Goal: Task Accomplishment & Management: Manage account settings

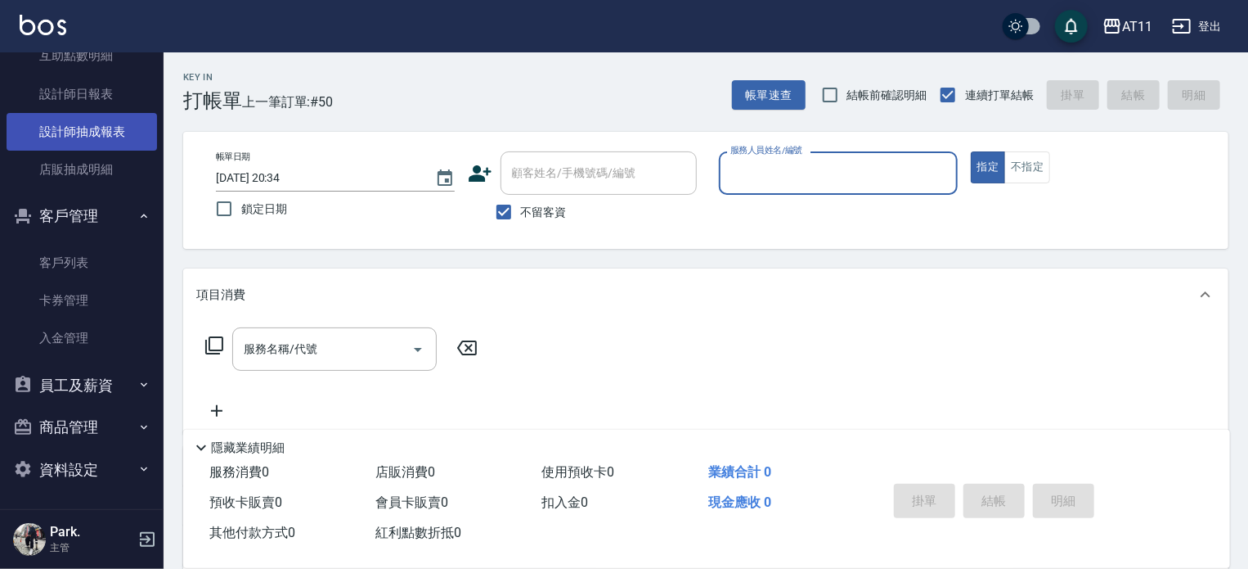
scroll to position [502, 0]
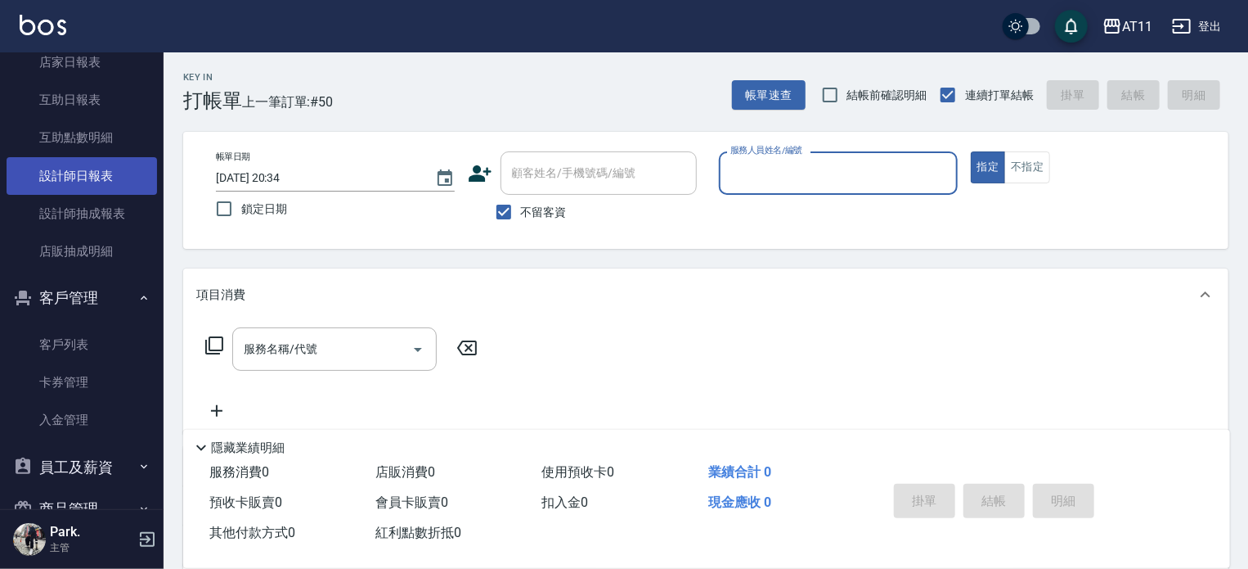
click at [102, 173] on link "設計師日報表" at bounding box center [82, 176] width 151 height 38
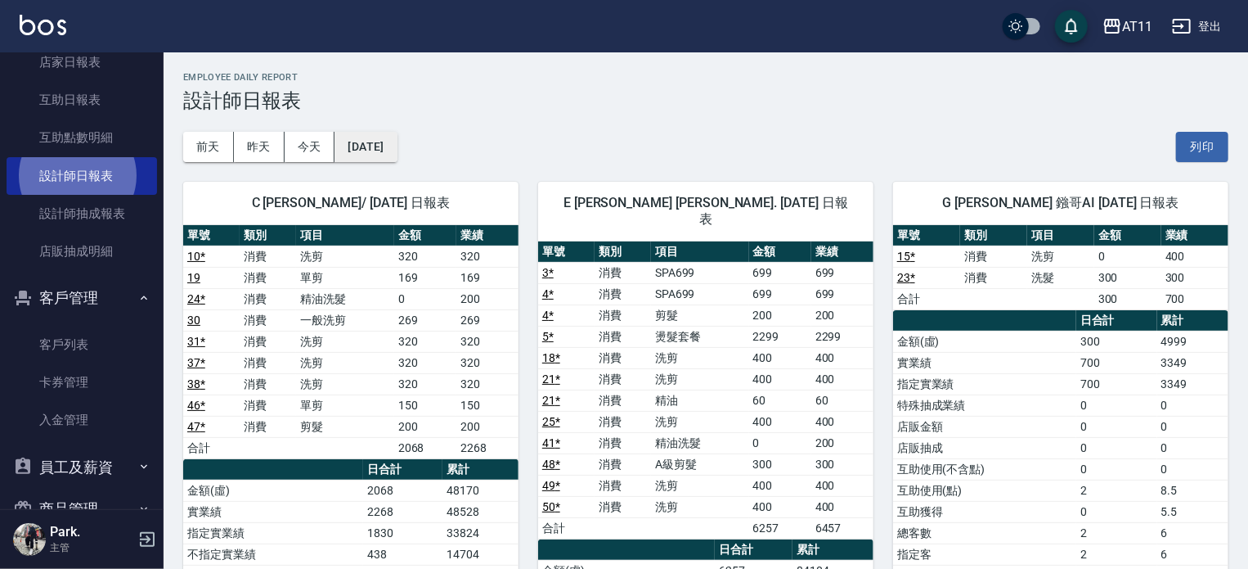
click at [397, 146] on button "[DATE]" at bounding box center [366, 147] width 62 height 30
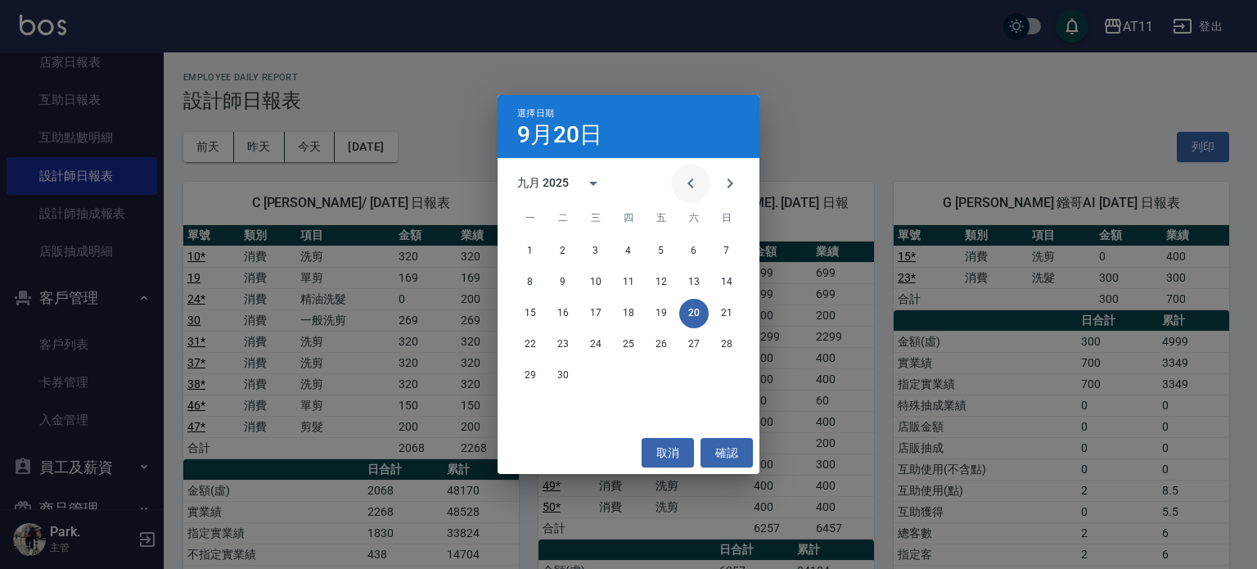
click at [687, 183] on icon "Previous month" at bounding box center [690, 183] width 6 height 10
click at [683, 376] on button "30" at bounding box center [693, 375] width 29 height 29
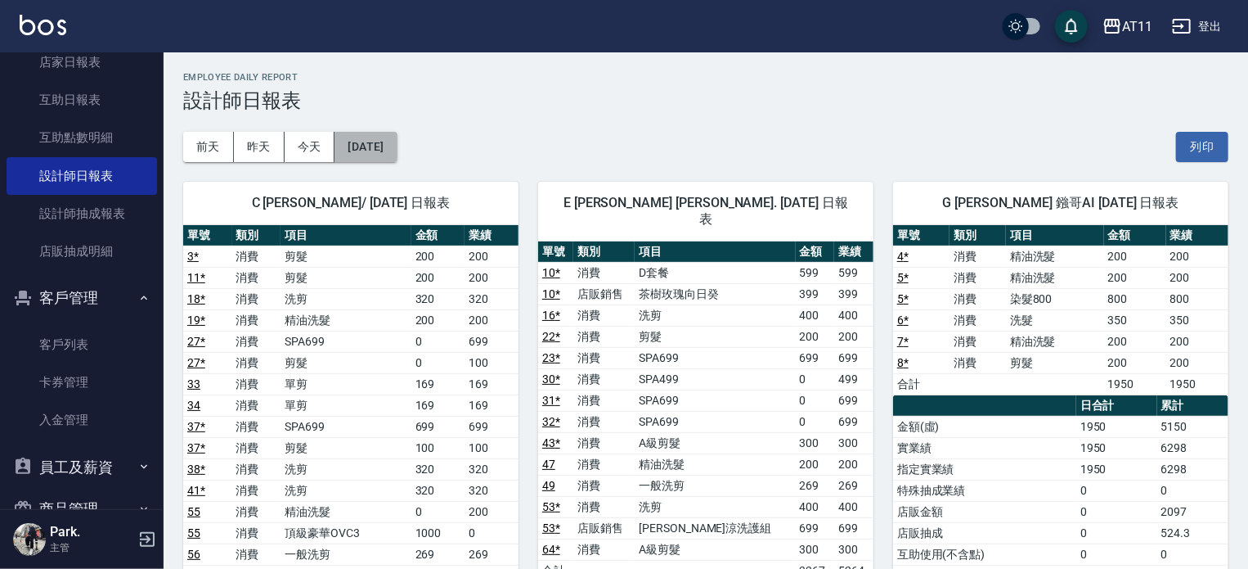
click at [381, 142] on button "[DATE]" at bounding box center [366, 147] width 62 height 30
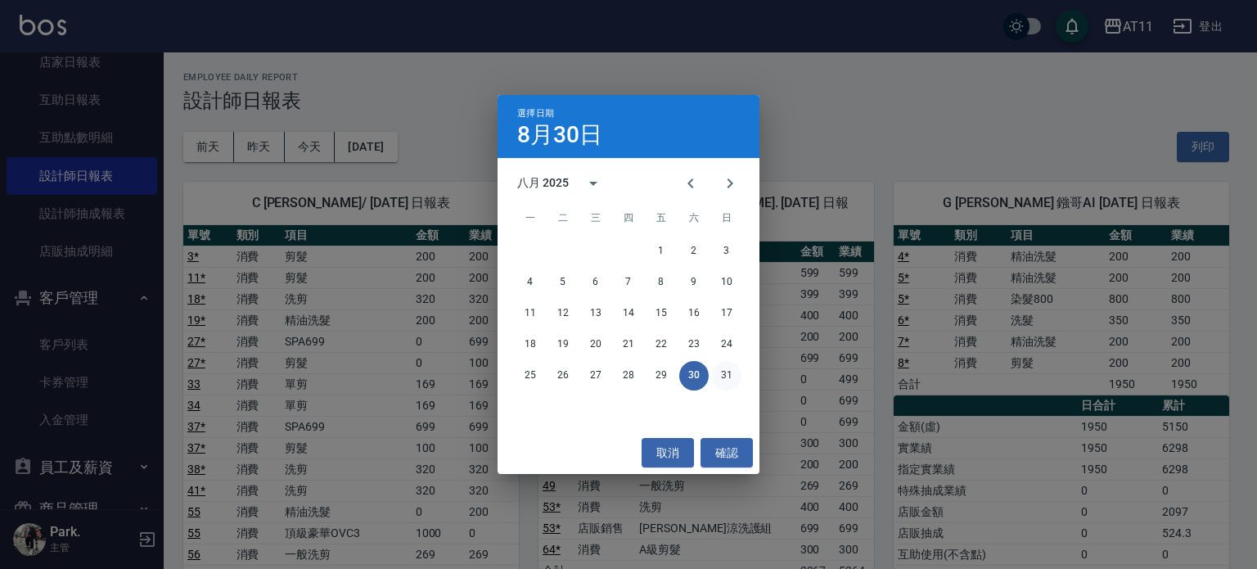
click at [727, 378] on button "31" at bounding box center [726, 375] width 29 height 29
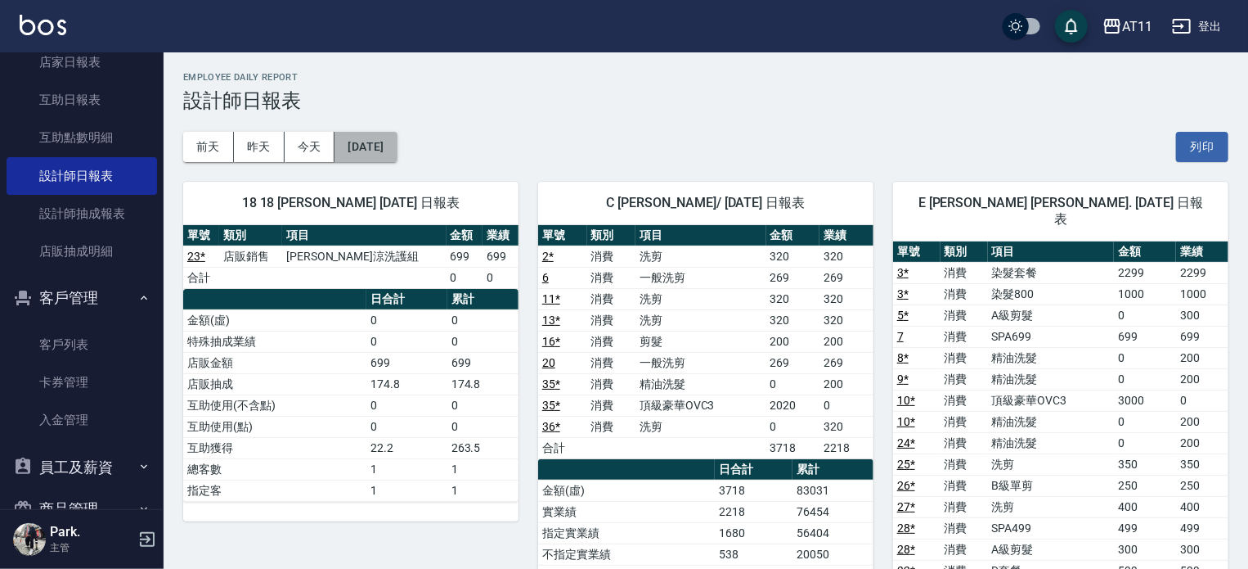
click at [384, 146] on button "[DATE]" at bounding box center [366, 147] width 62 height 30
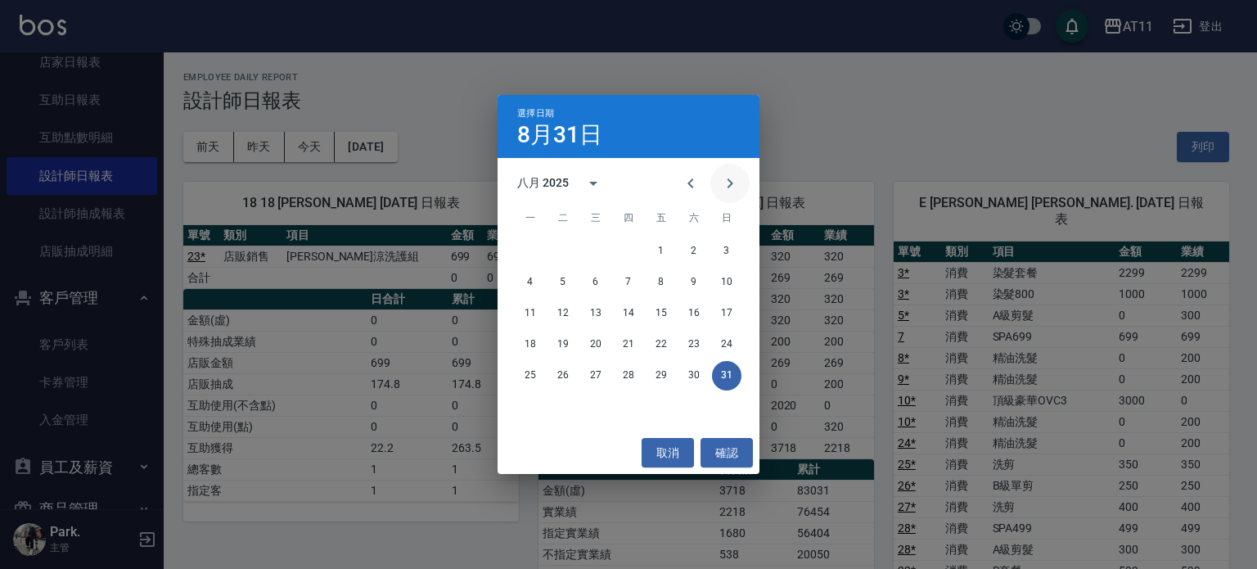
click at [725, 186] on icon "Next month" at bounding box center [730, 183] width 20 height 20
click at [533, 249] on button "1" at bounding box center [529, 250] width 29 height 29
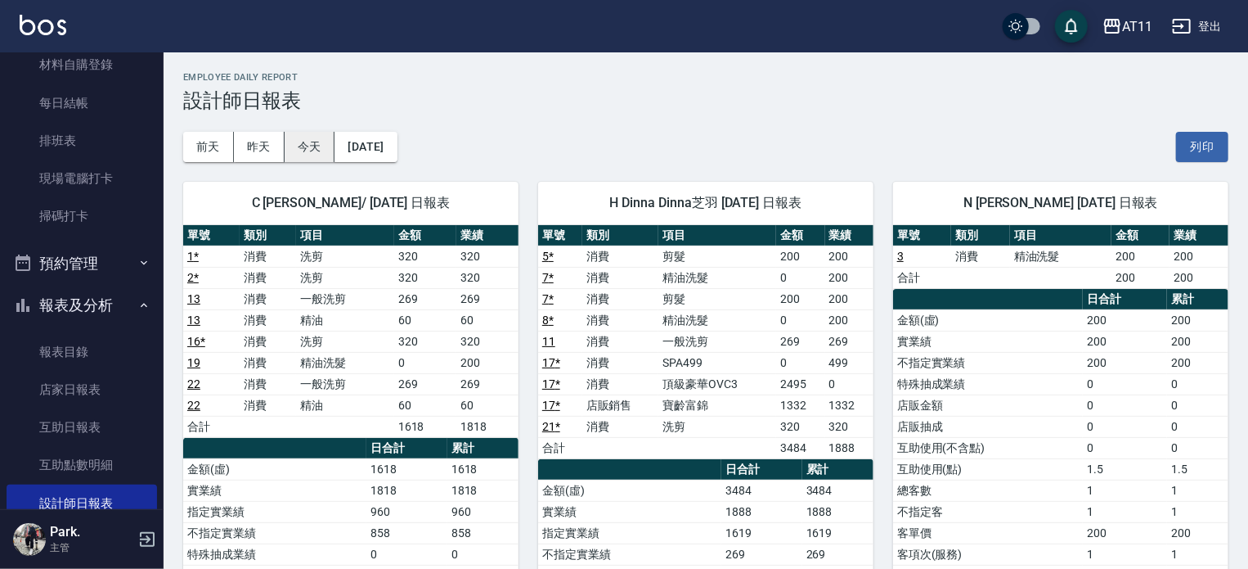
click at [305, 142] on button "今天" at bounding box center [310, 147] width 51 height 30
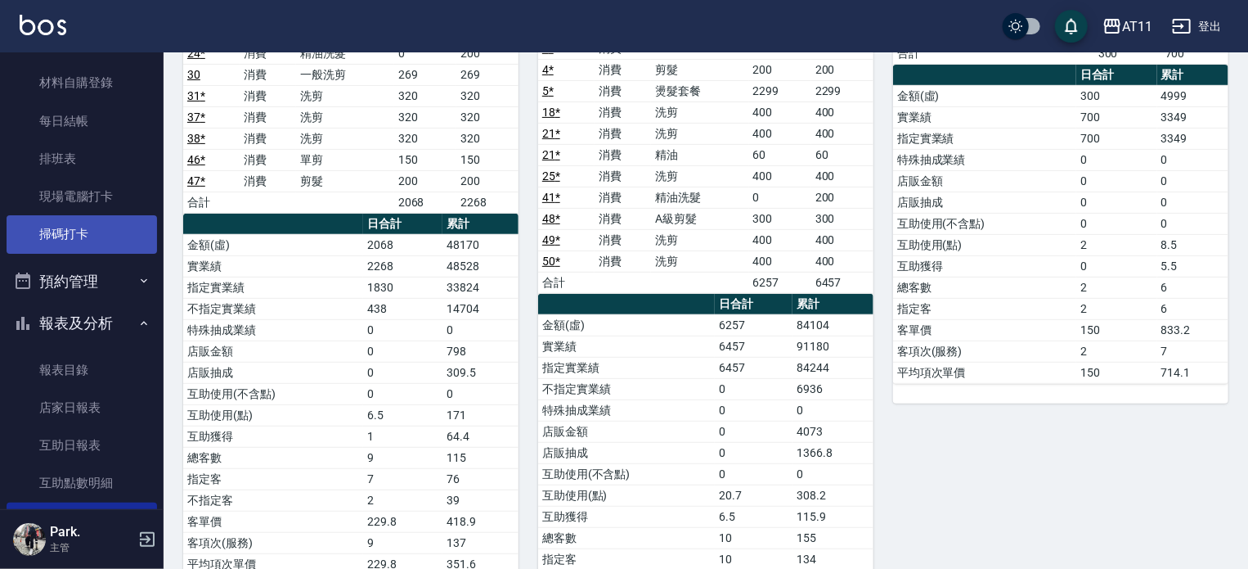
scroll to position [245, 0]
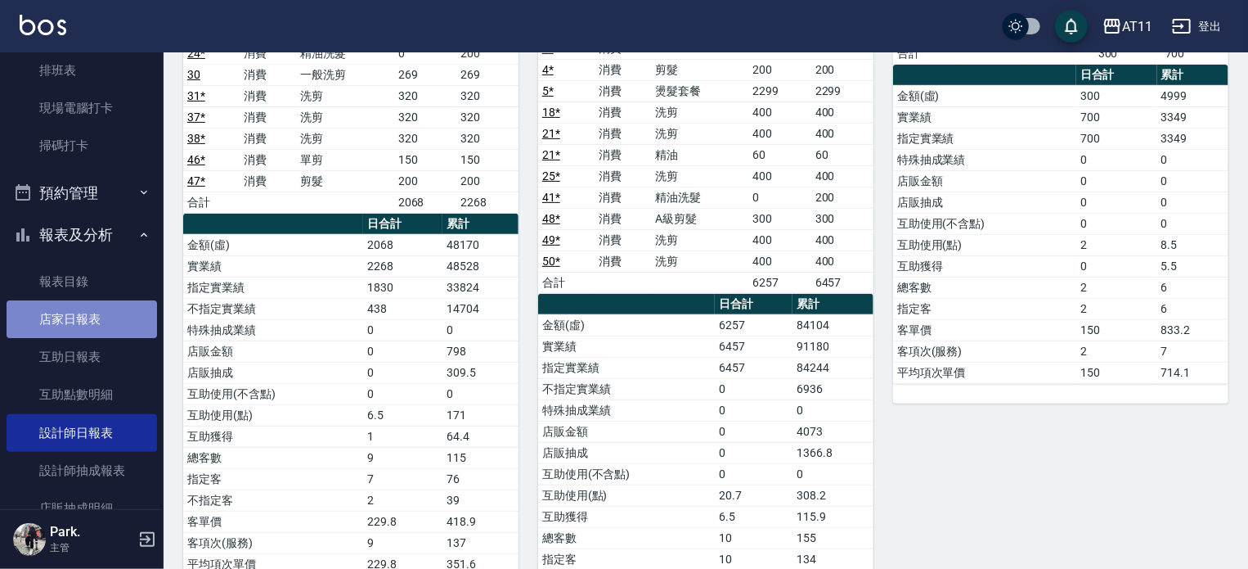
click at [89, 322] on link "店家日報表" at bounding box center [82, 319] width 151 height 38
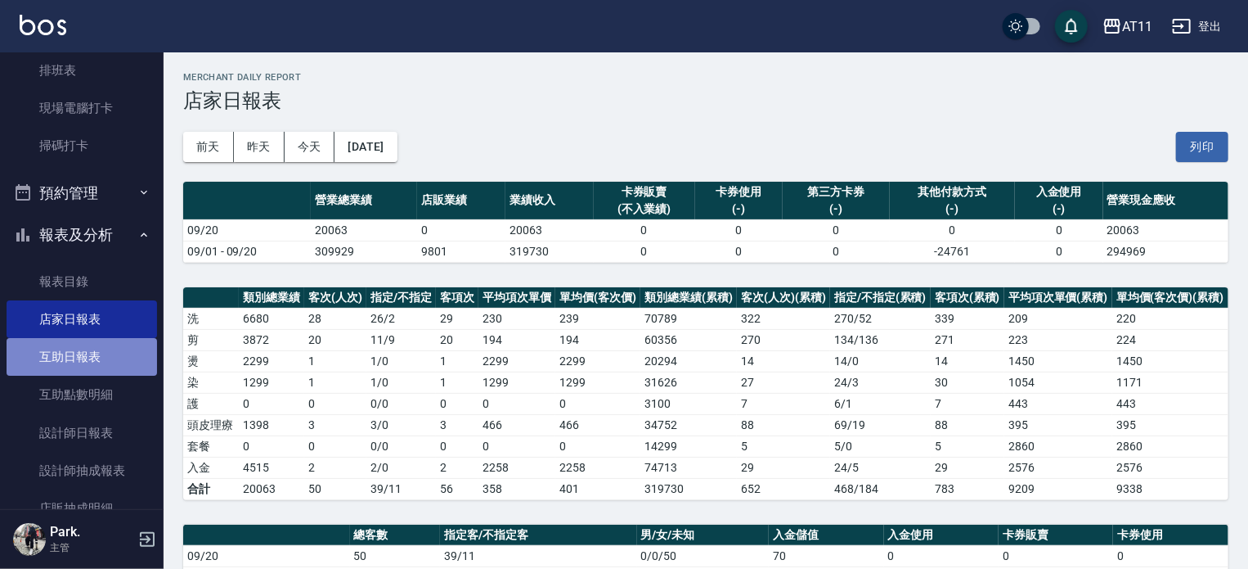
click at [88, 348] on link "互助日報表" at bounding box center [82, 357] width 151 height 38
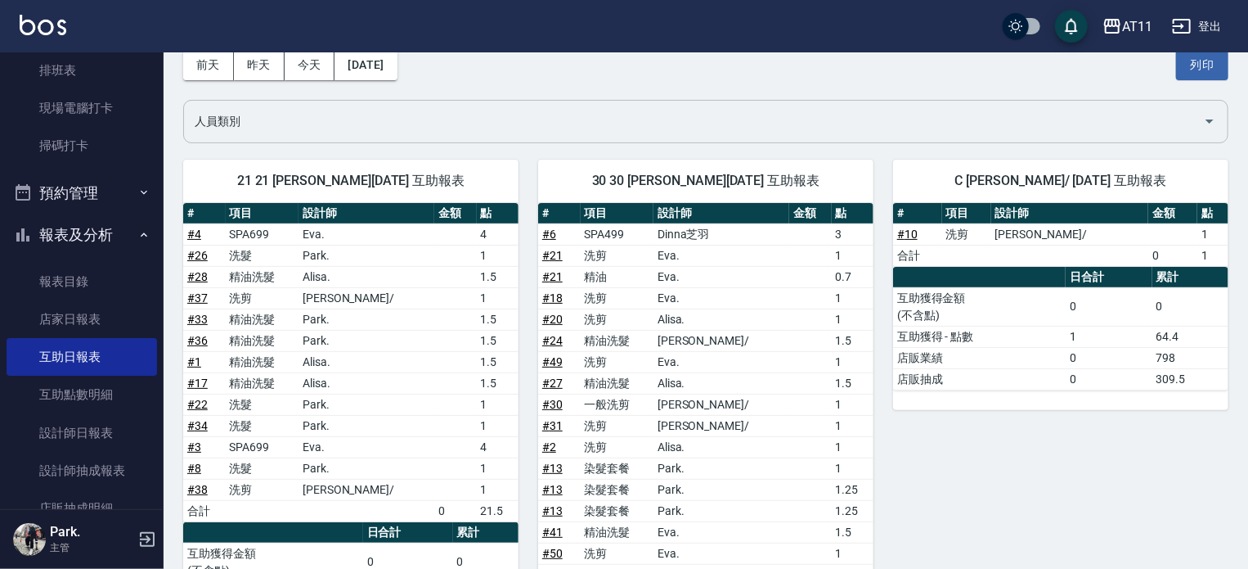
scroll to position [164, 0]
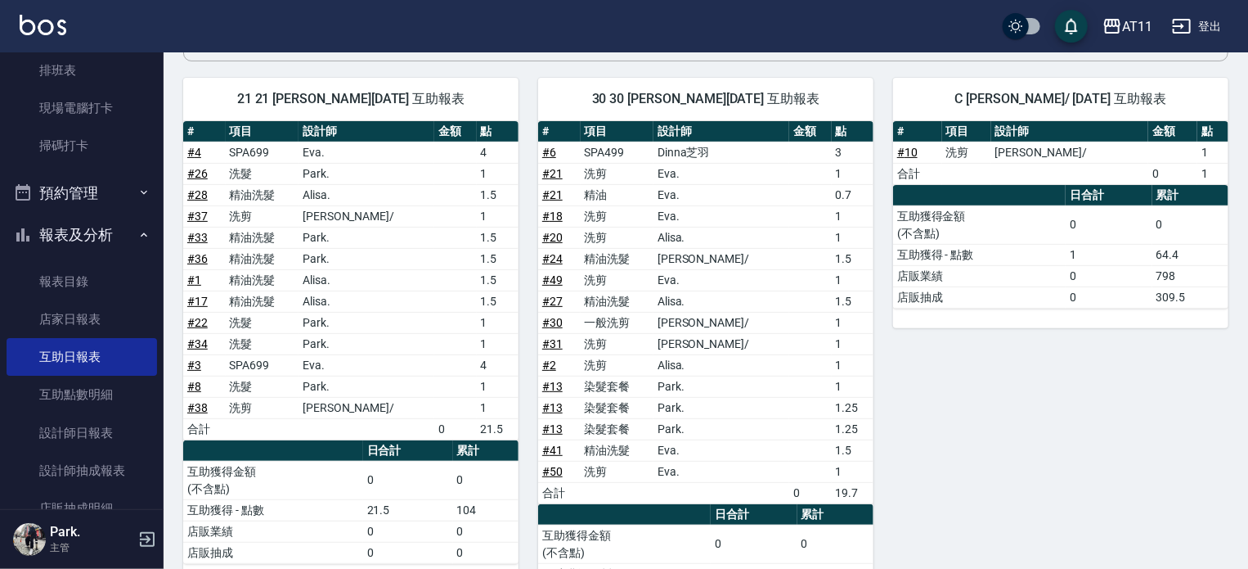
click at [96, 225] on button "報表及分析" at bounding box center [82, 235] width 151 height 43
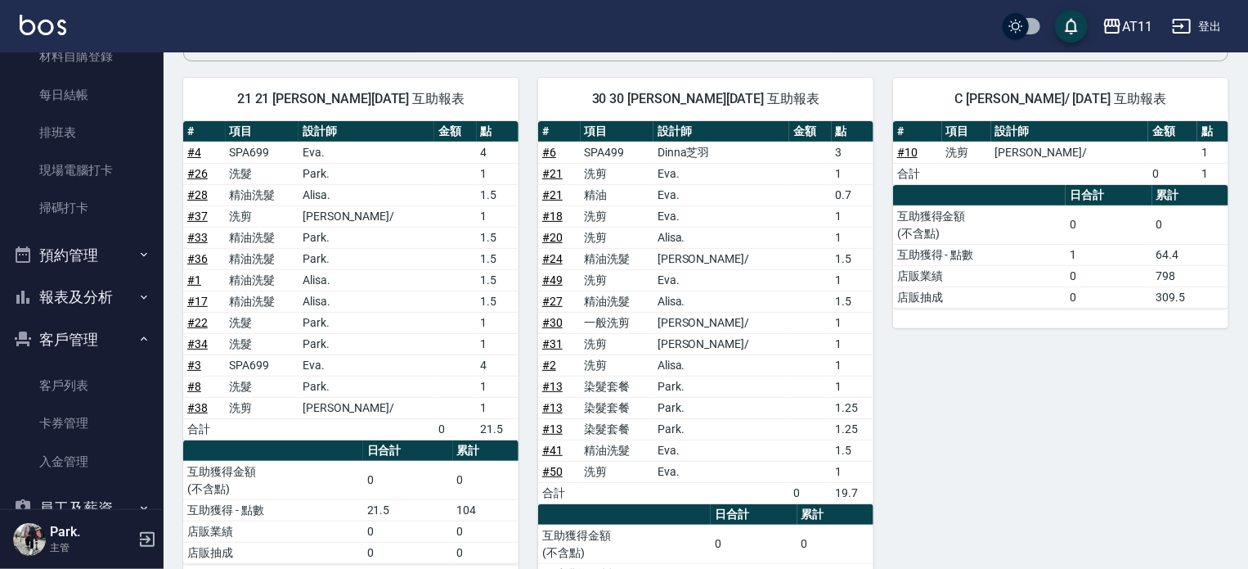
scroll to position [0, 0]
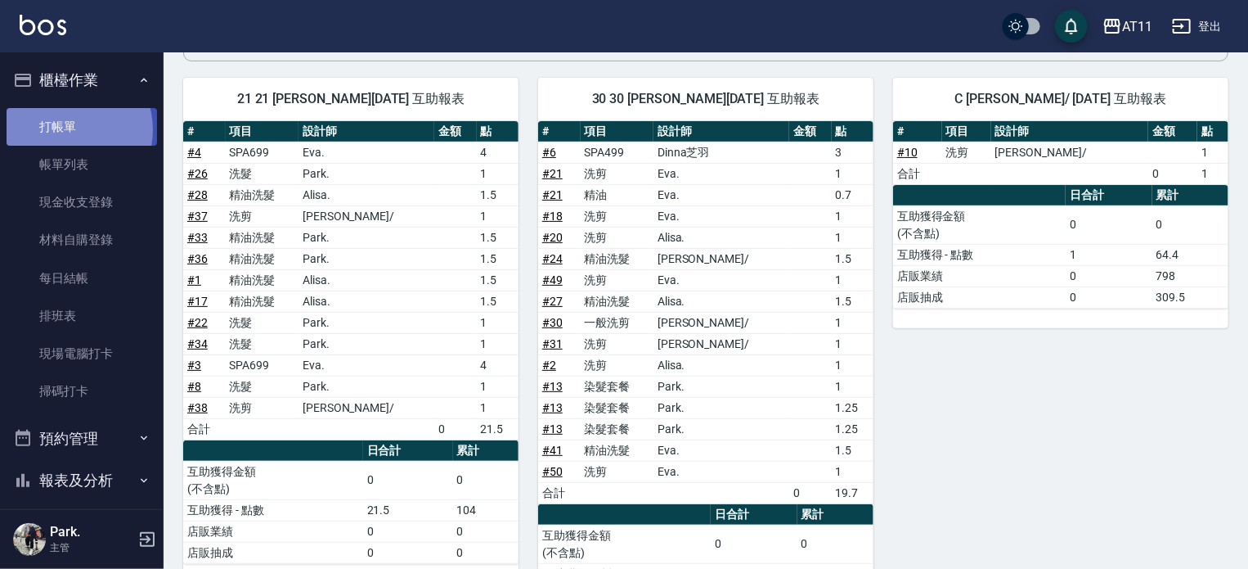
click at [65, 128] on link "打帳單" at bounding box center [82, 127] width 151 height 38
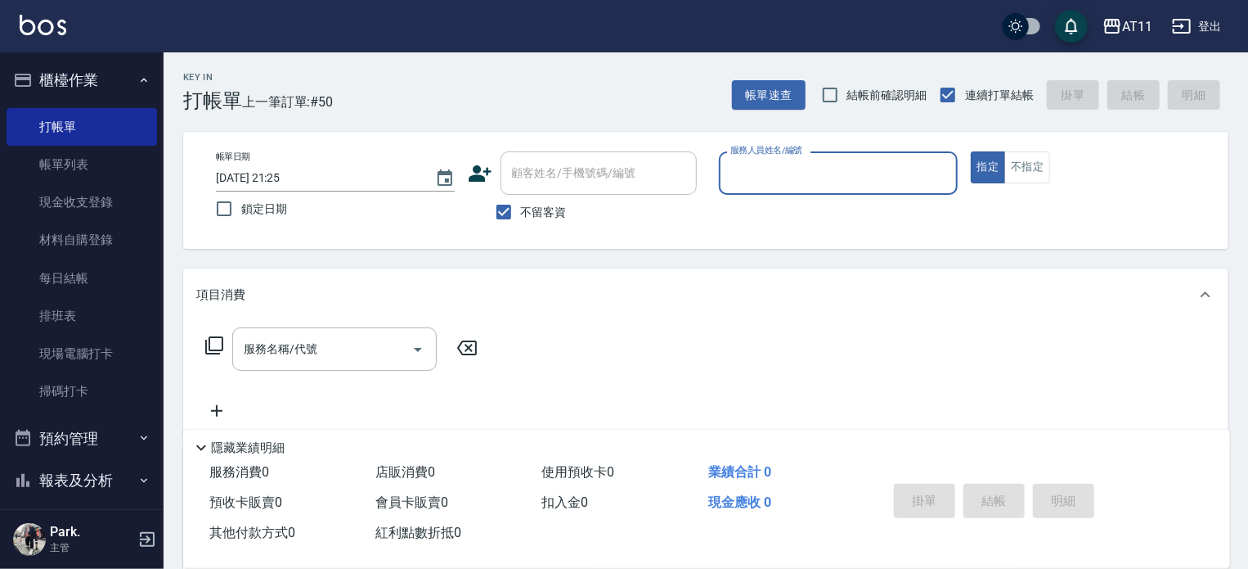
drag, startPoint x: 97, startPoint y: 173, endPoint x: 544, endPoint y: 322, distance: 471.9
click at [97, 173] on link "帳單列表" at bounding box center [82, 165] width 151 height 38
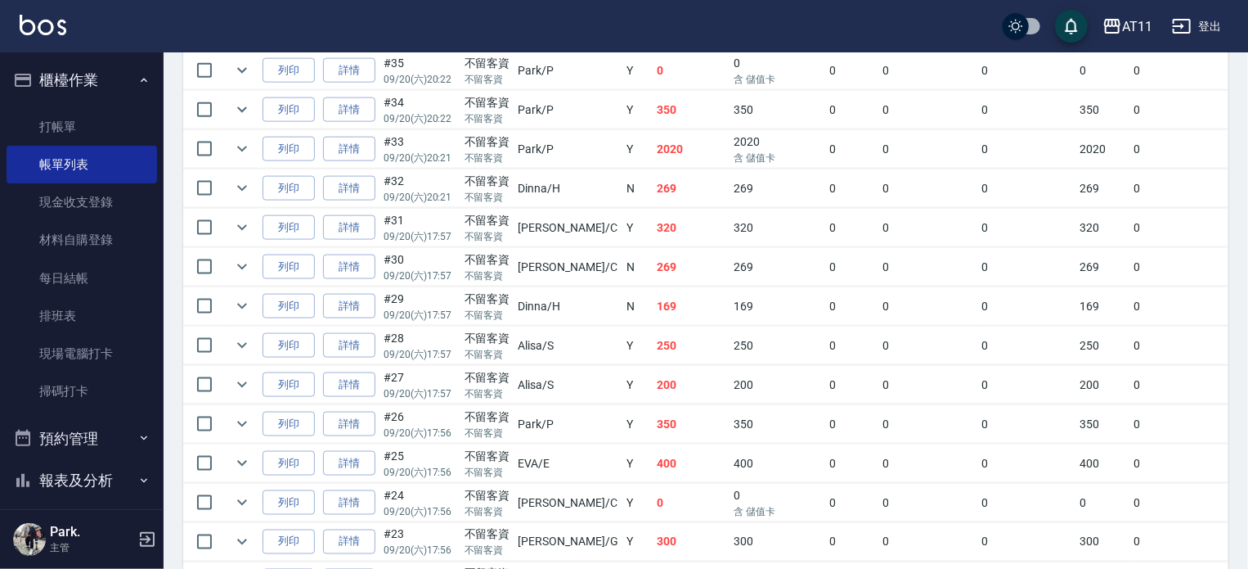
scroll to position [1017, 0]
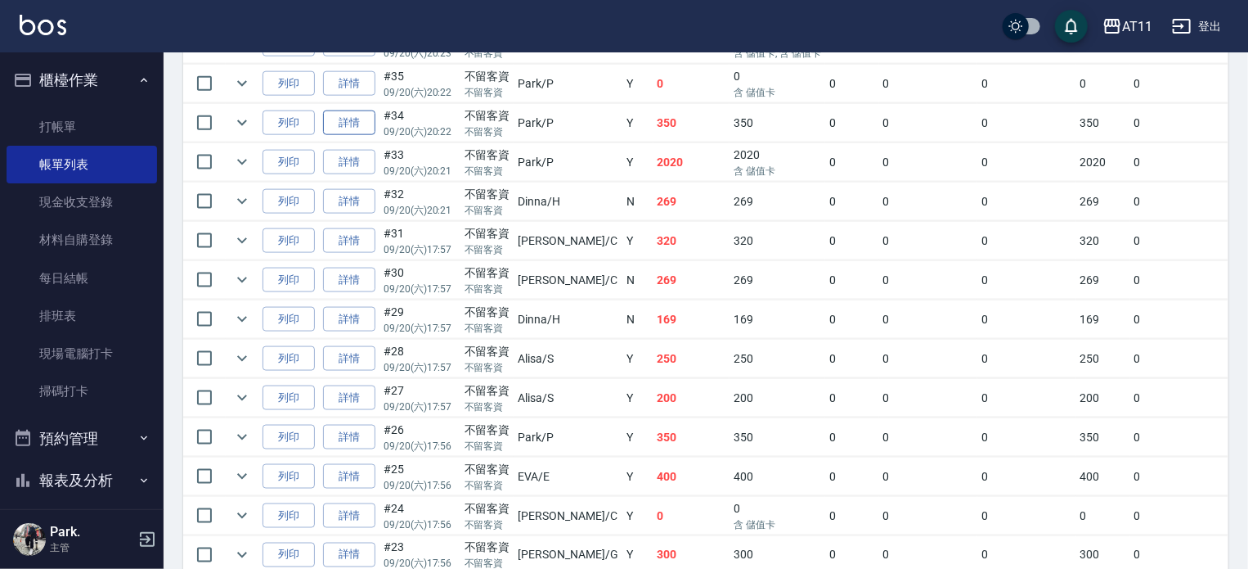
click at [350, 136] on link "詳情" at bounding box center [349, 122] width 52 height 25
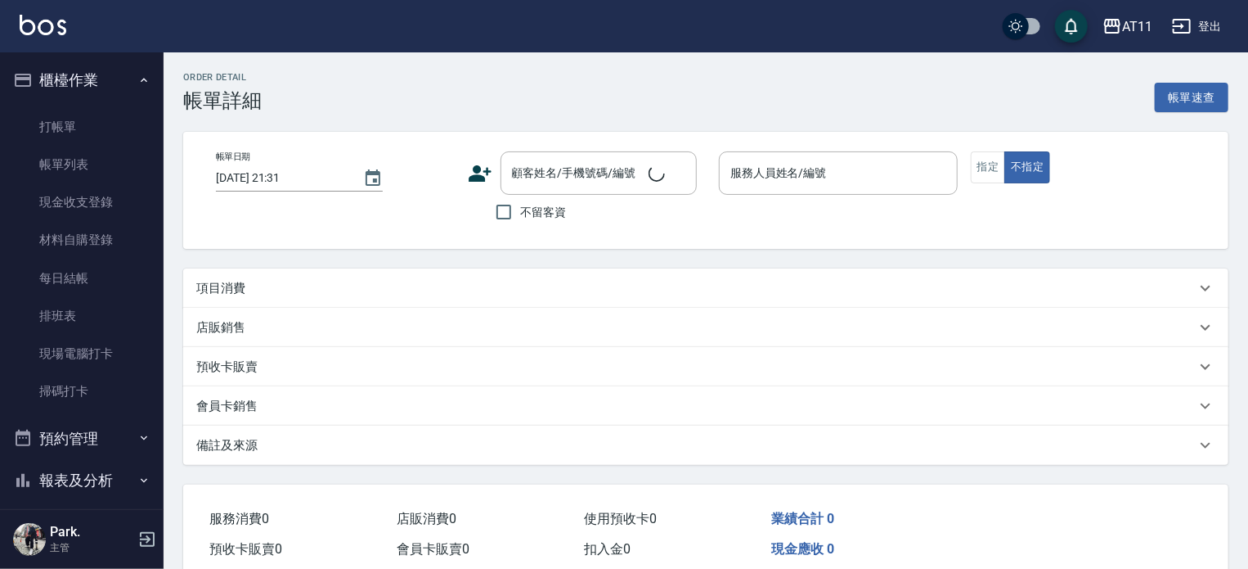
type input "2025/09/20 20:22"
checkbox input "true"
type input "Park-P"
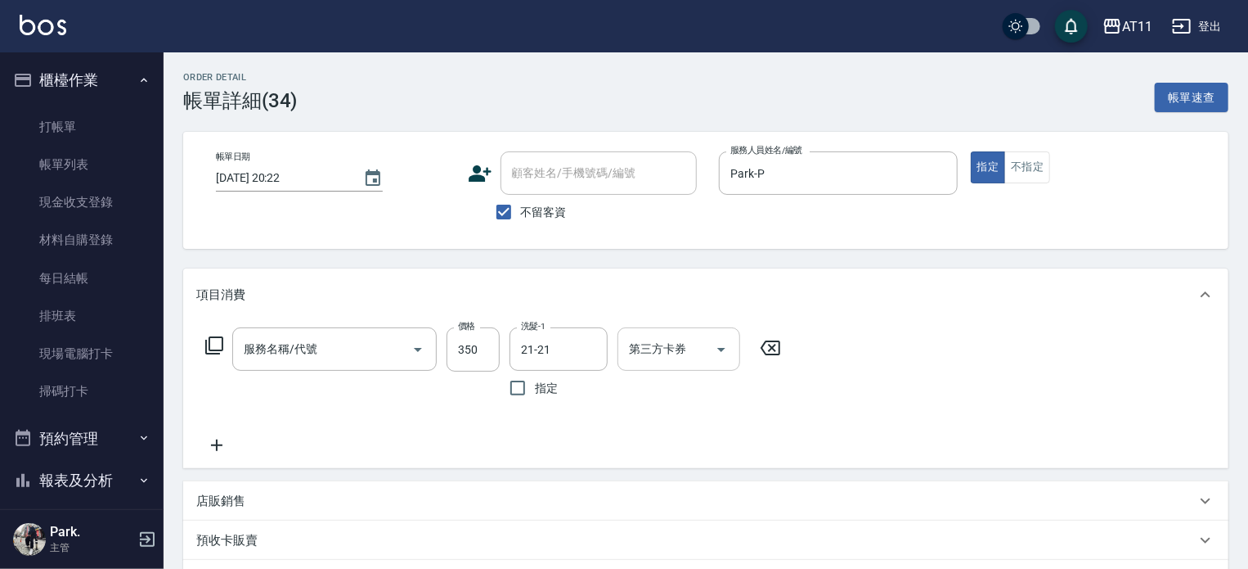
type input "洗髮(350)"
click at [731, 349] on icon "Open" at bounding box center [722, 350] width 20 height 20
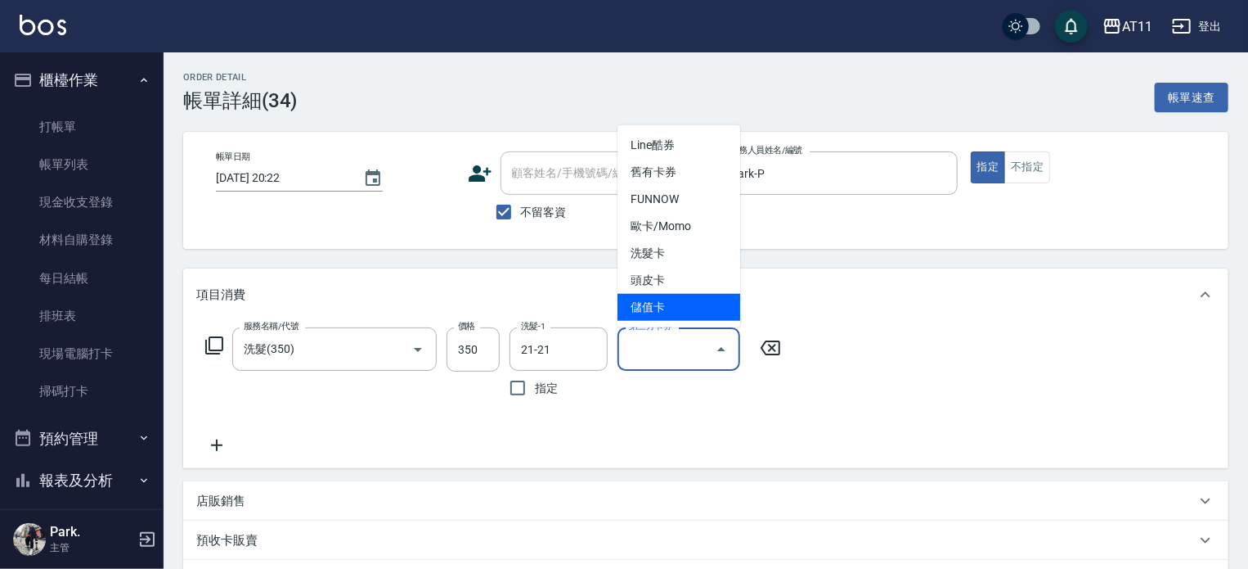
click at [704, 310] on span "儲值卡" at bounding box center [679, 307] width 123 height 27
type input "儲值卡"
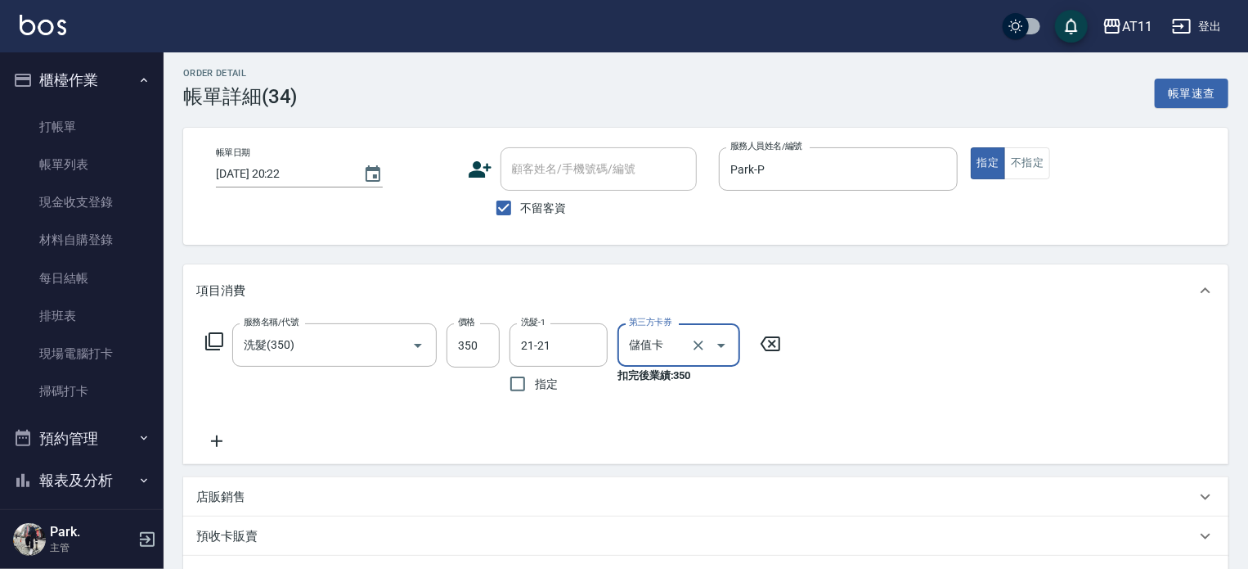
scroll to position [283, 0]
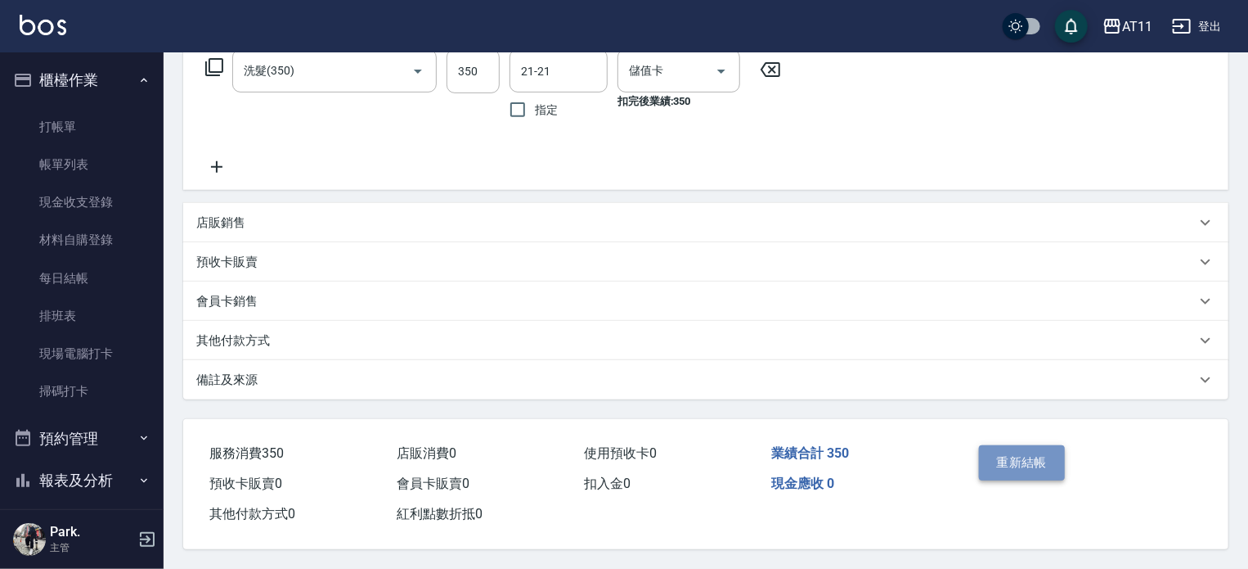
click at [1003, 451] on button "重新結帳" at bounding box center [1022, 462] width 87 height 34
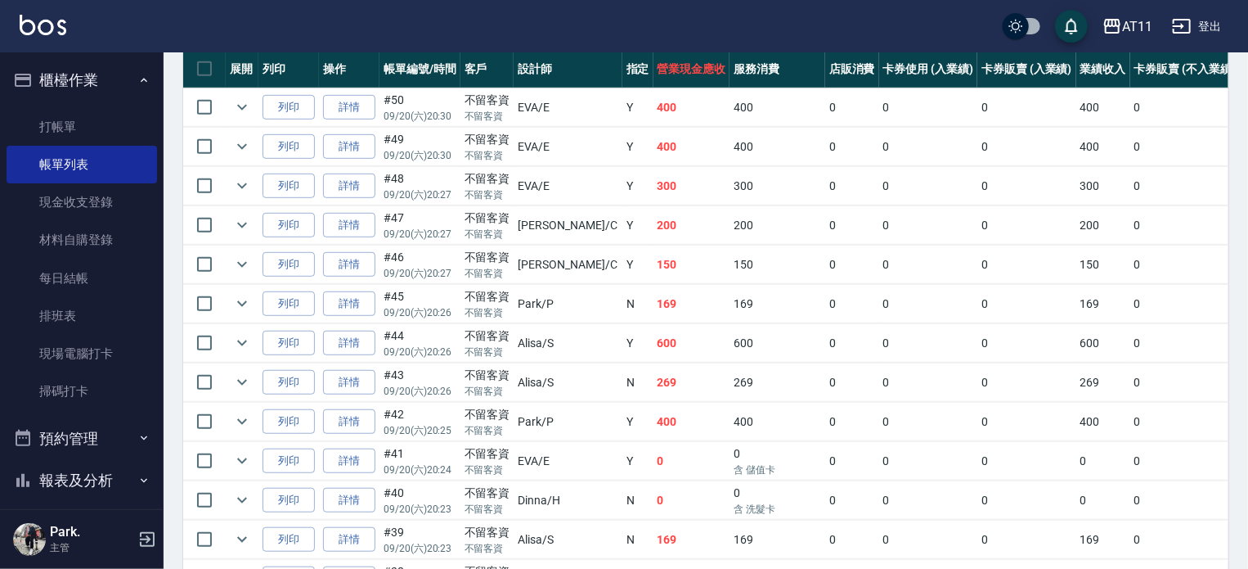
scroll to position [491, 0]
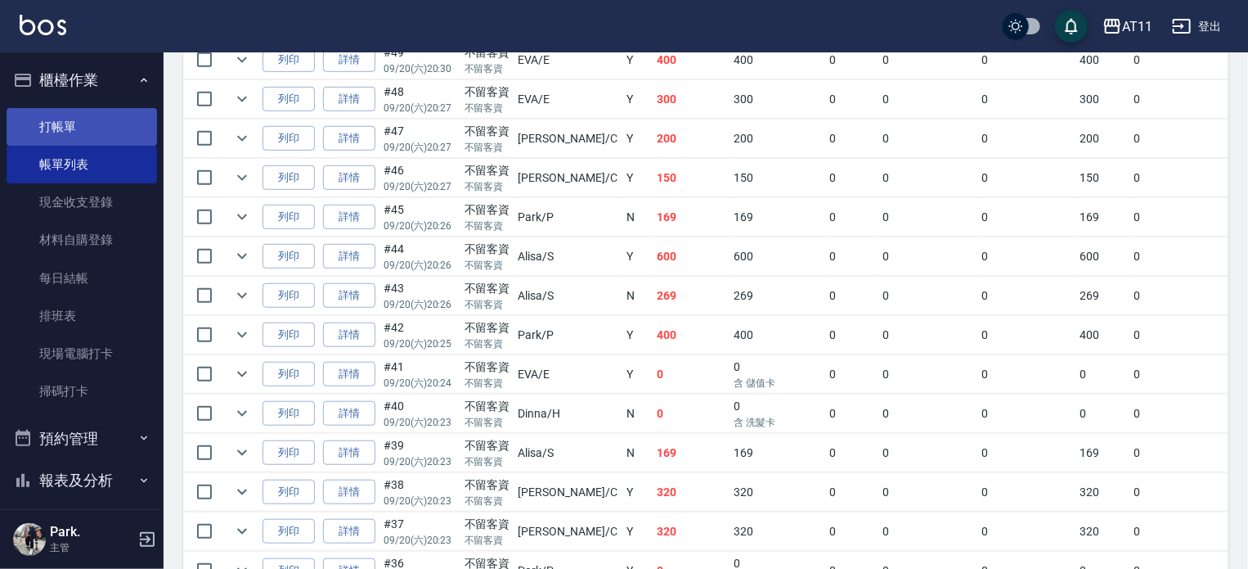
click at [92, 133] on link "打帳單" at bounding box center [82, 127] width 151 height 38
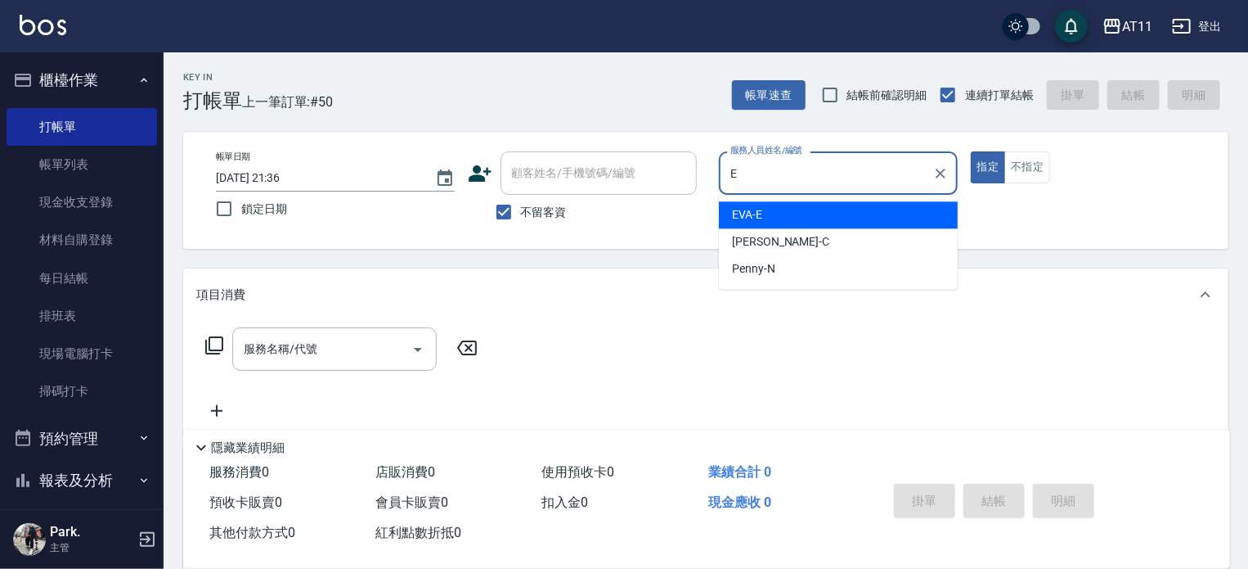
type input "EVA-E"
type button "true"
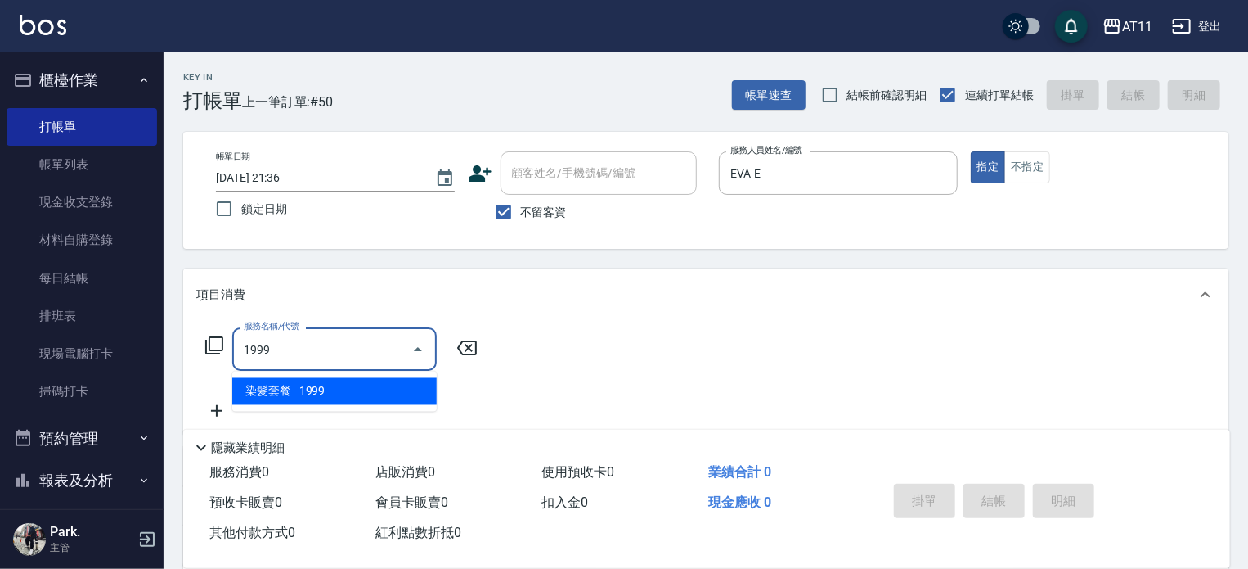
type input "染髮套餐(1999)"
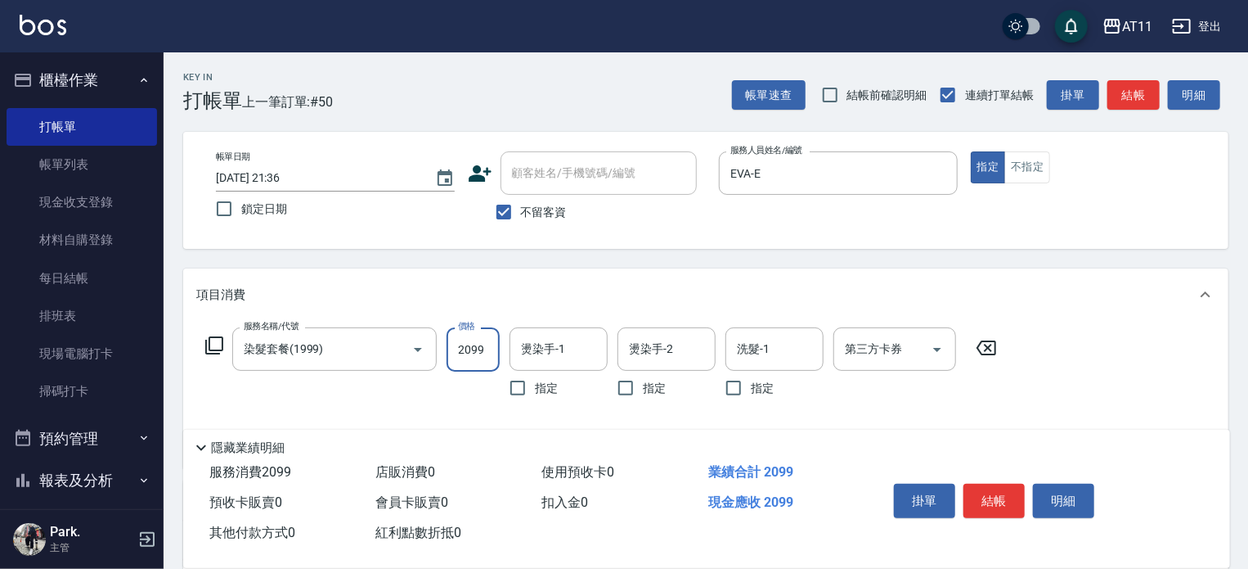
type input "2099"
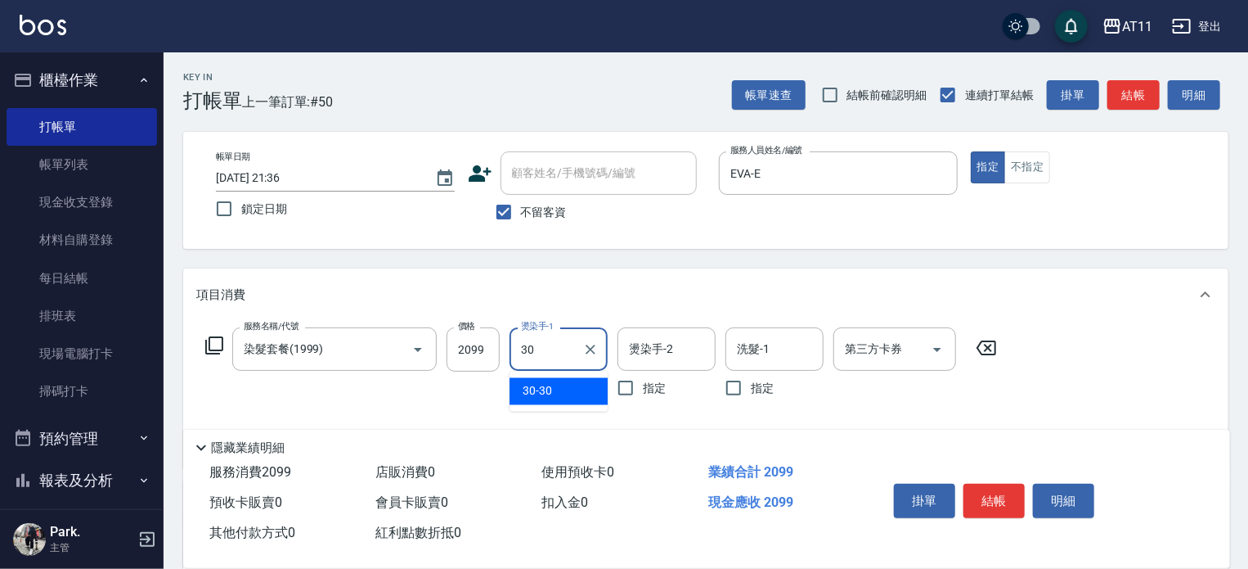
type input "30-30"
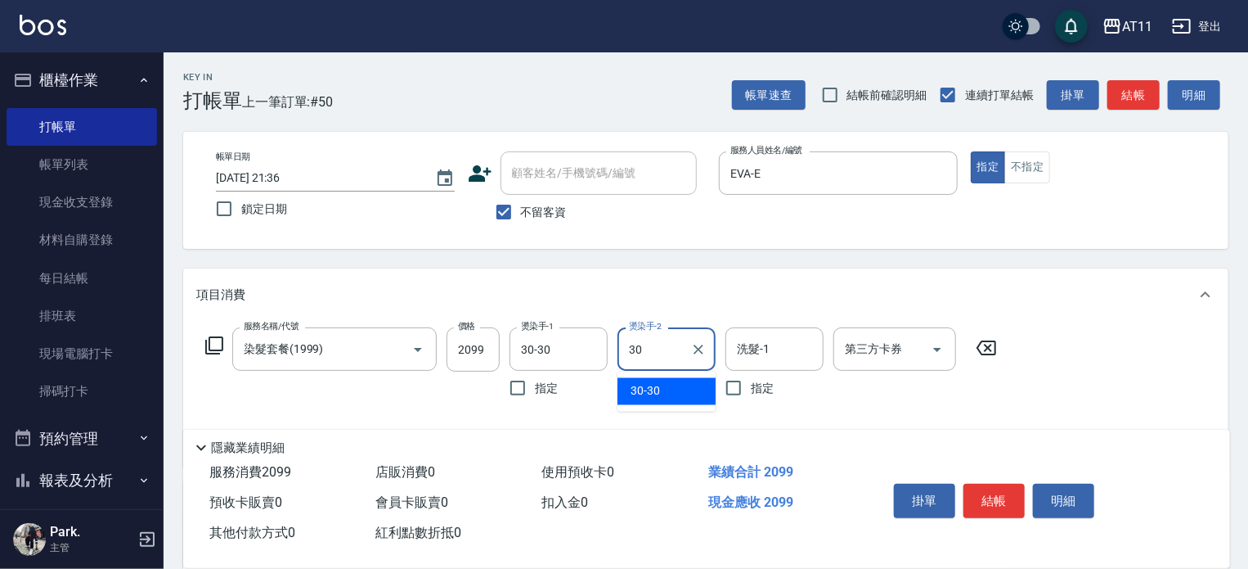
type input "30-30"
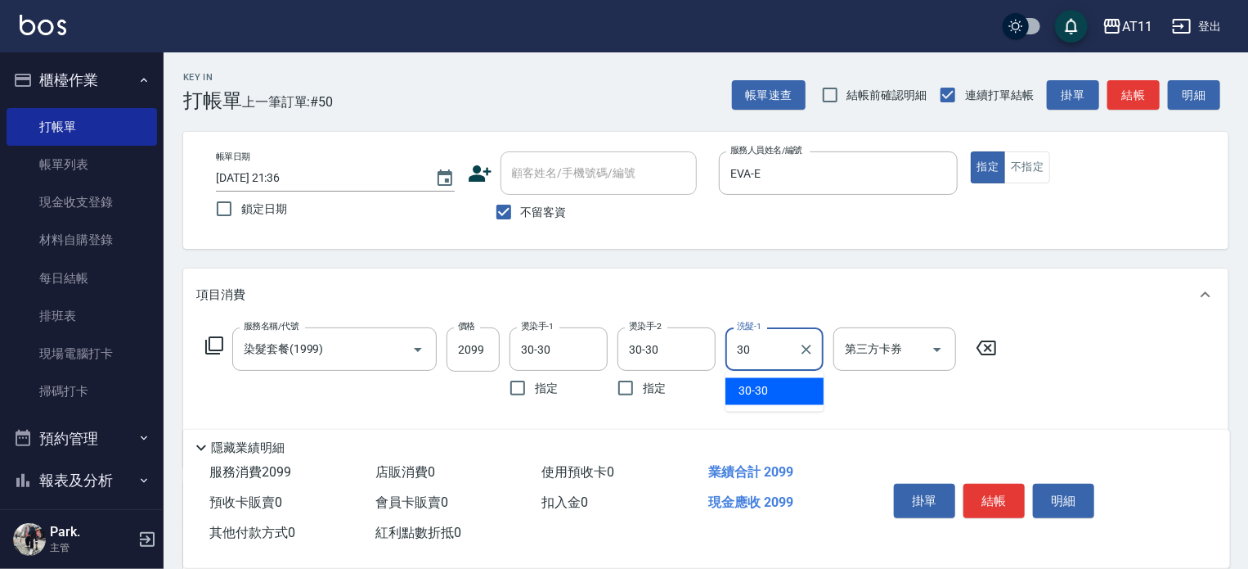
type input "30-30"
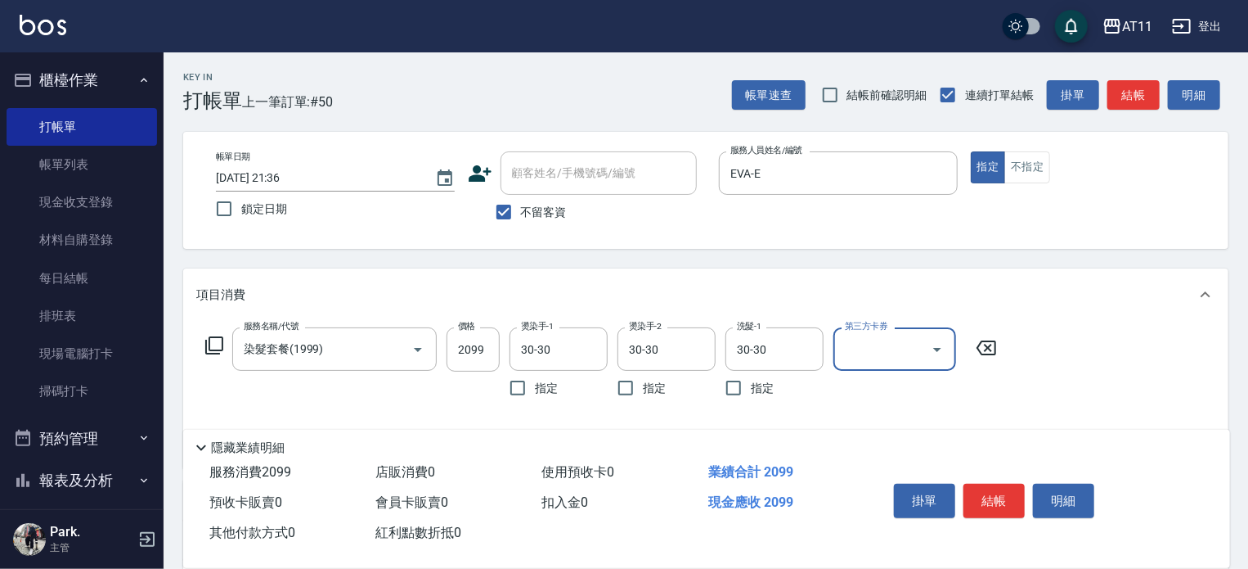
click at [986, 487] on button "結帳" at bounding box center [994, 500] width 61 height 34
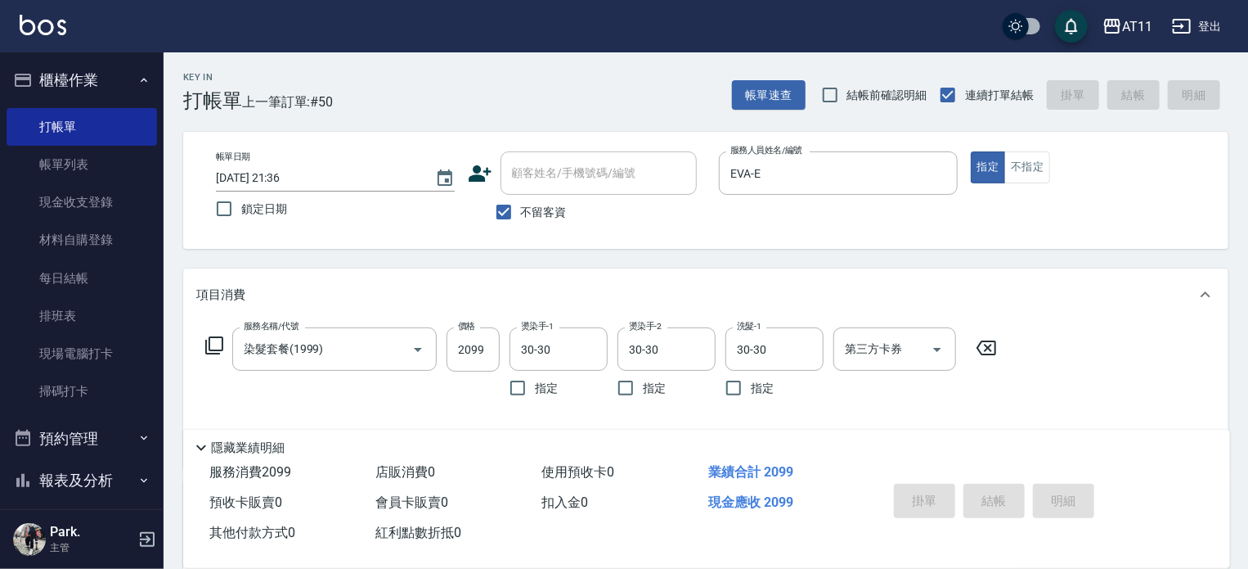
type input "2025/09/20 21:37"
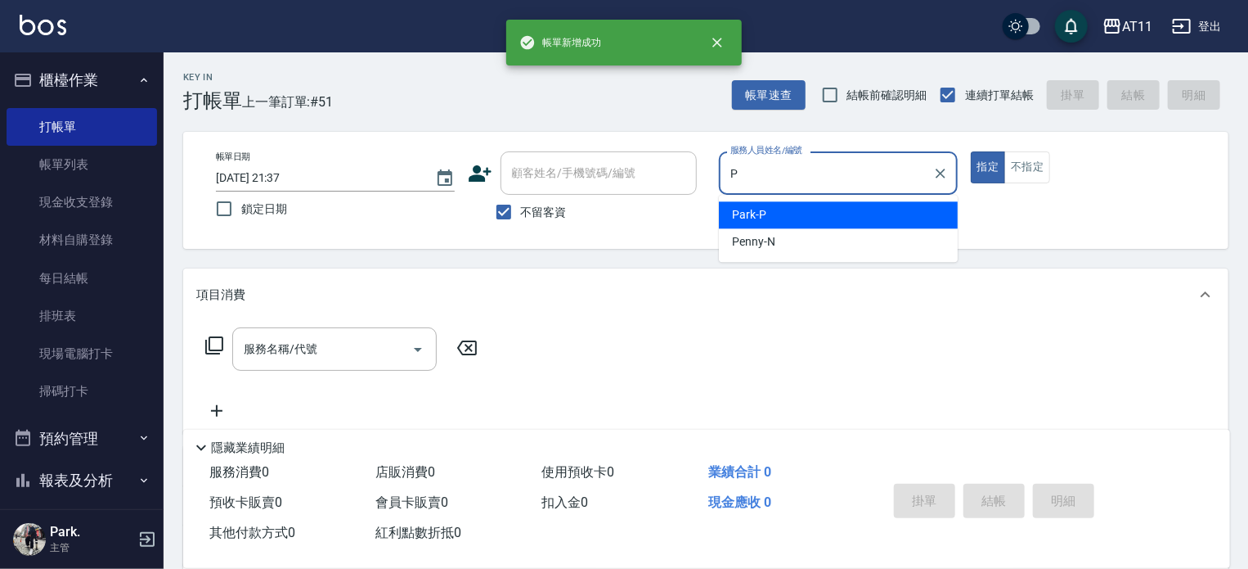
type input "Park-P"
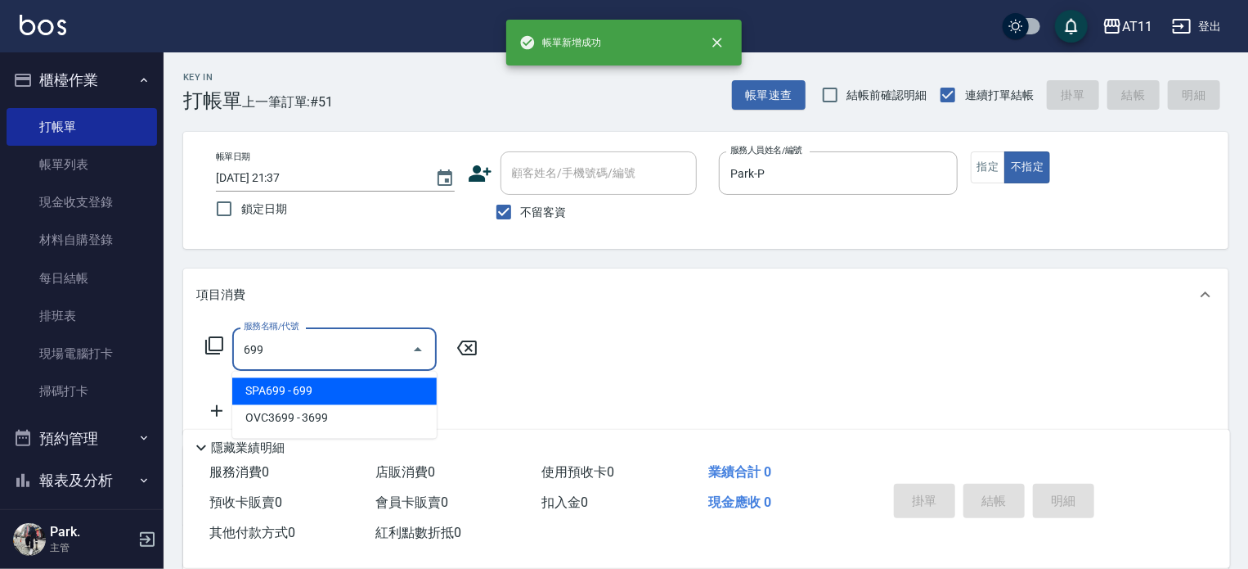
type input "SPA699(699)"
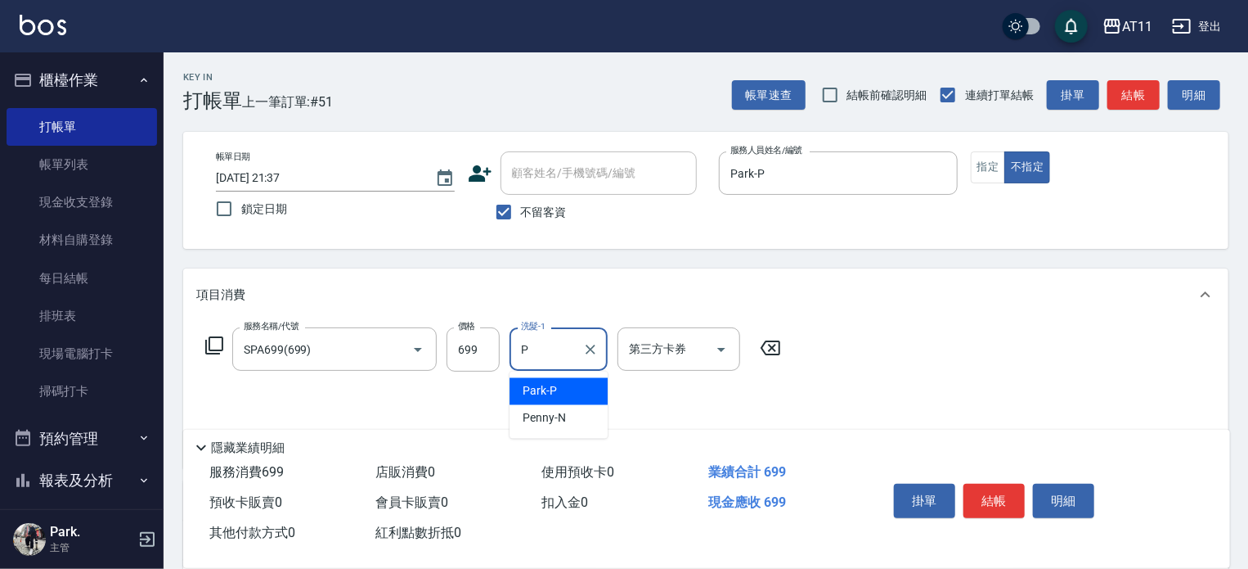
type input "Park-P"
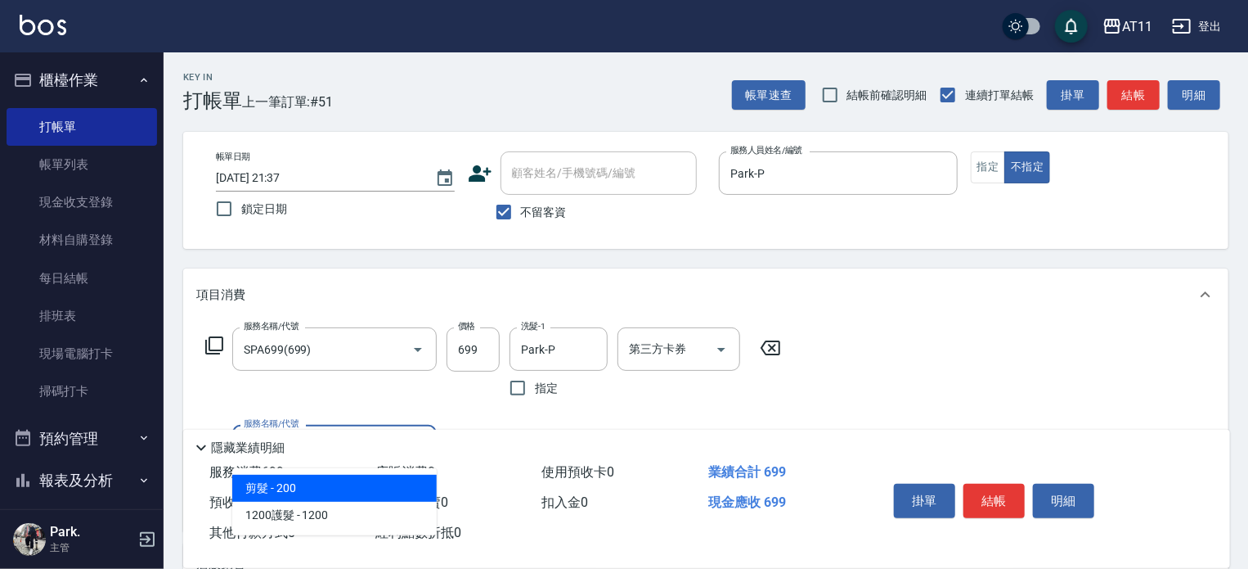
type input "剪髮(200)"
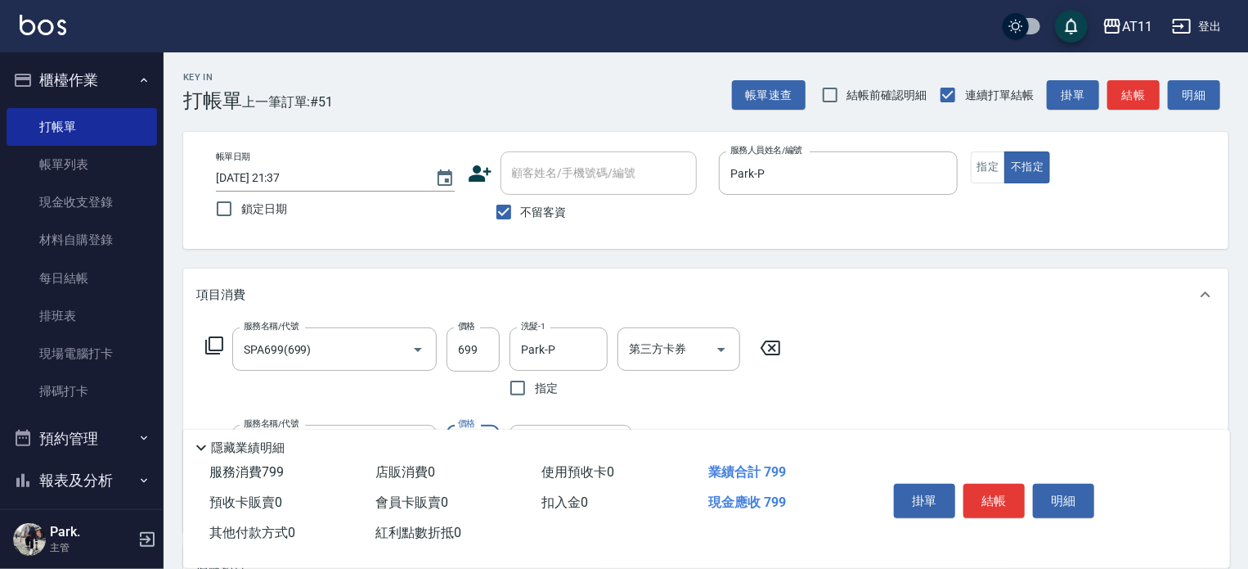
type input "100"
click at [986, 487] on button "結帳" at bounding box center [994, 500] width 61 height 34
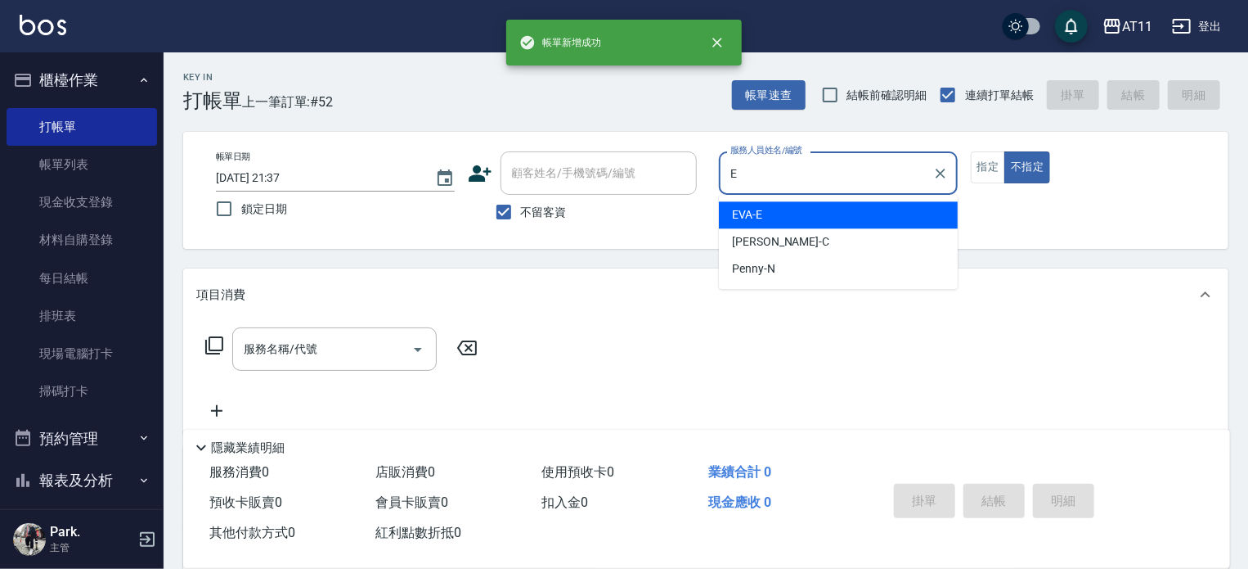
type input "EVA-E"
type button "false"
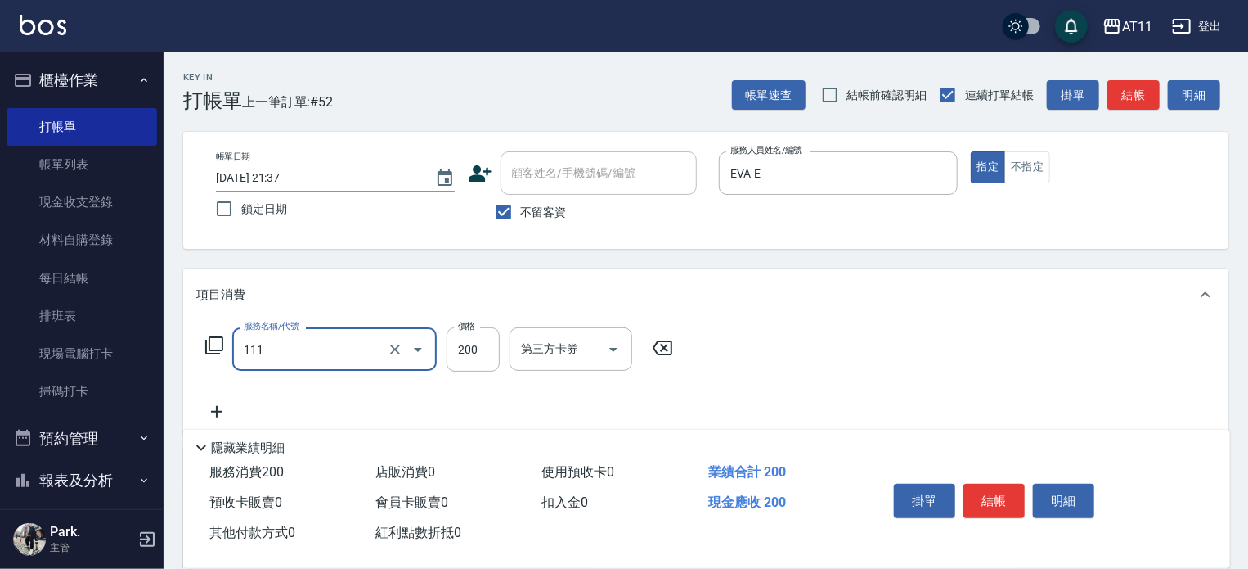
type input "精油洗髮(111)"
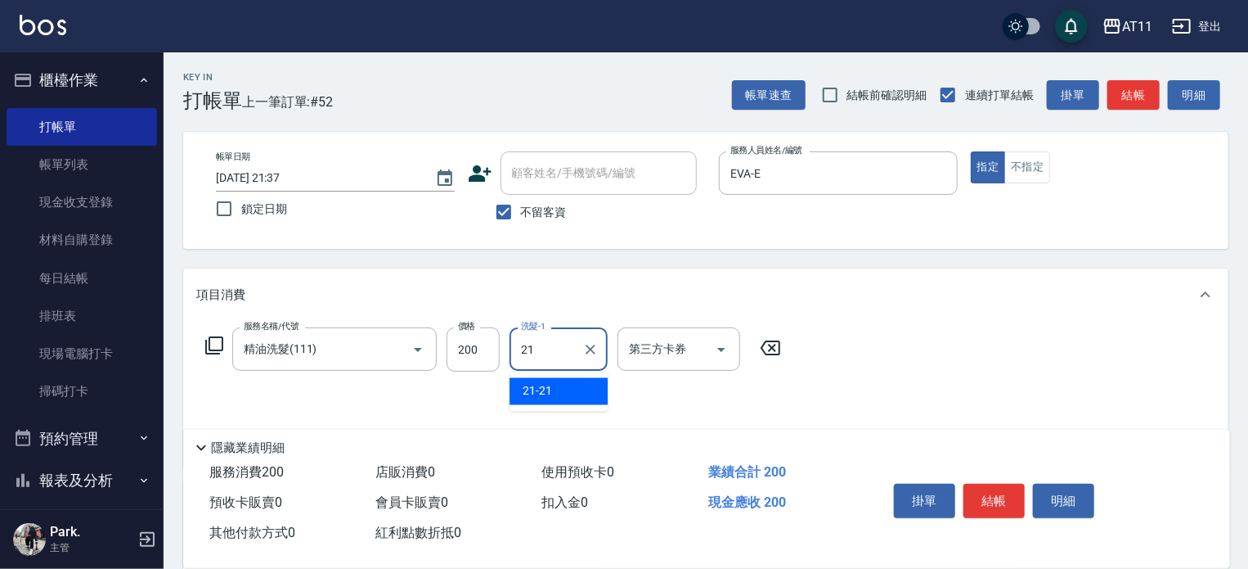
type input "21-21"
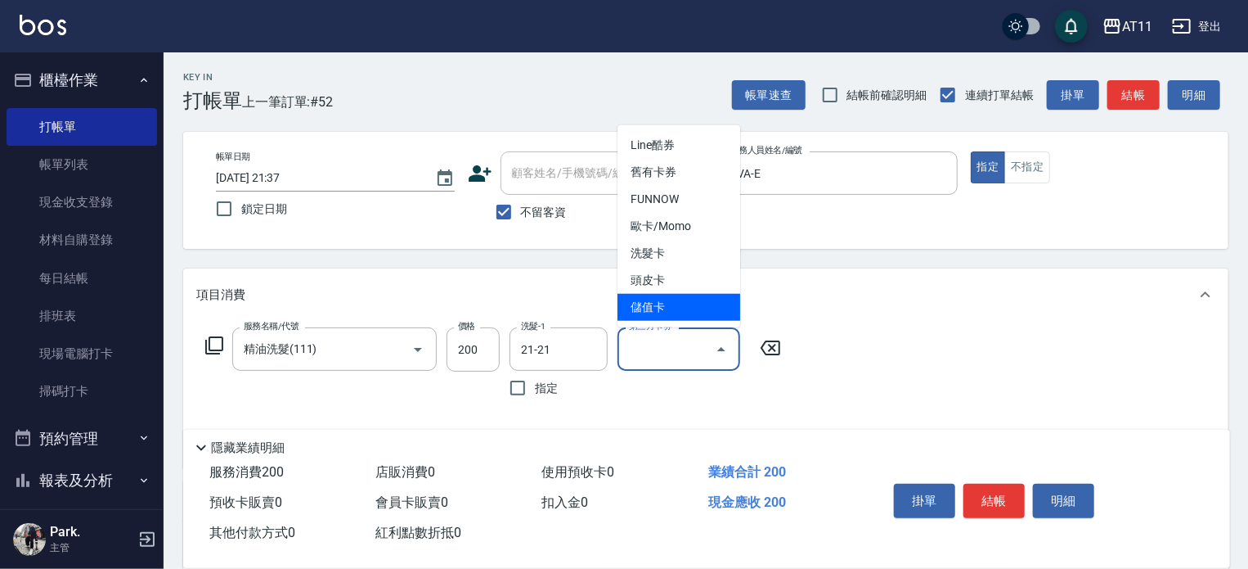
type input "儲值卡"
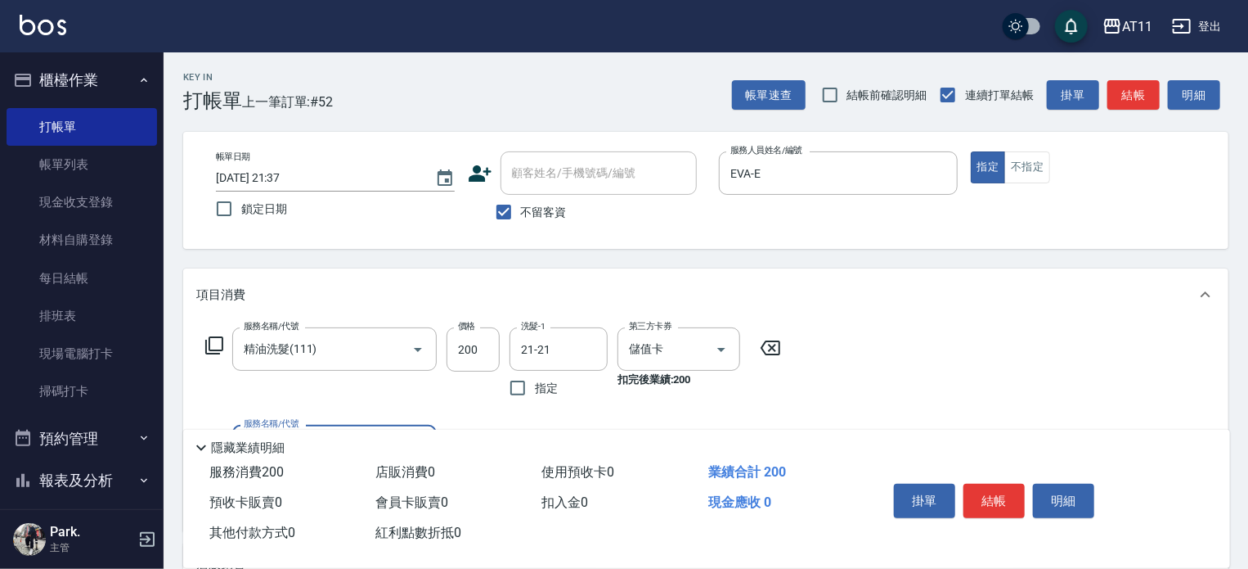
click at [986, 487] on button "結帳" at bounding box center [994, 500] width 61 height 34
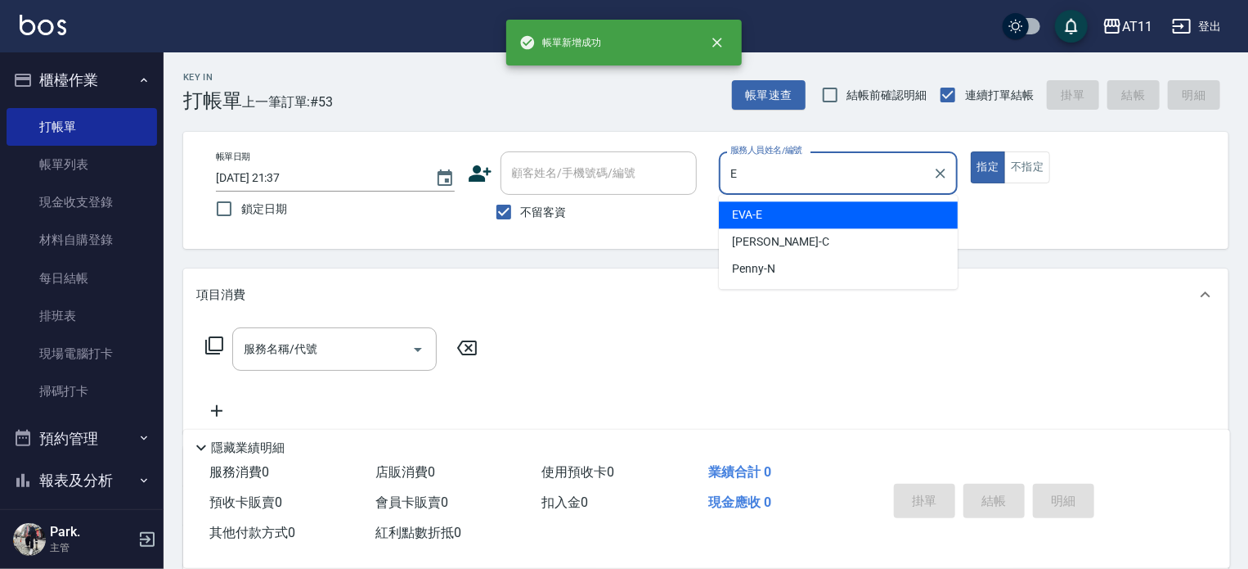
type input "EVA-E"
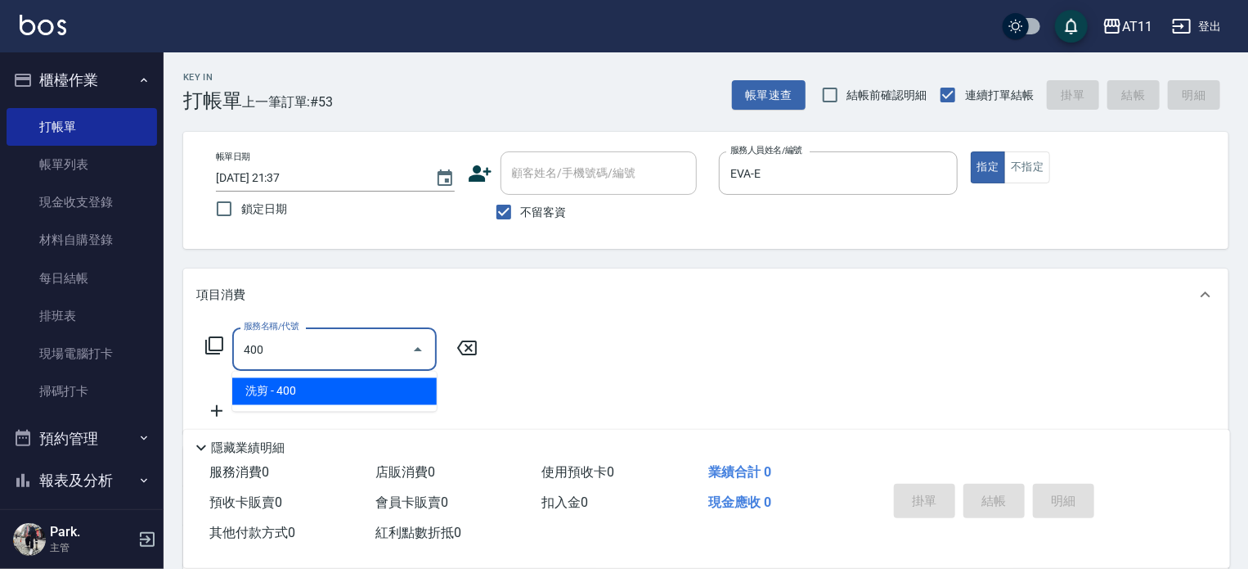
type input "洗剪(400)"
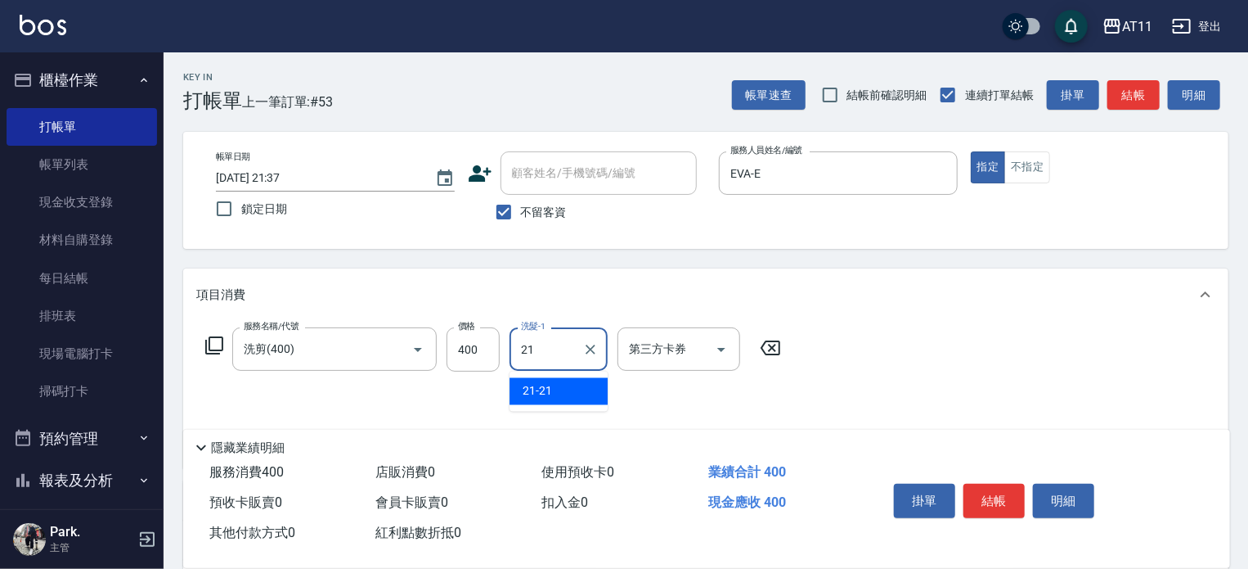
type input "21-21"
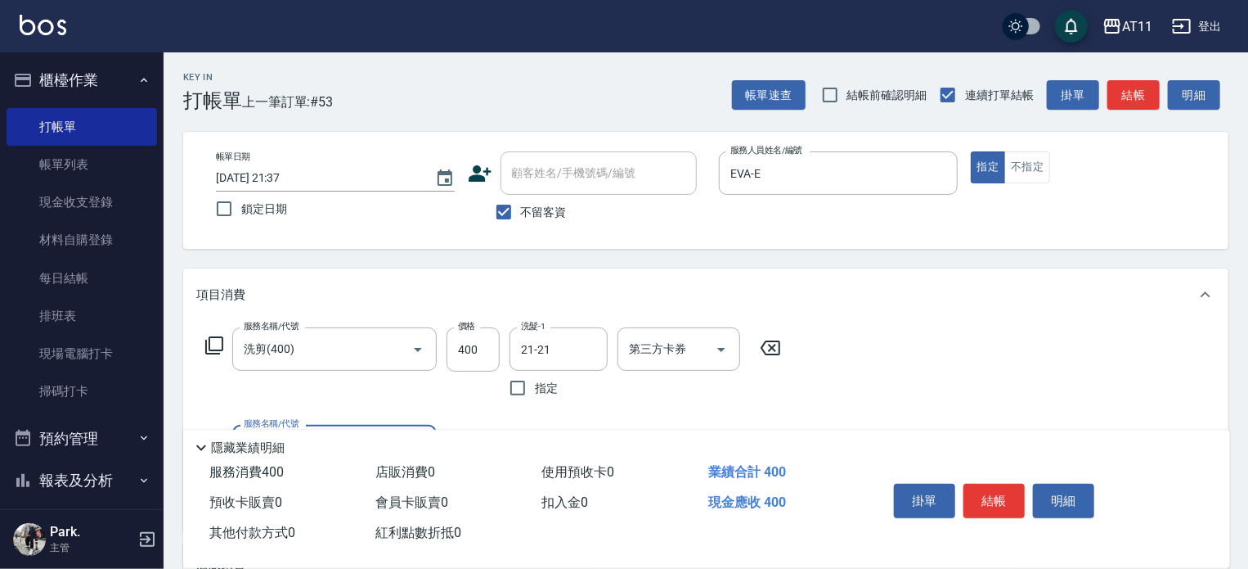
click at [986, 487] on button "結帳" at bounding box center [994, 500] width 61 height 34
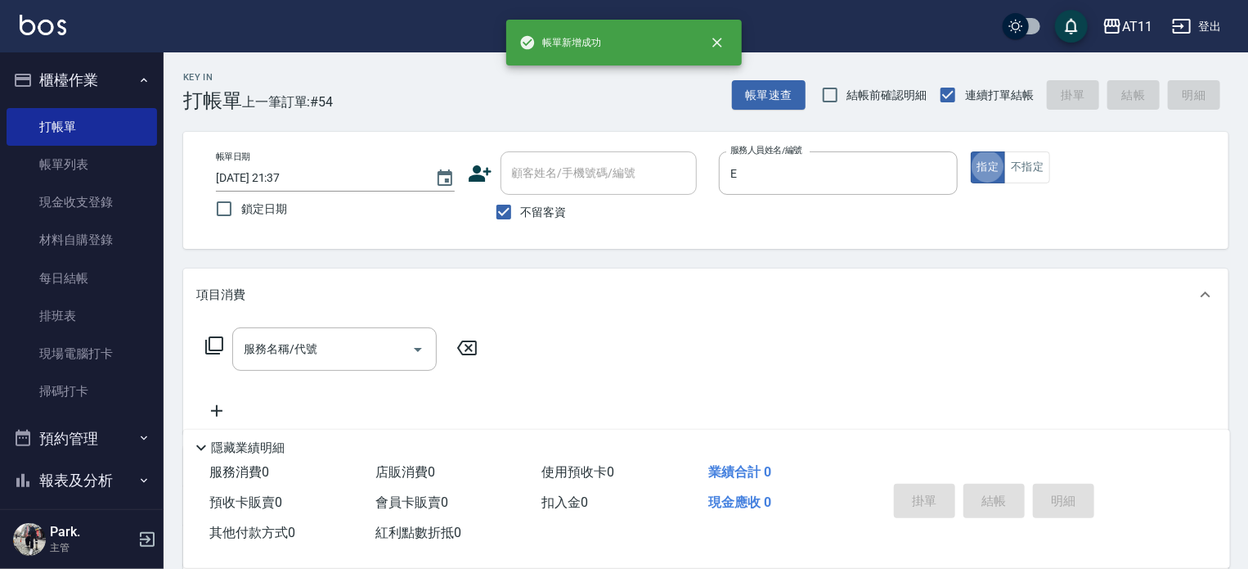
type input "EVA-E"
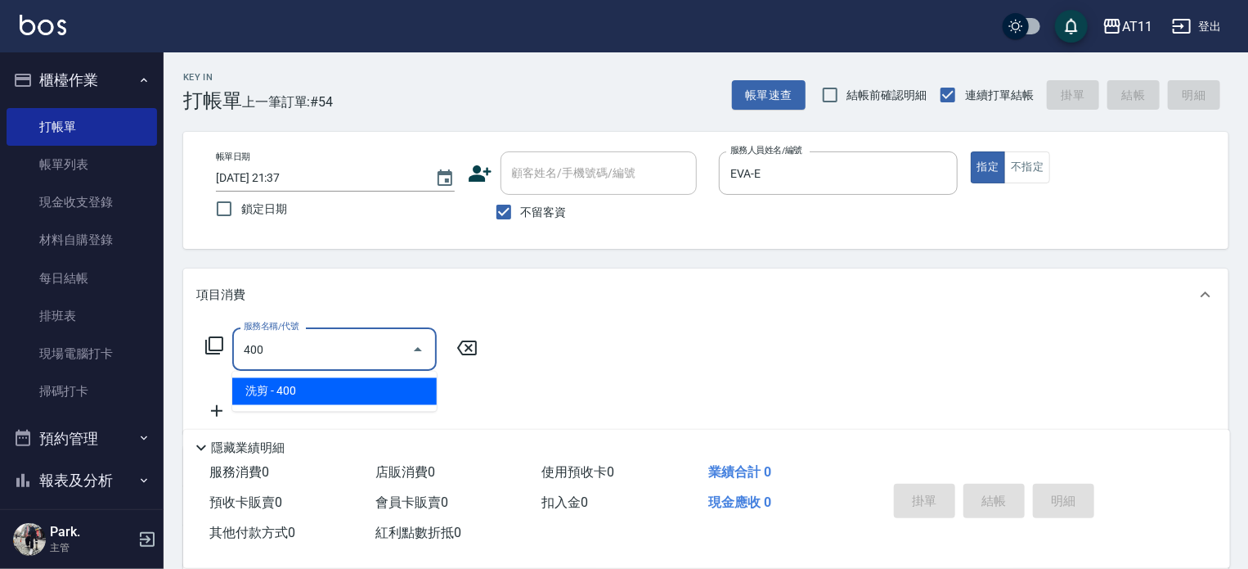
type input "洗剪(400)"
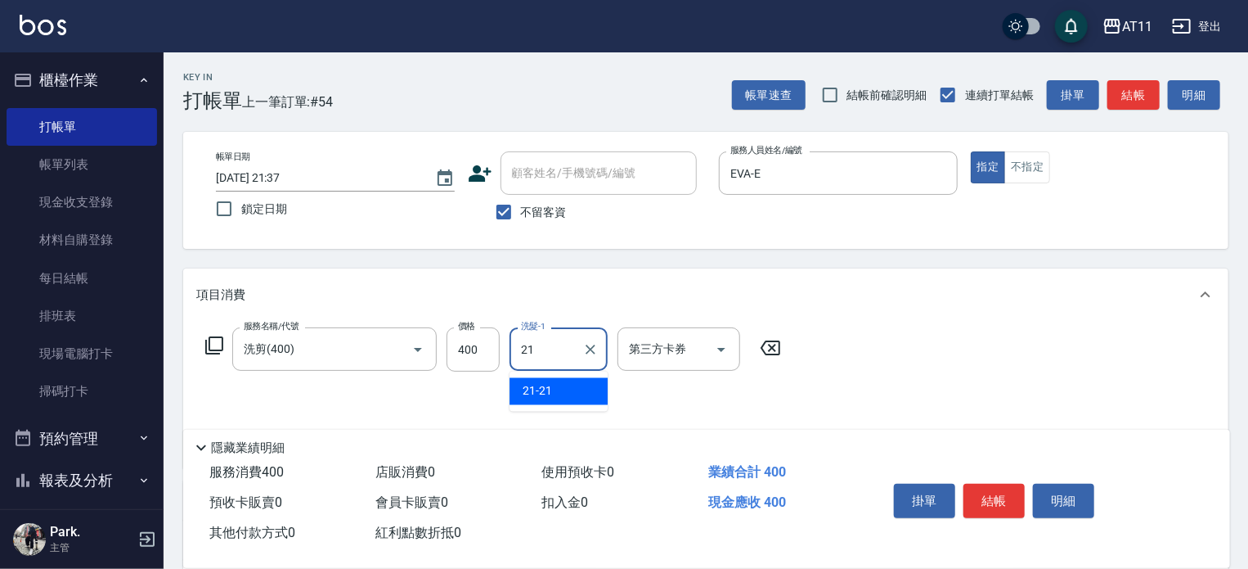
type input "21-21"
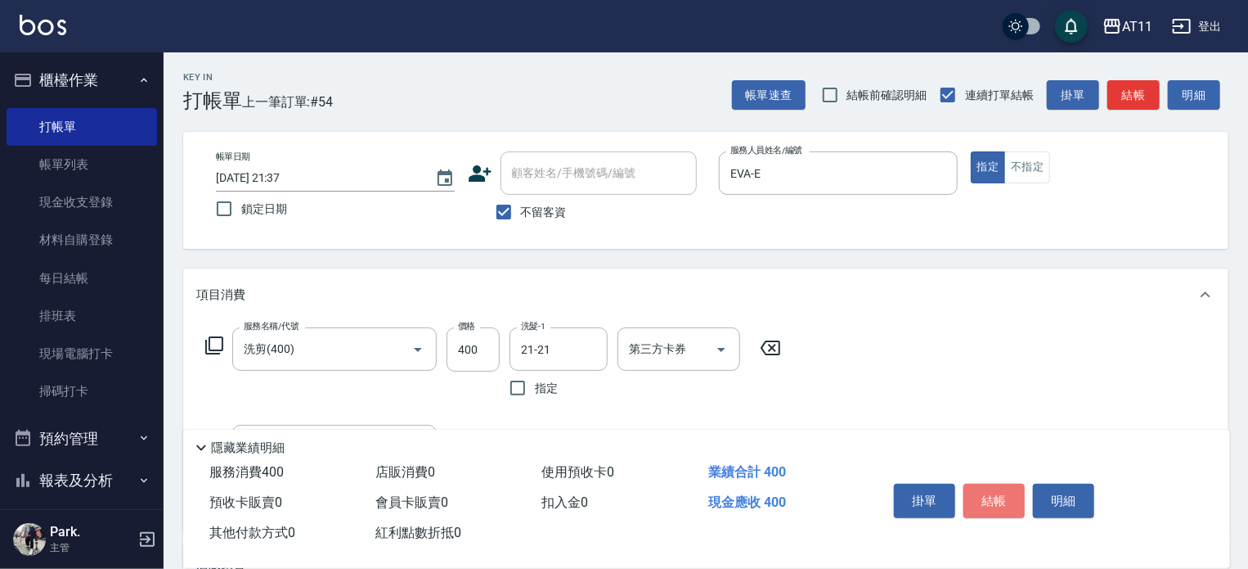
click at [986, 487] on button "結帳" at bounding box center [994, 500] width 61 height 34
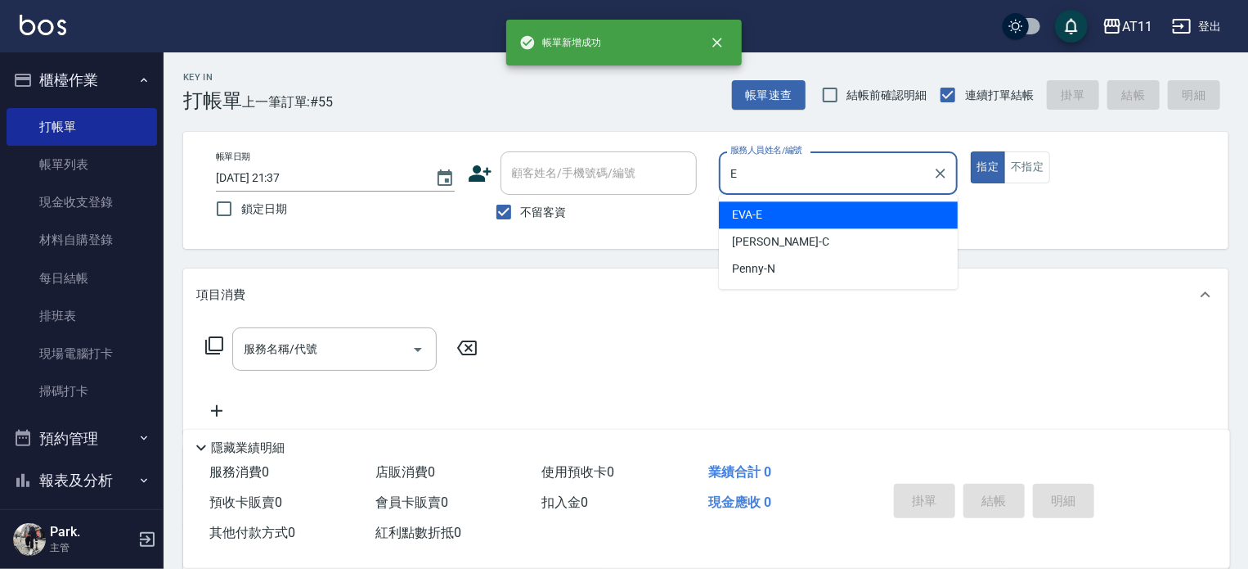
type input "EVA-E"
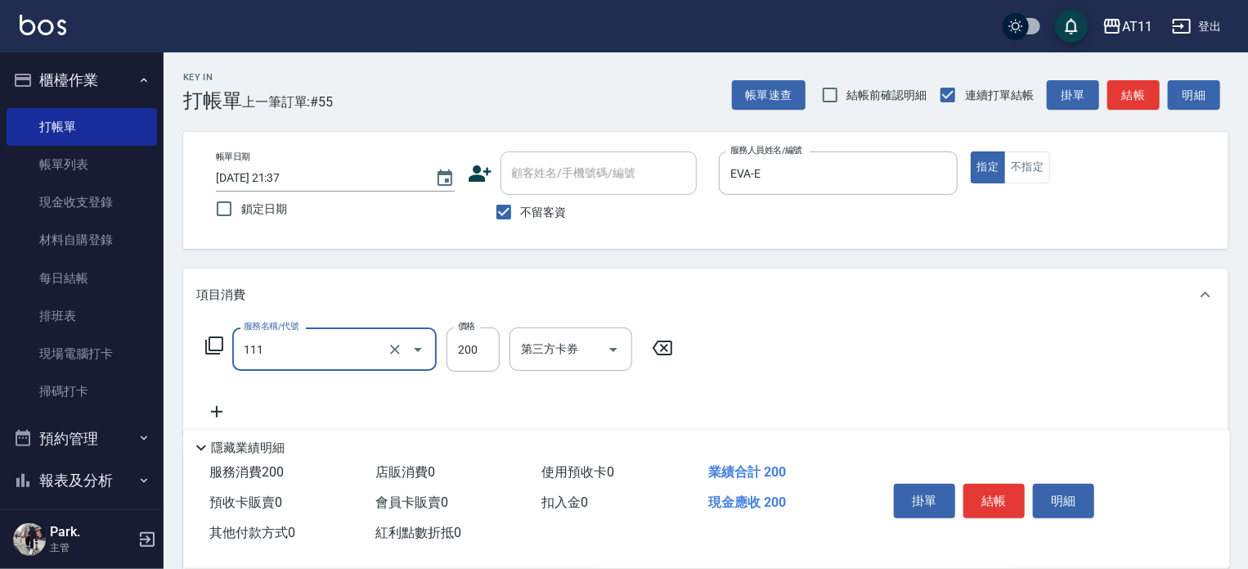
type input "精油洗髮(111)"
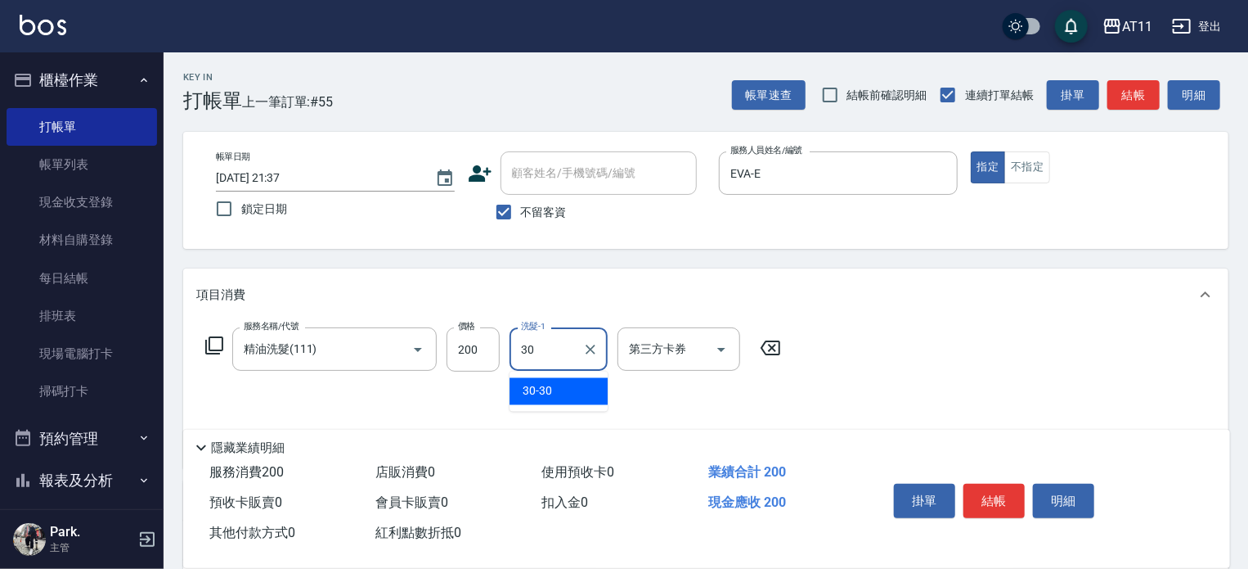
type input "30-30"
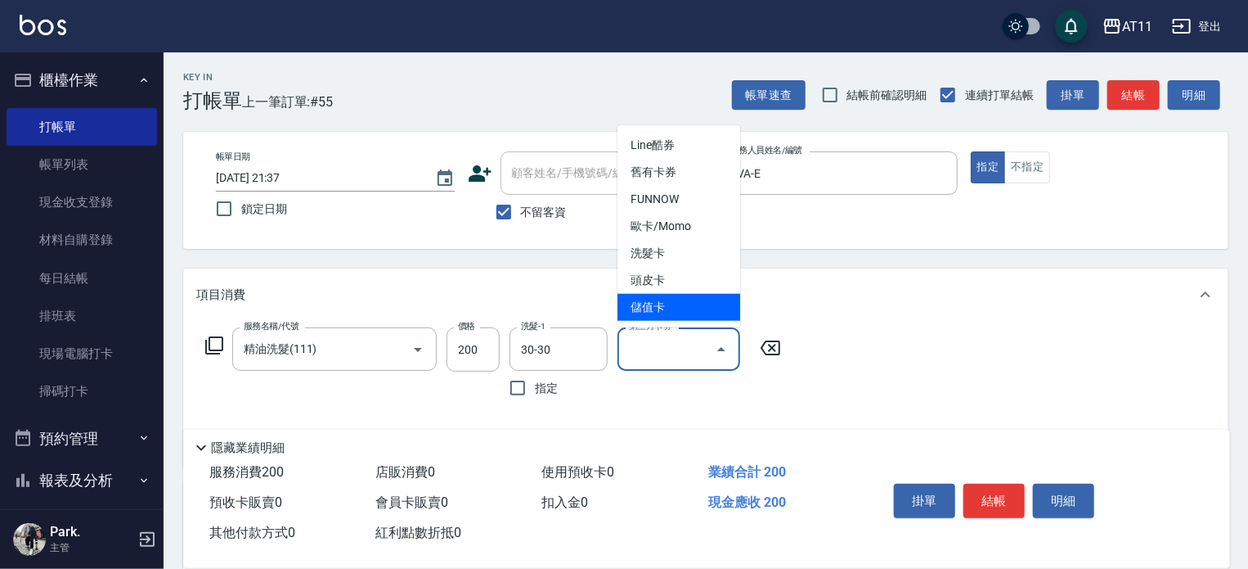
type input "儲值卡"
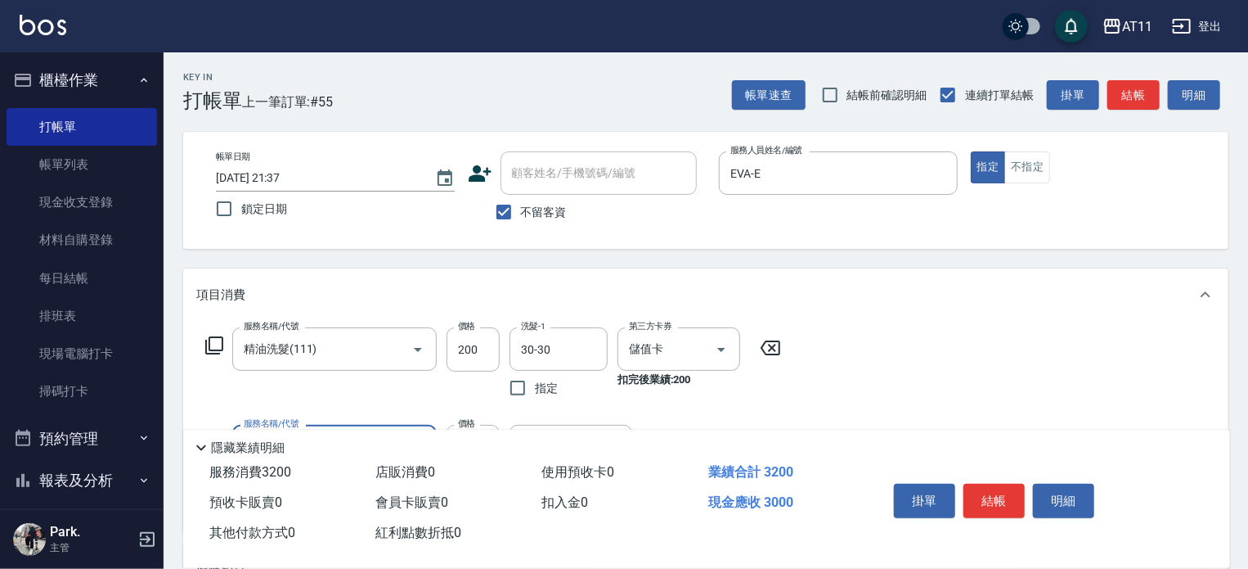
type input "頂級豪華OVC3(3000)"
type input "1000"
click at [986, 487] on button "結帳" at bounding box center [994, 500] width 61 height 34
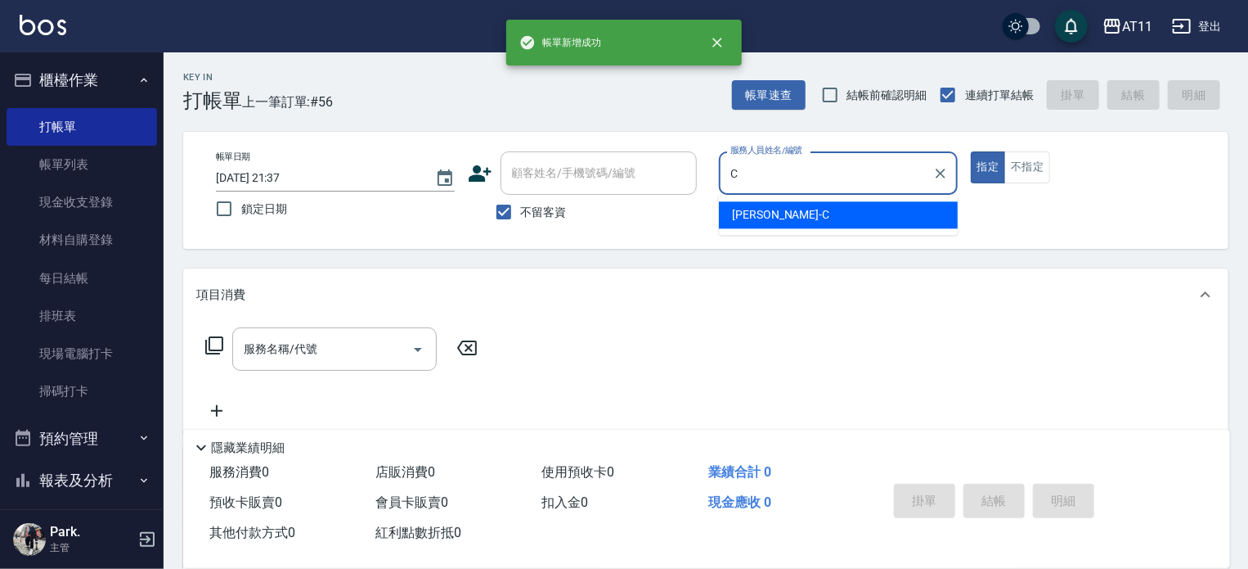
type input "Connie-C"
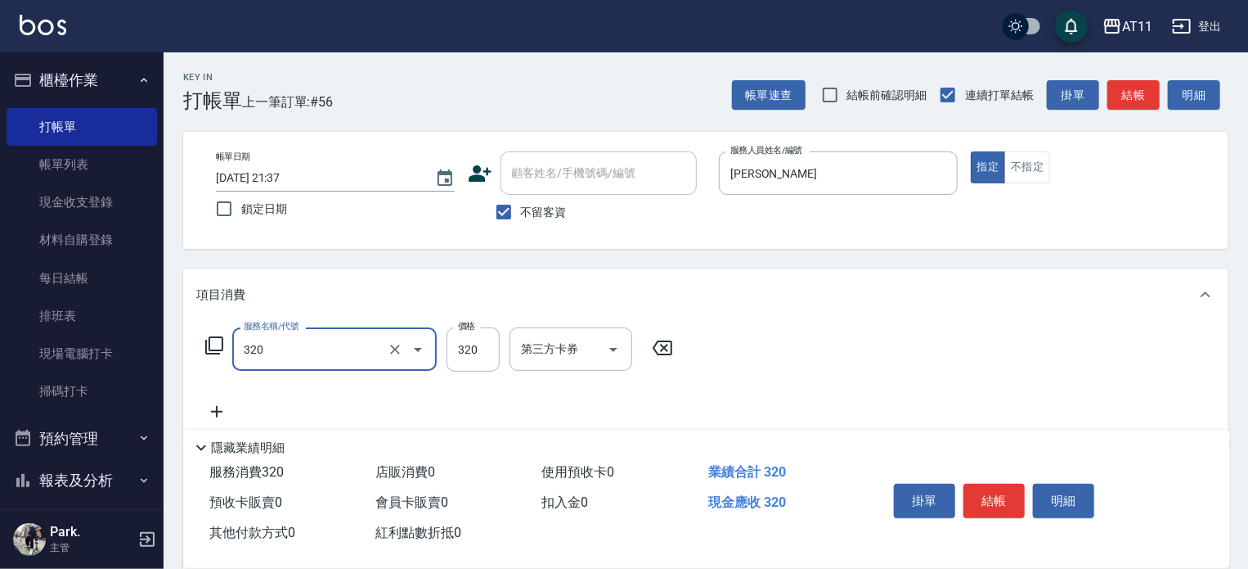
type input "洗剪(320)"
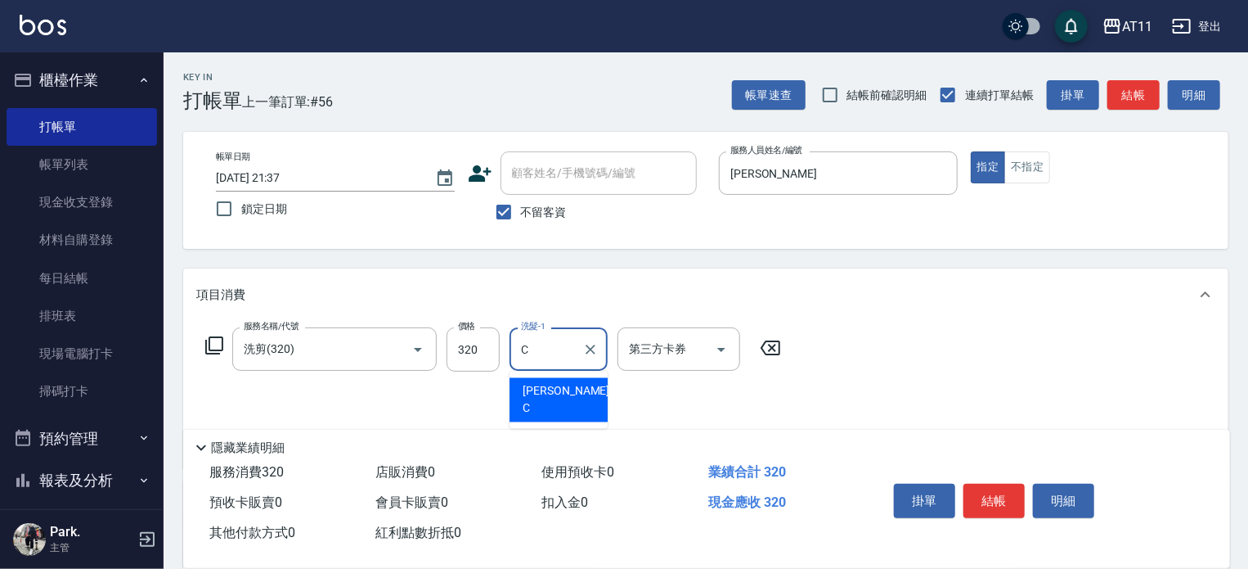
type input "Connie-C"
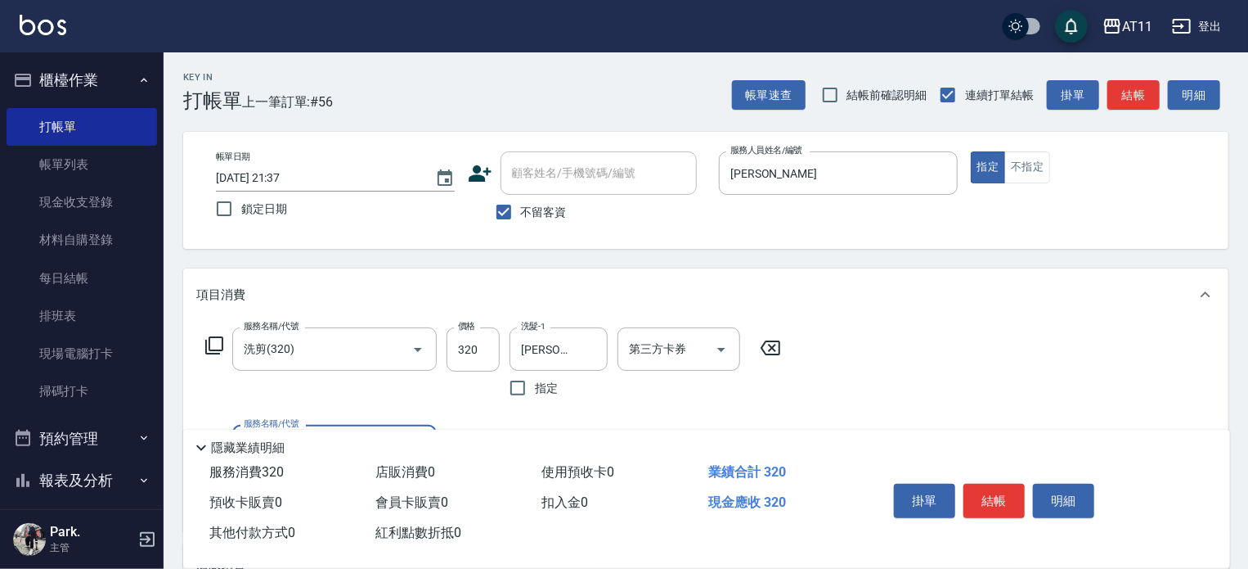
click at [986, 487] on button "結帳" at bounding box center [994, 500] width 61 height 34
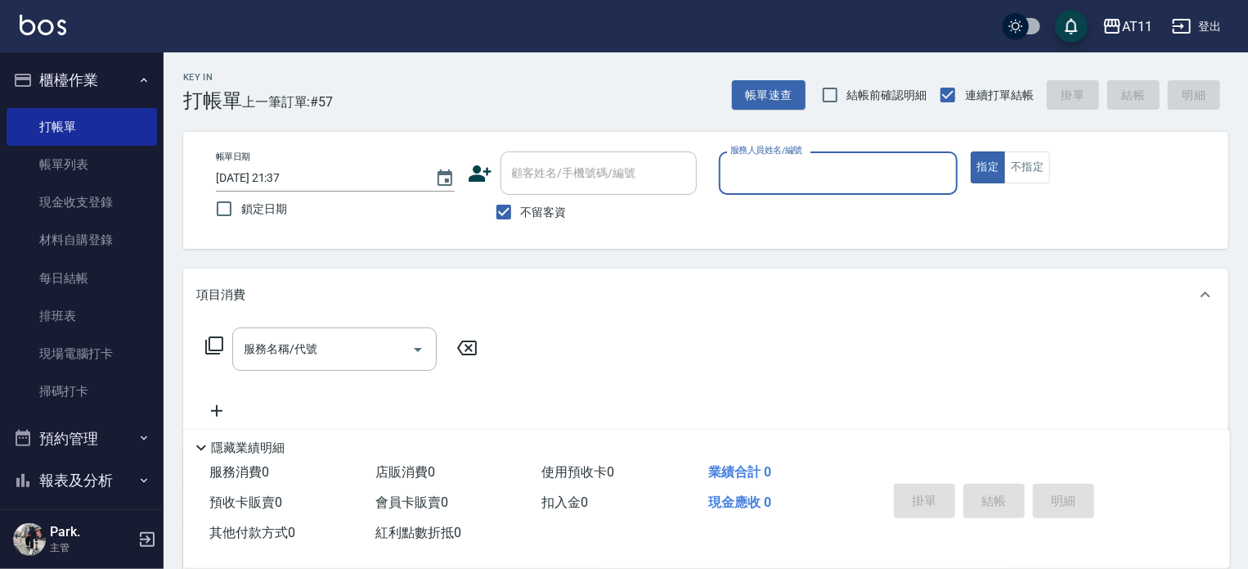
click at [69, 75] on button "櫃檯作業" at bounding box center [82, 80] width 151 height 43
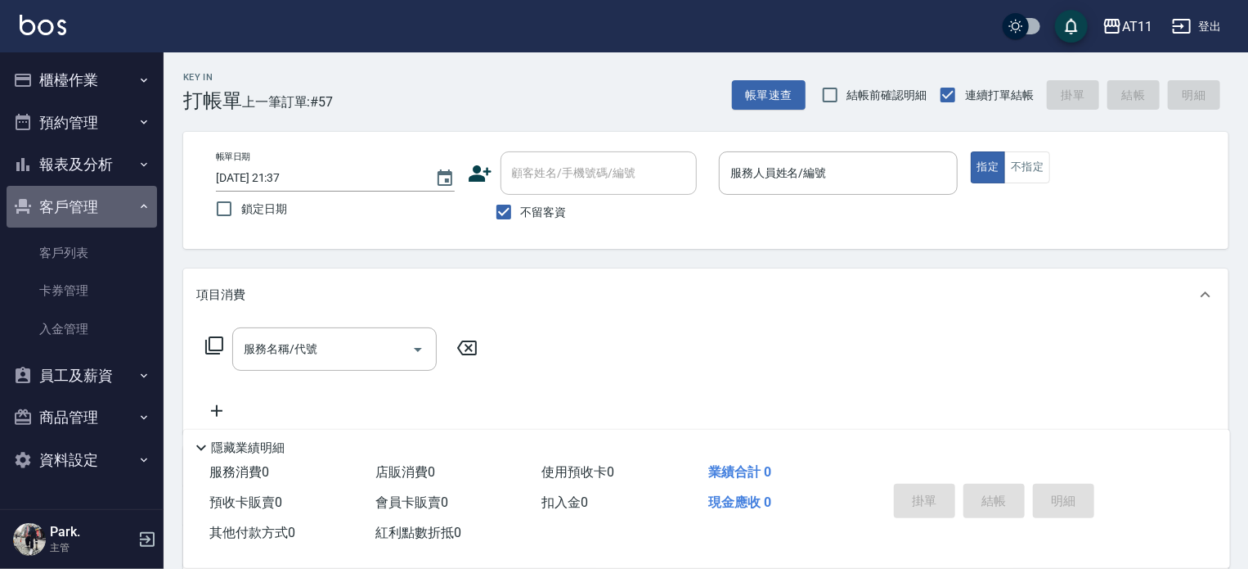
click at [61, 199] on button "客戶管理" at bounding box center [82, 207] width 151 height 43
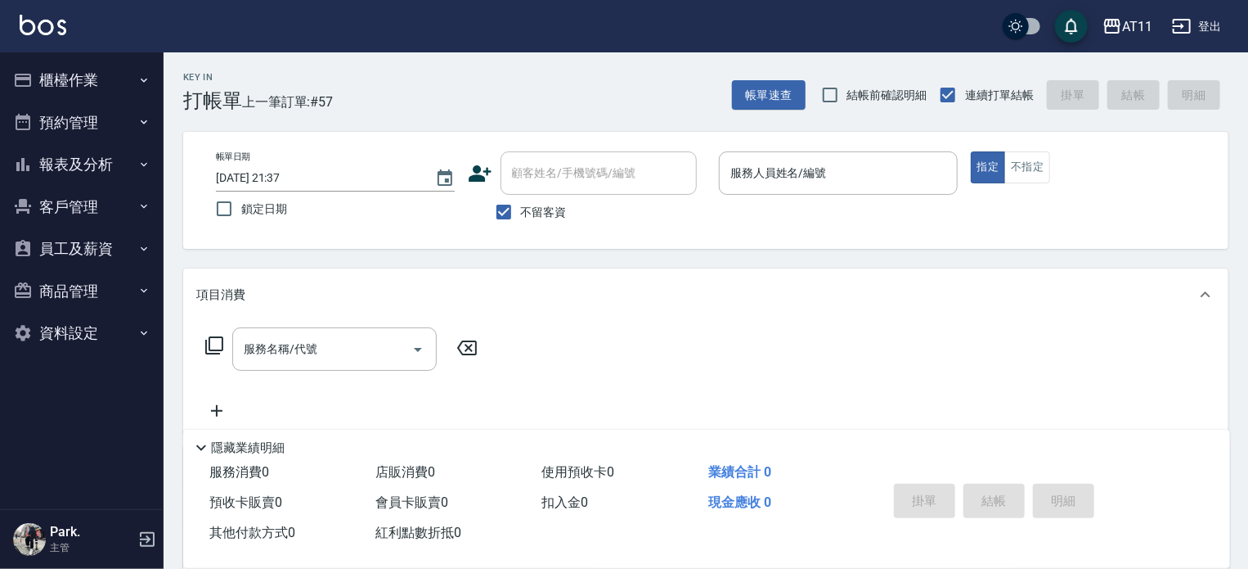
click at [80, 80] on button "櫃檯作業" at bounding box center [82, 80] width 151 height 43
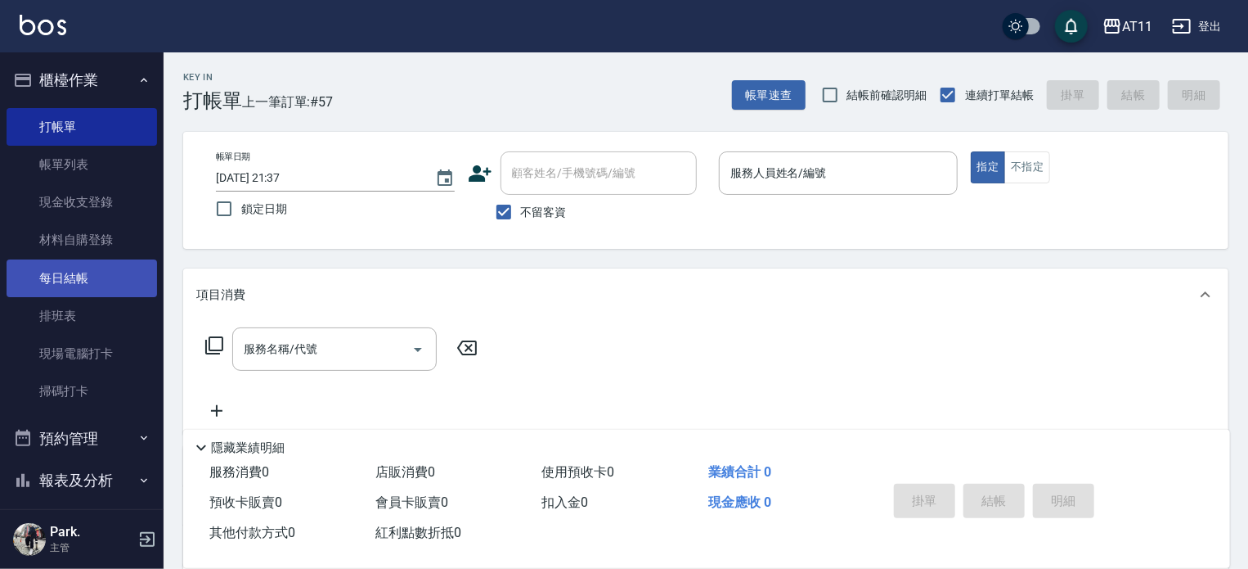
click at [72, 271] on link "每日結帳" at bounding box center [82, 278] width 151 height 38
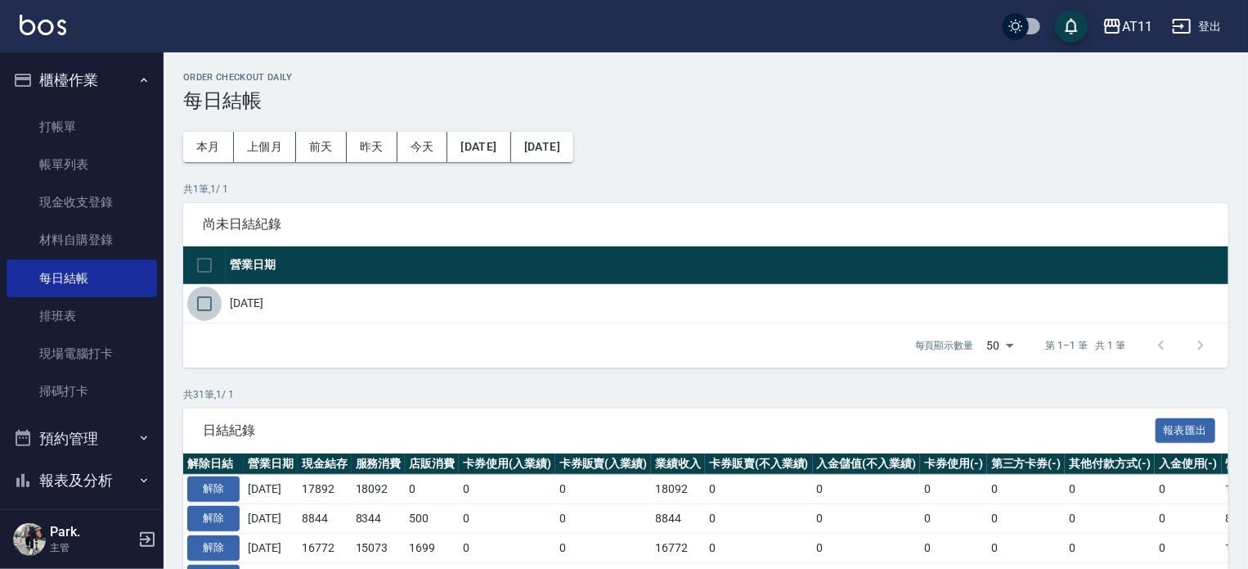
click at [207, 304] on input "checkbox" at bounding box center [204, 303] width 34 height 34
checkbox input "true"
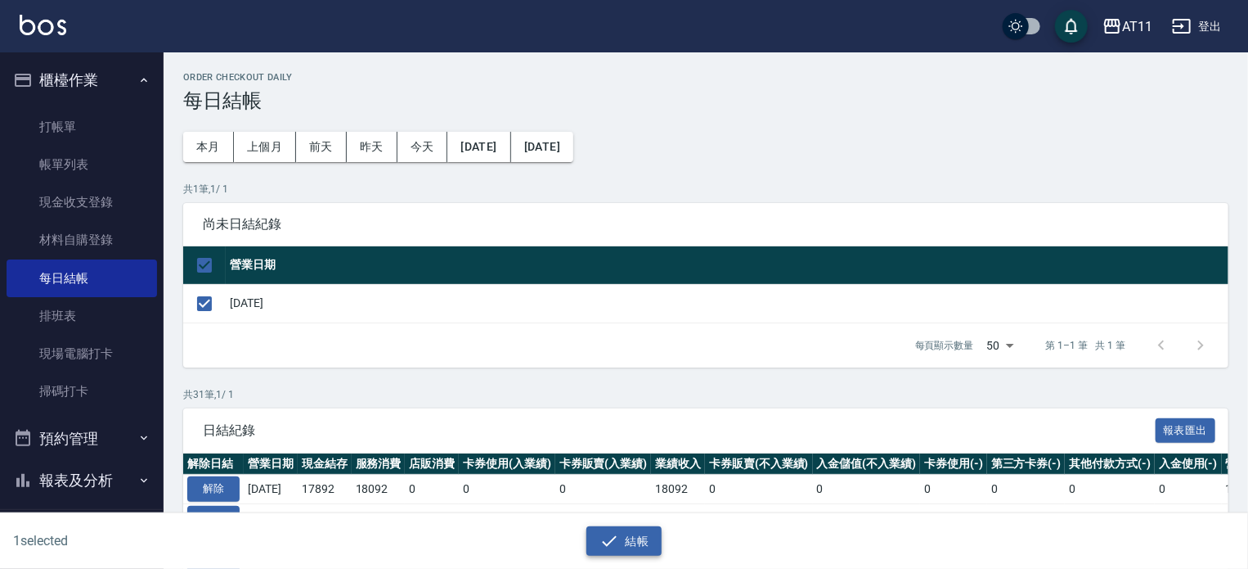
click at [645, 535] on button "結帳" at bounding box center [625, 541] width 76 height 30
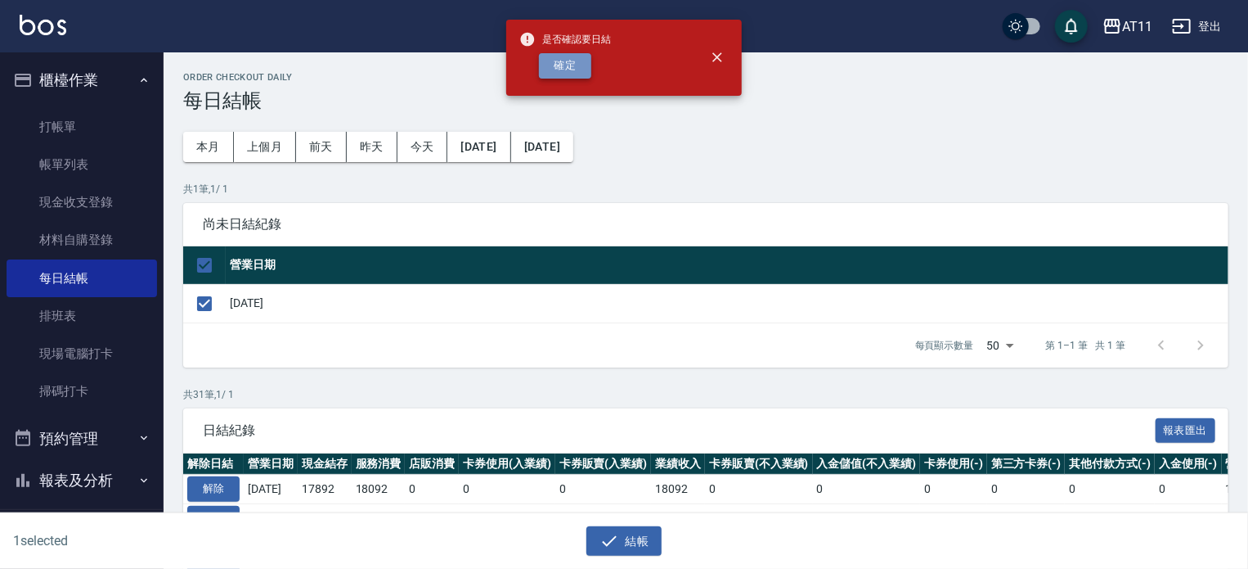
click at [570, 61] on button "確定" at bounding box center [565, 65] width 52 height 25
checkbox input "false"
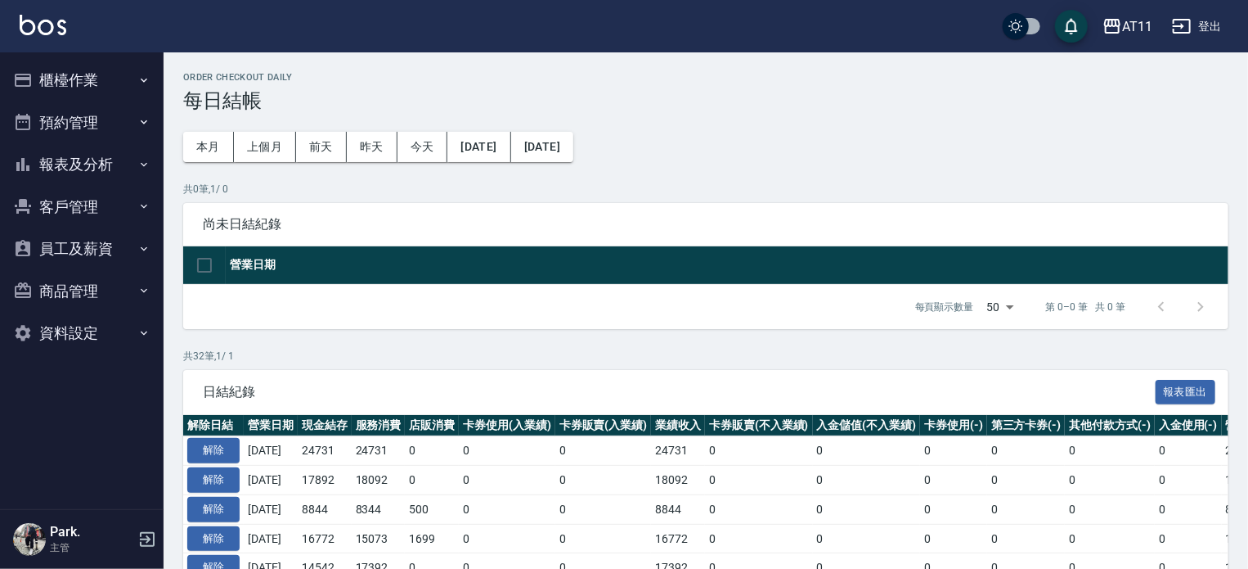
click at [81, 200] on button "客戶管理" at bounding box center [82, 207] width 151 height 43
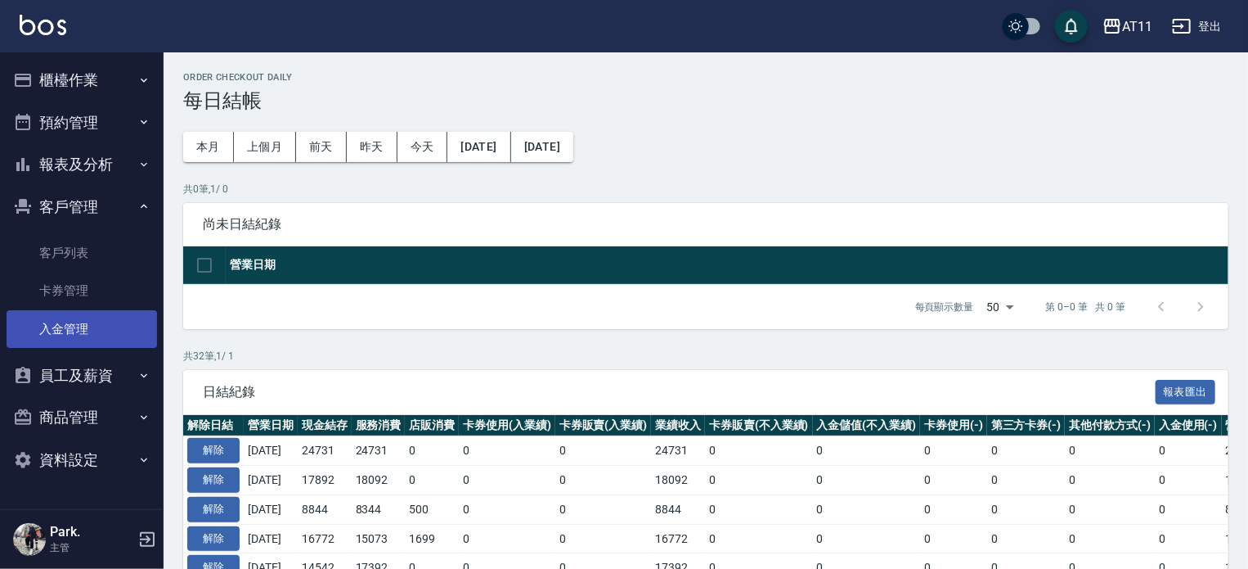
click at [77, 323] on link "入金管理" at bounding box center [82, 329] width 151 height 38
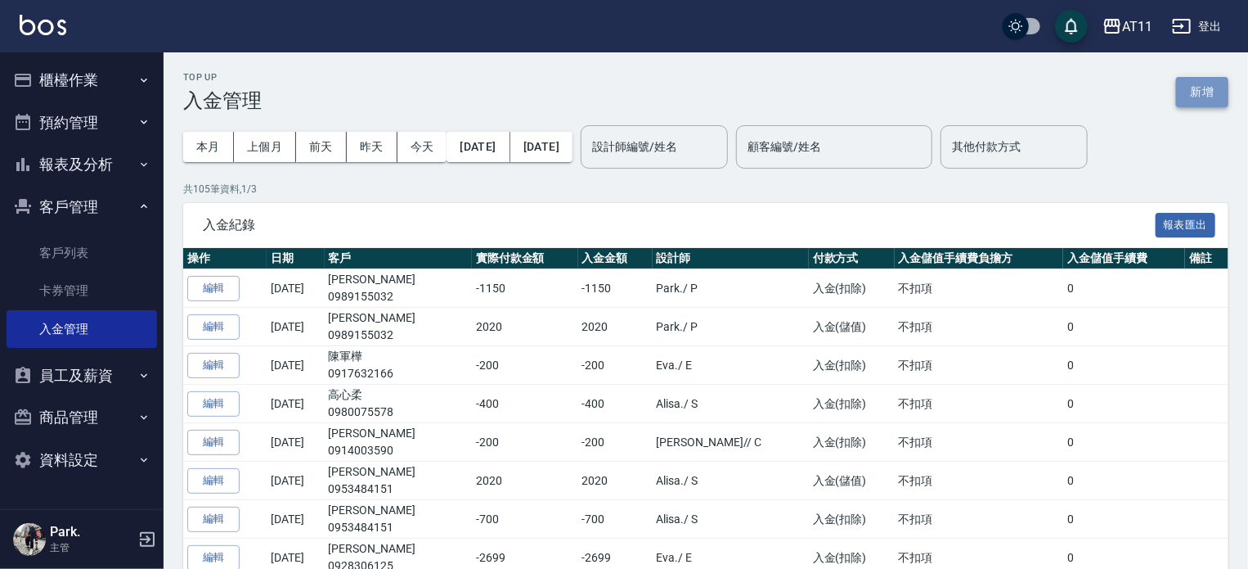
click at [1185, 83] on button "新增" at bounding box center [1202, 92] width 52 height 30
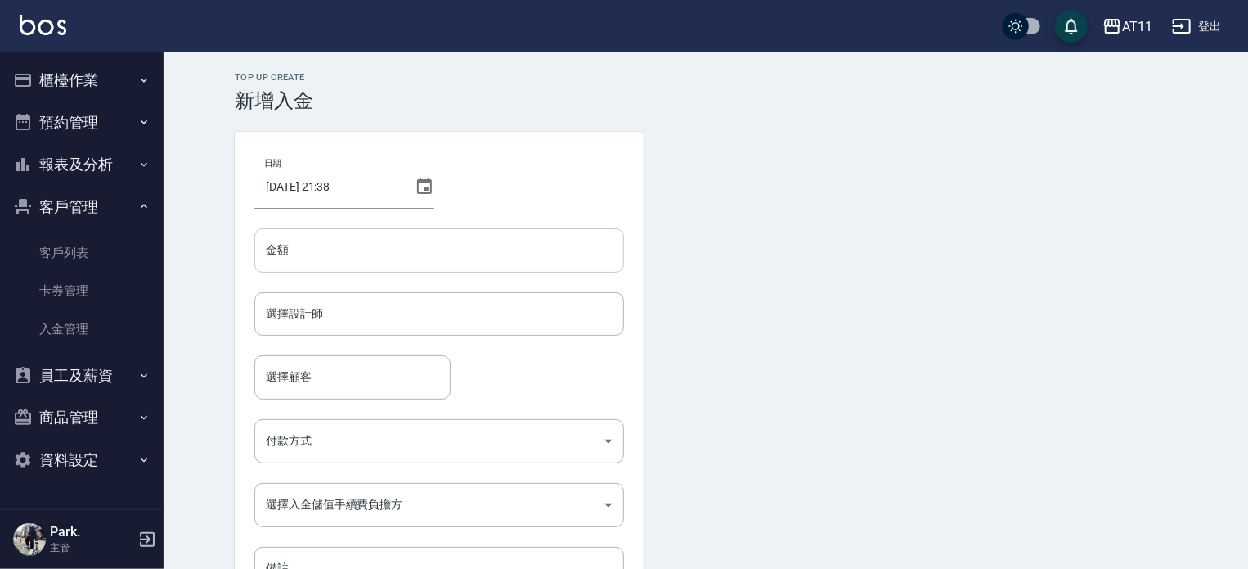
click at [501, 251] on input "金額" at bounding box center [439, 250] width 370 height 44
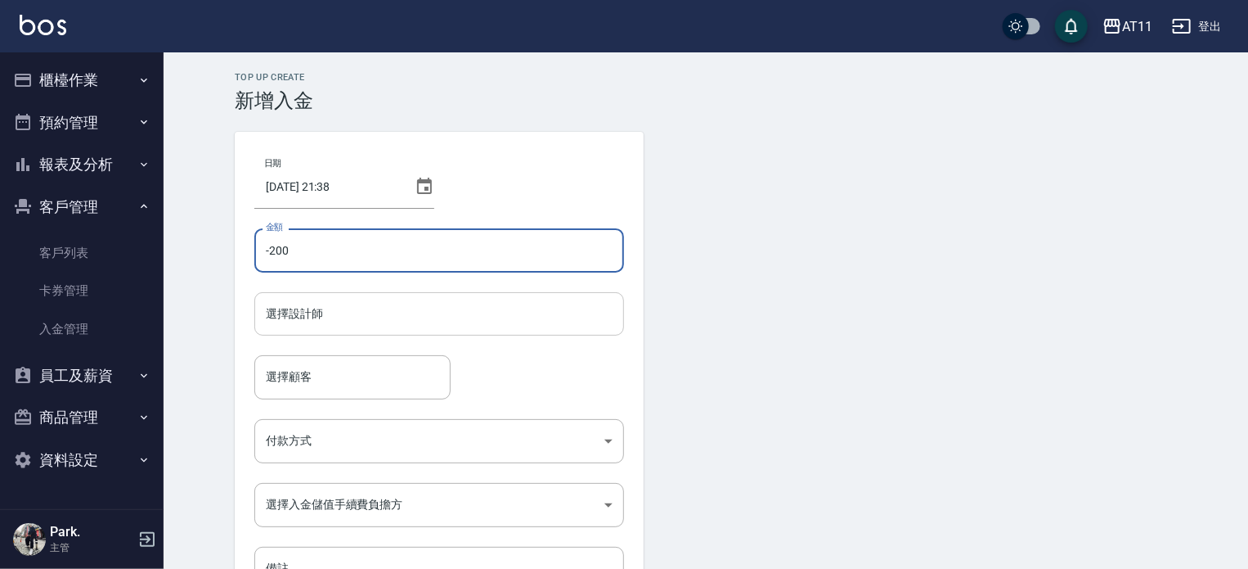
type input "-200"
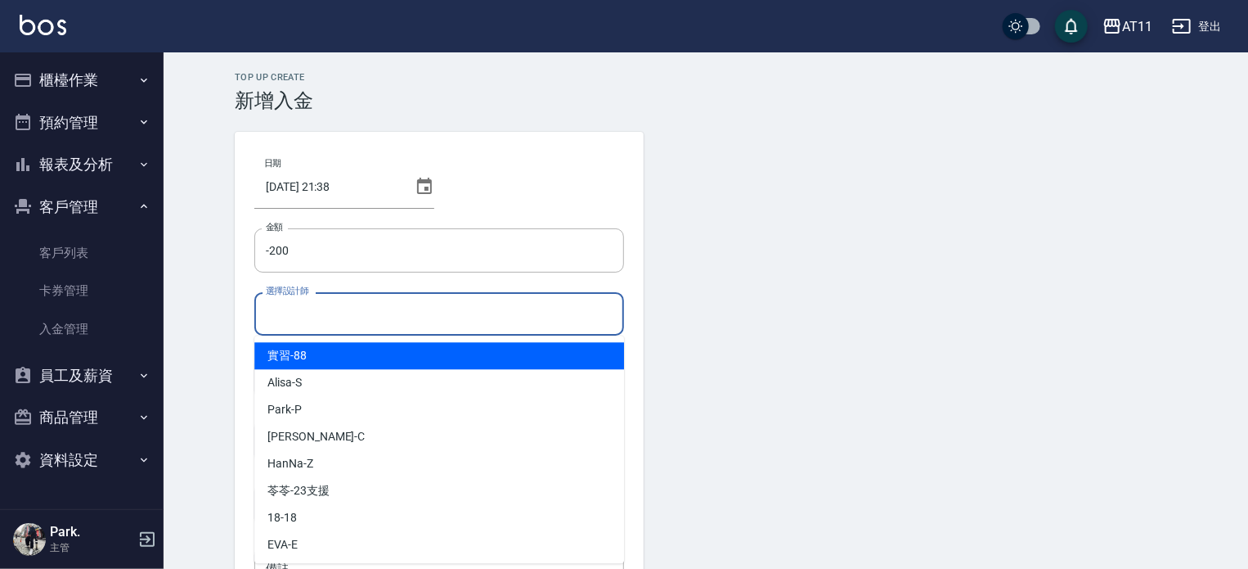
click at [491, 320] on input "選擇設計師" at bounding box center [439, 313] width 355 height 29
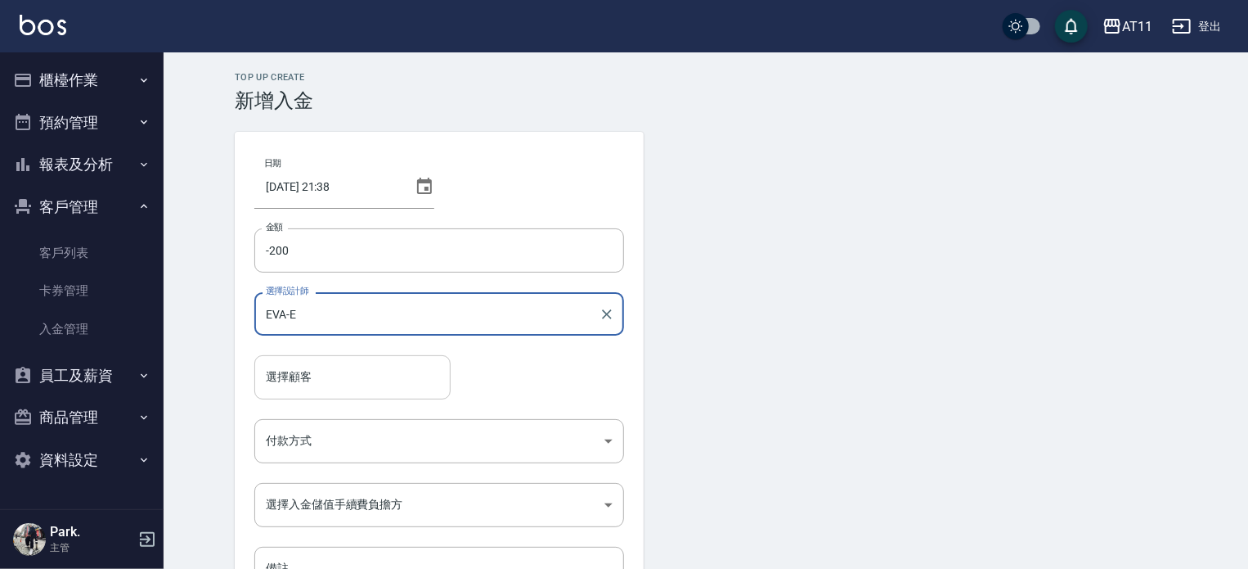
type input "EVA-E"
click at [436, 366] on input "選擇顧客" at bounding box center [353, 376] width 182 height 29
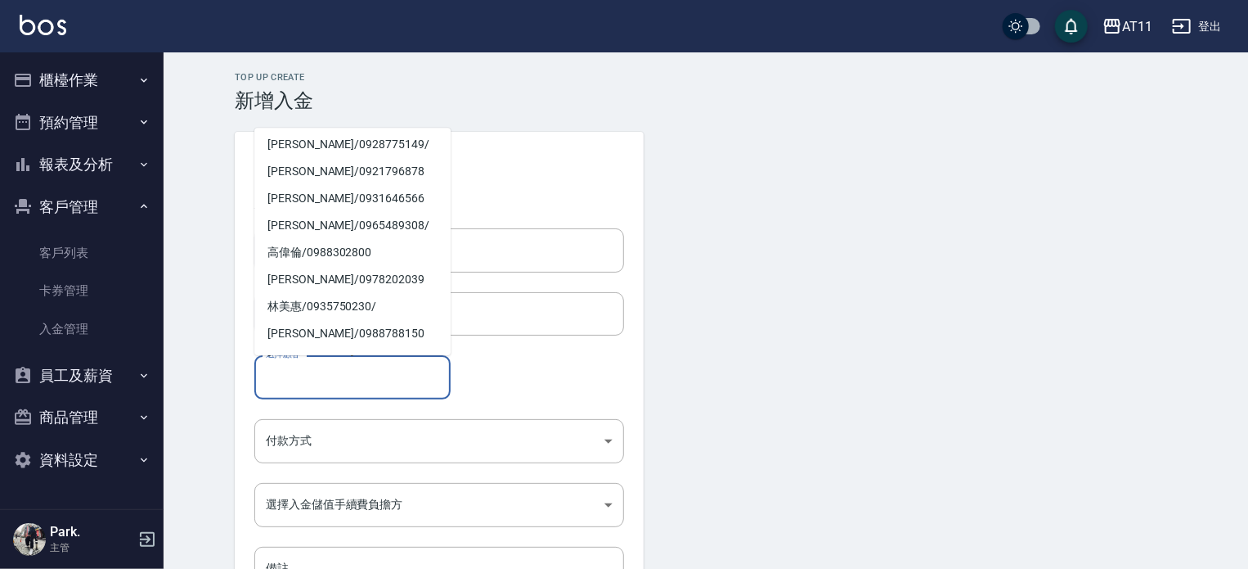
scroll to position [325, 0]
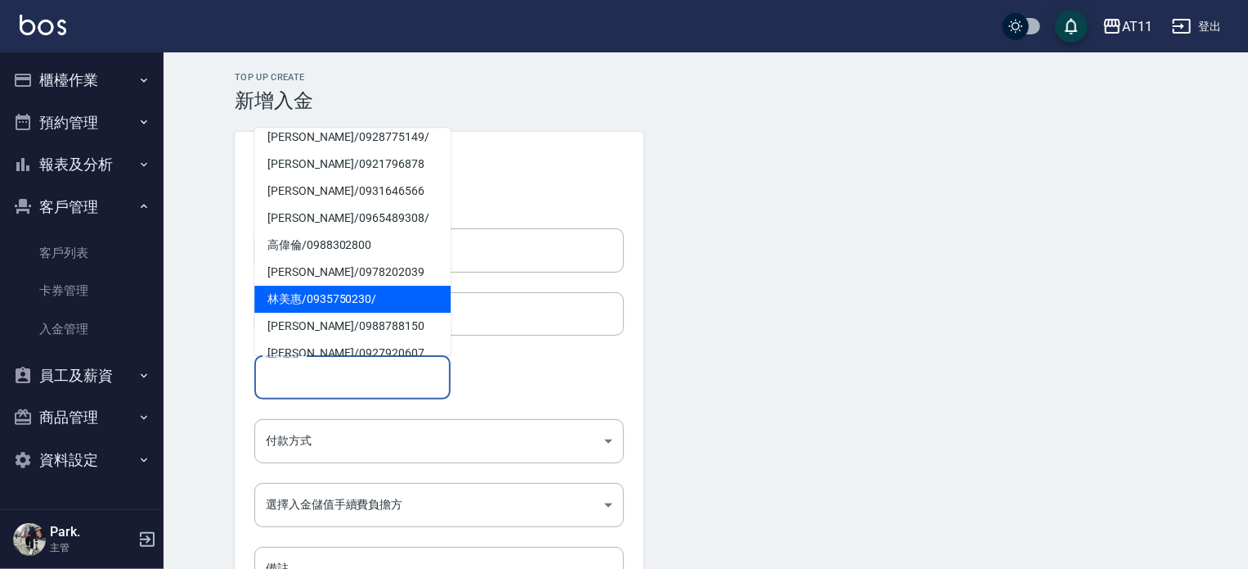
click at [349, 286] on span "[PERSON_NAME]/ 0935750230 /" at bounding box center [352, 299] width 196 height 27
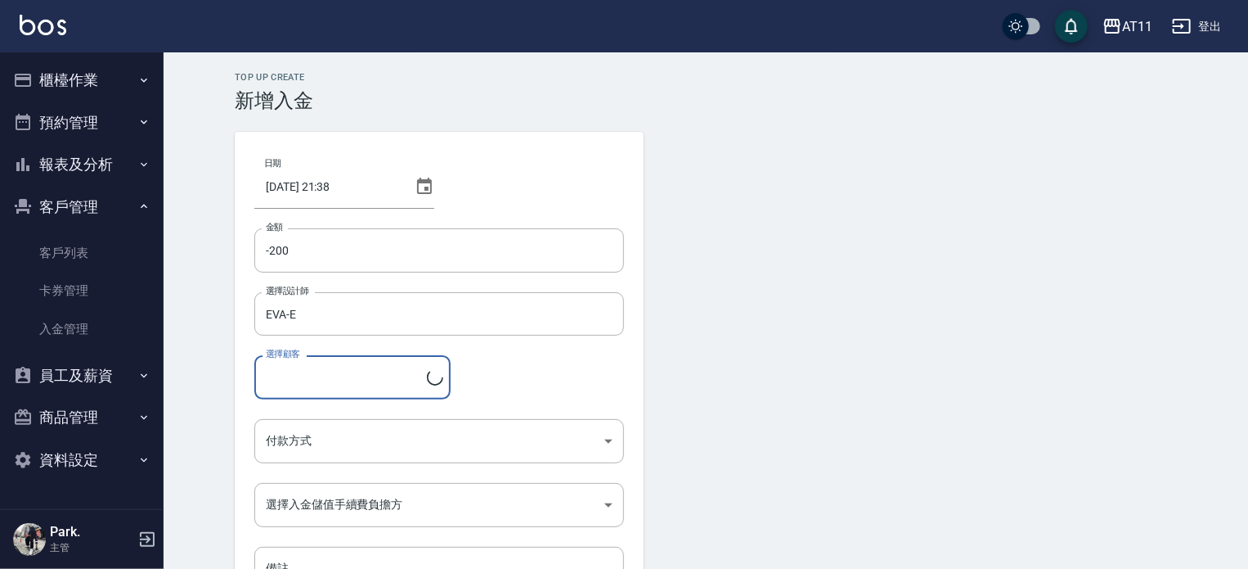
type input "[PERSON_NAME]/0935750230/"
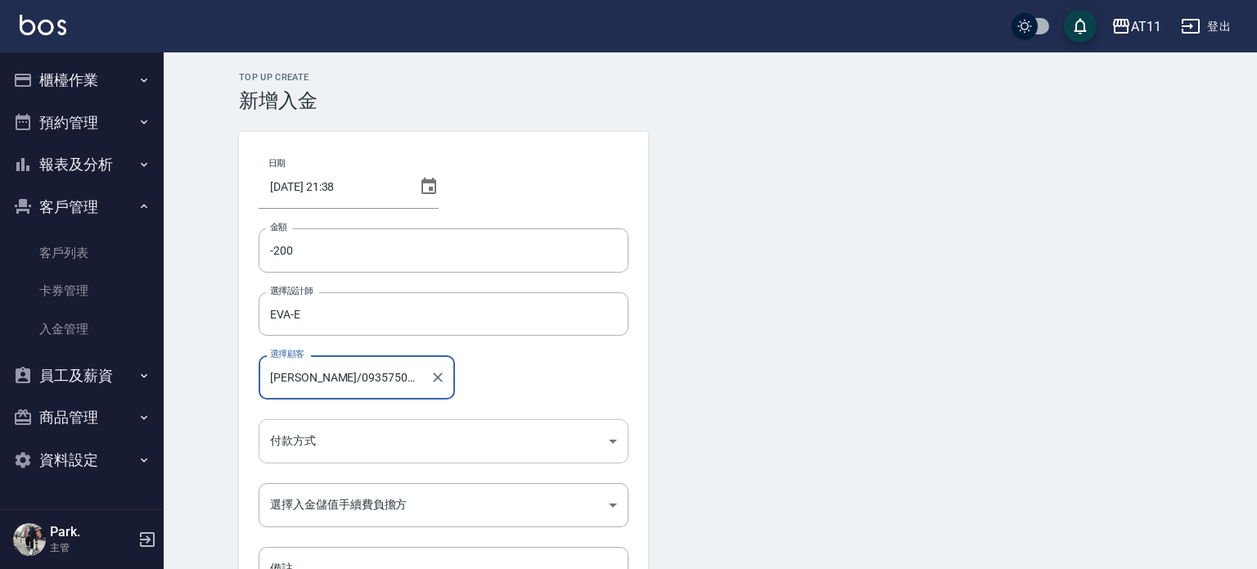
click at [348, 442] on body "AT11 登出 櫃檯作業 打帳單 帳單列表 現金收支登錄 材料自購登錄 每日結帳 排班表 現場電腦打卡 掃碼打卡 預約管理 預約管理 單日預約紀錄 單週預約紀…" at bounding box center [628, 339] width 1257 height 679
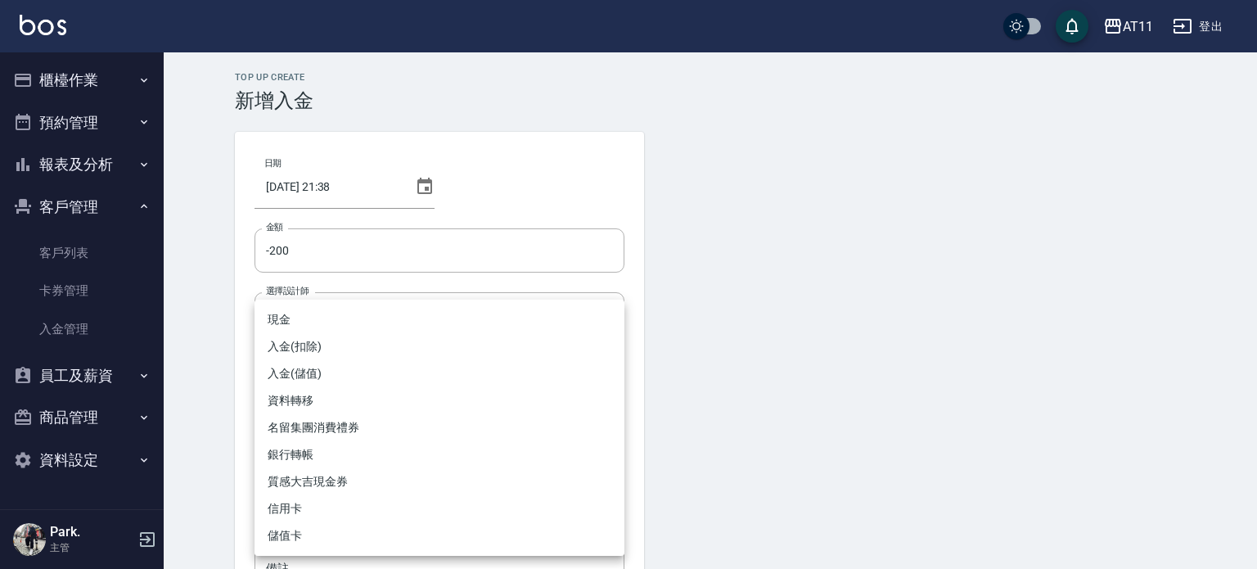
click at [373, 354] on li "入金(扣除)" at bounding box center [439, 346] width 370 height 27
type input "入金(扣除)"
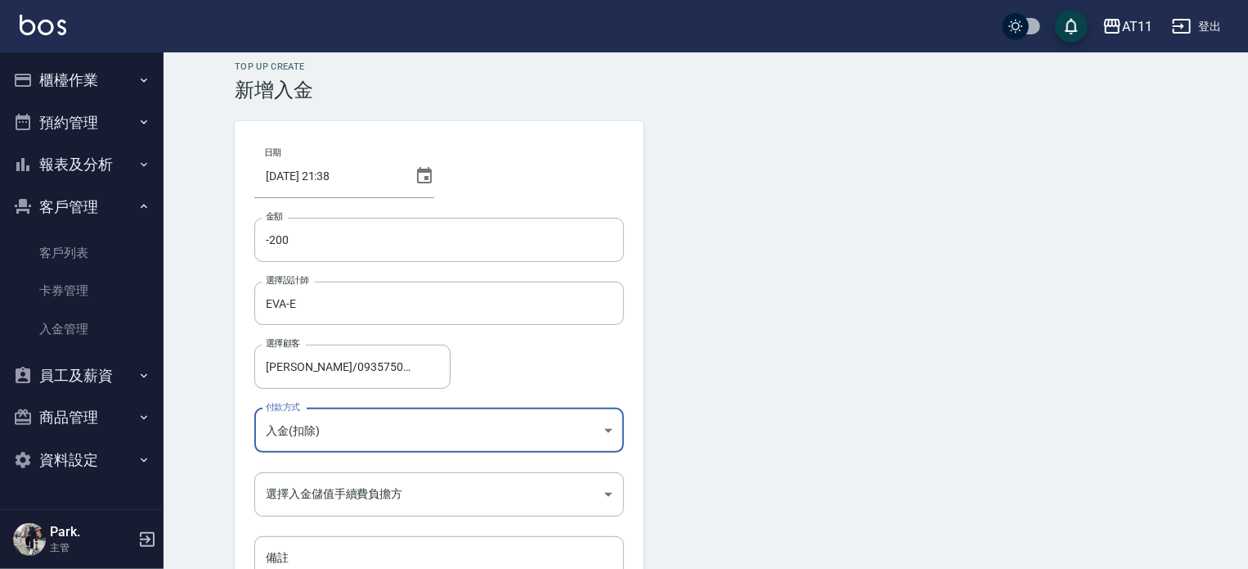
scroll to position [110, 0]
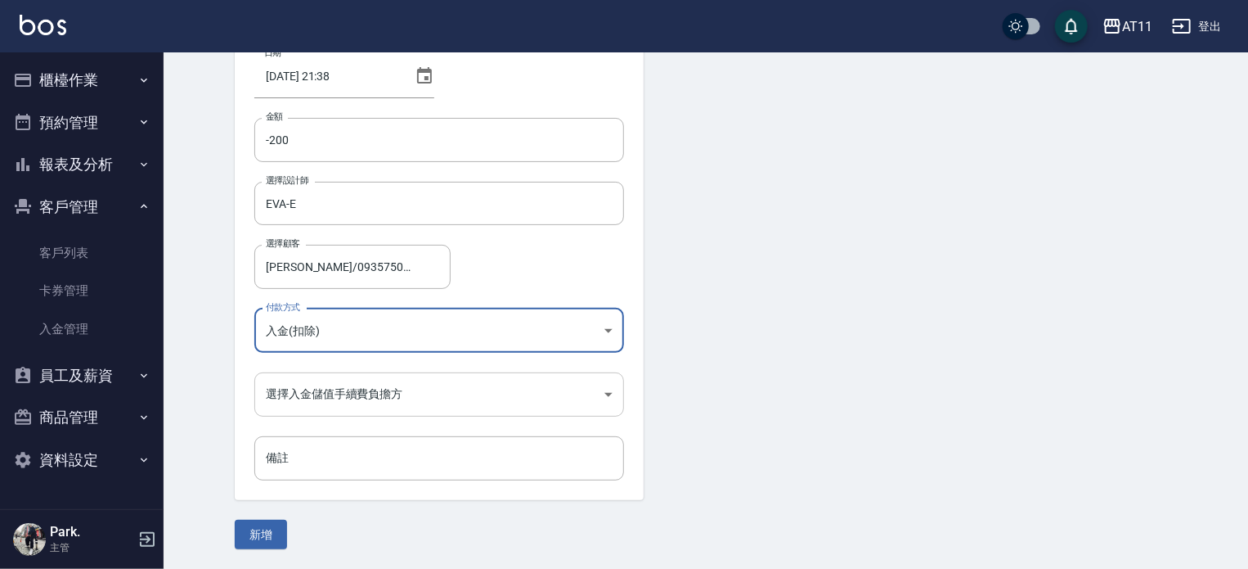
click at [387, 392] on body "AT11 登出 櫃檯作業 打帳單 帳單列表 現金收支登錄 材料自購登錄 每日結帳 排班表 現場電腦打卡 掃碼打卡 預約管理 預約管理 單日預約紀錄 單週預約紀…" at bounding box center [624, 229] width 1248 height 679
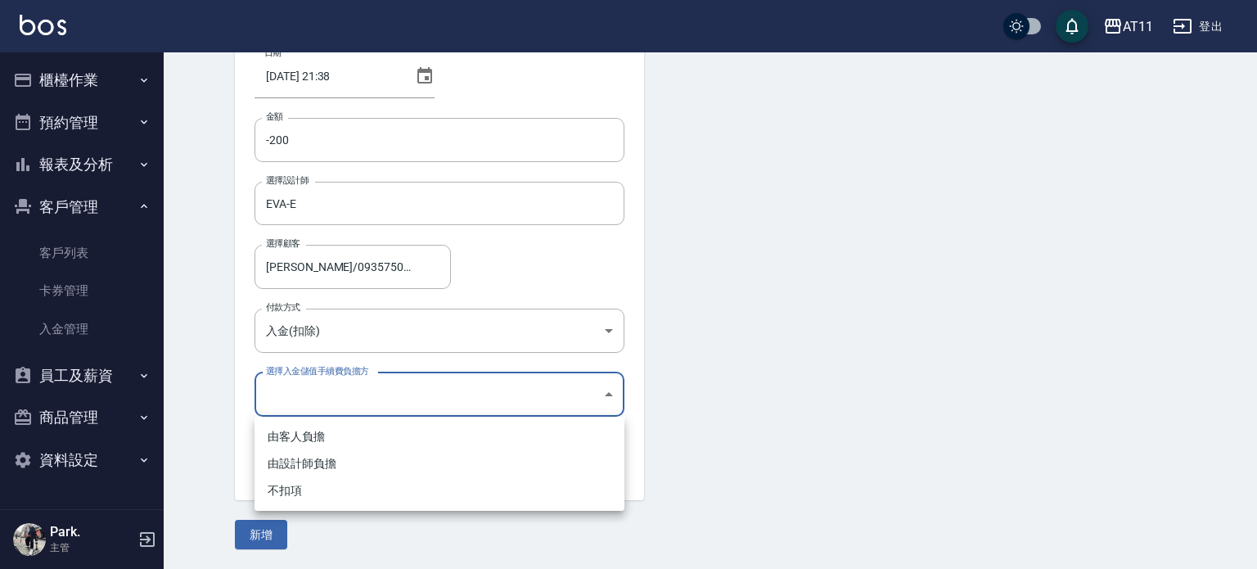
click at [391, 484] on li "不扣項" at bounding box center [439, 490] width 370 height 27
type input "WITHOUTHANDLINGFEE"
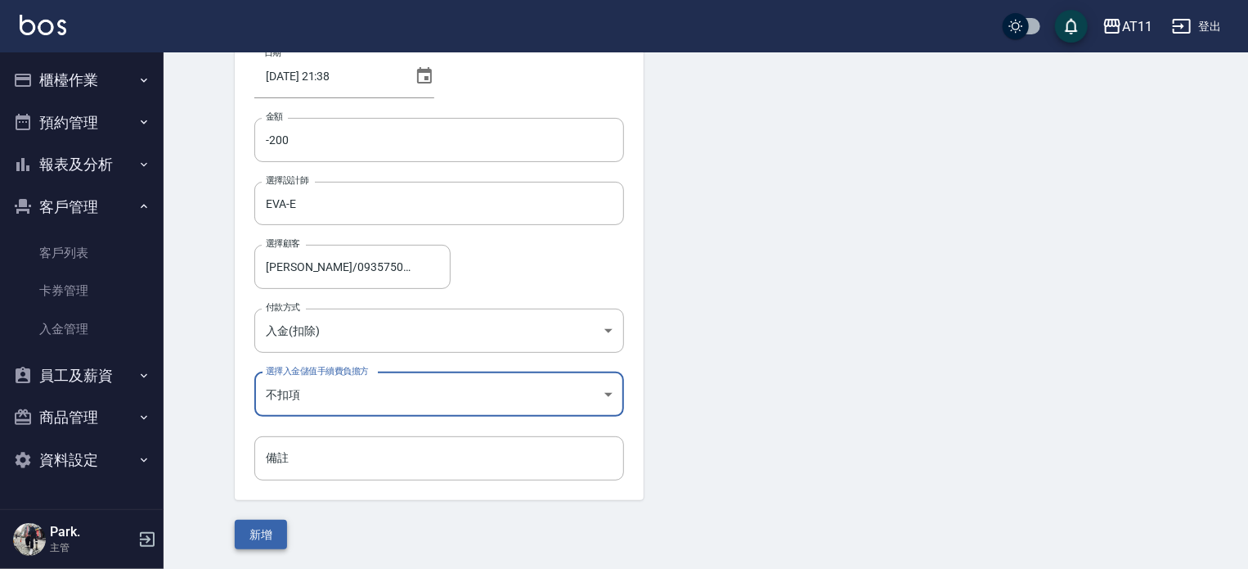
click at [266, 534] on button "新增" at bounding box center [261, 534] width 52 height 30
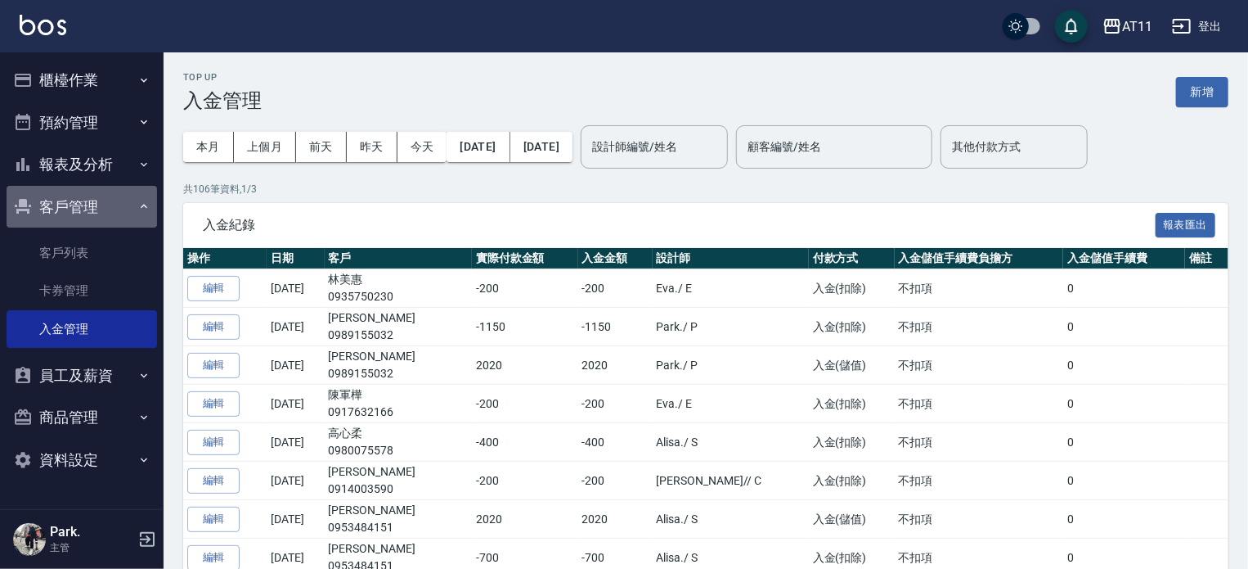
click at [82, 202] on button "客戶管理" at bounding box center [82, 207] width 151 height 43
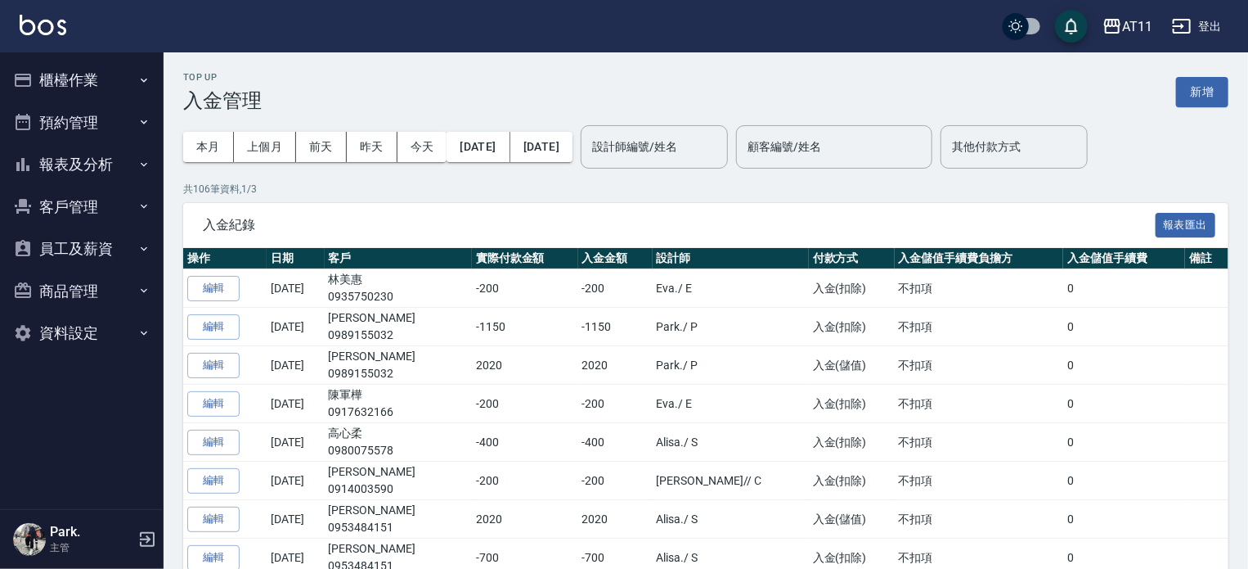
click at [80, 159] on button "報表及分析" at bounding box center [82, 164] width 151 height 43
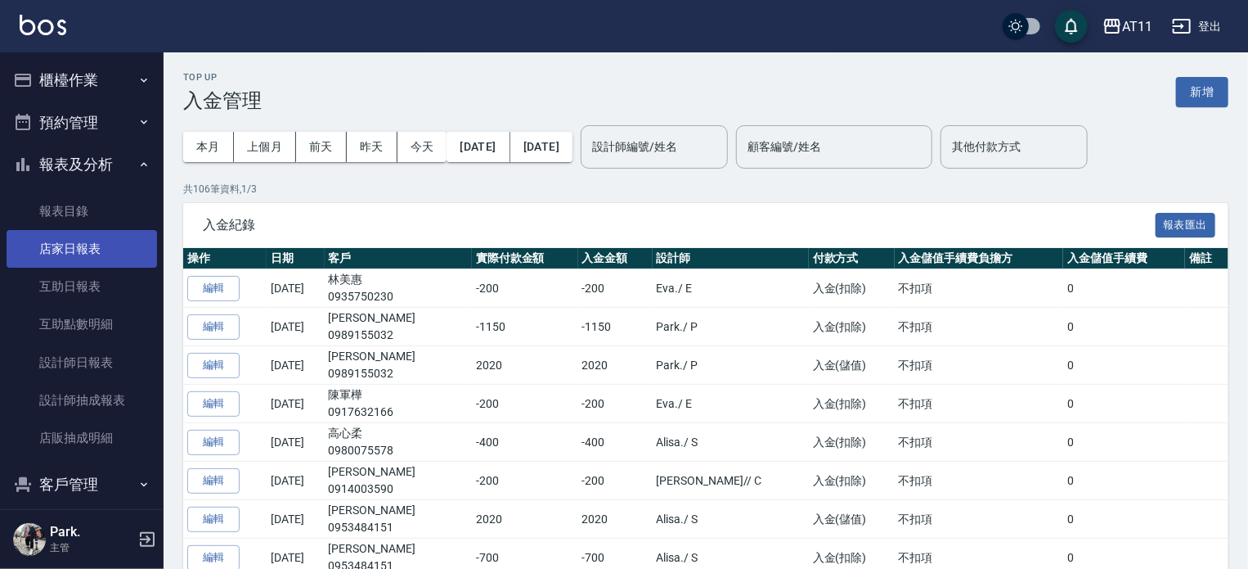
click at [95, 252] on link "店家日報表" at bounding box center [82, 249] width 151 height 38
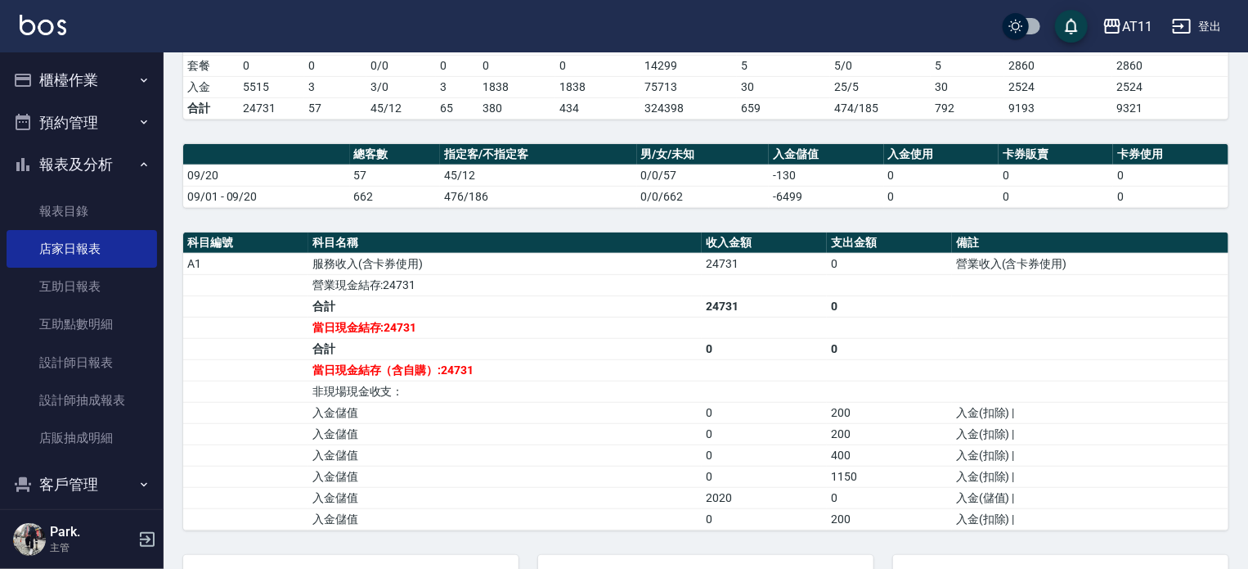
scroll to position [409, 0]
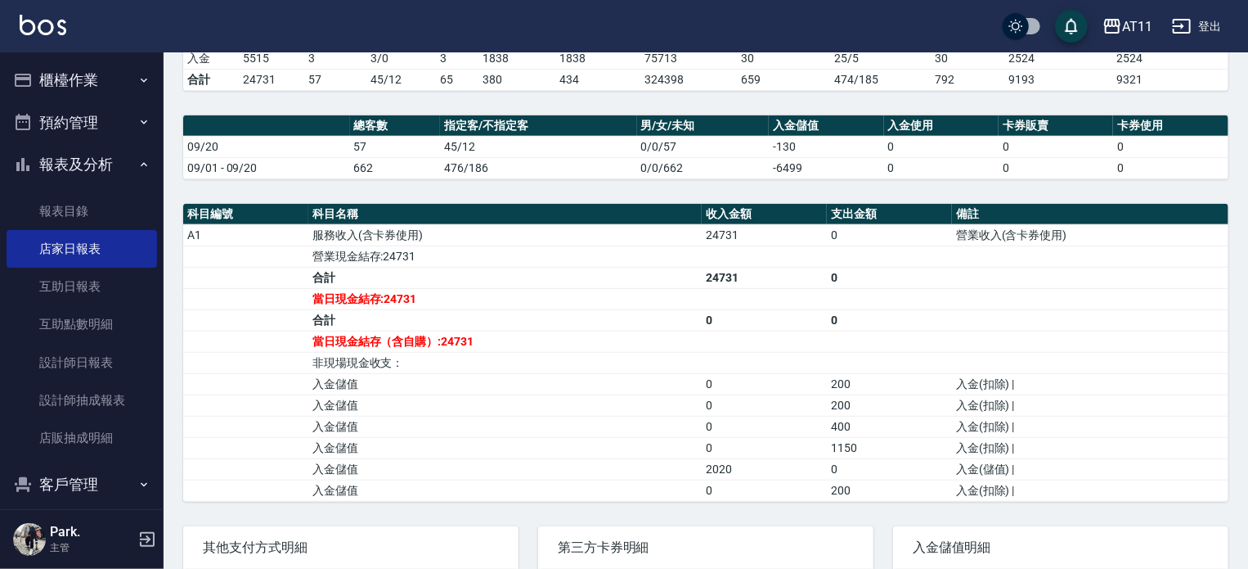
click at [97, 163] on button "報表及分析" at bounding box center [82, 164] width 151 height 43
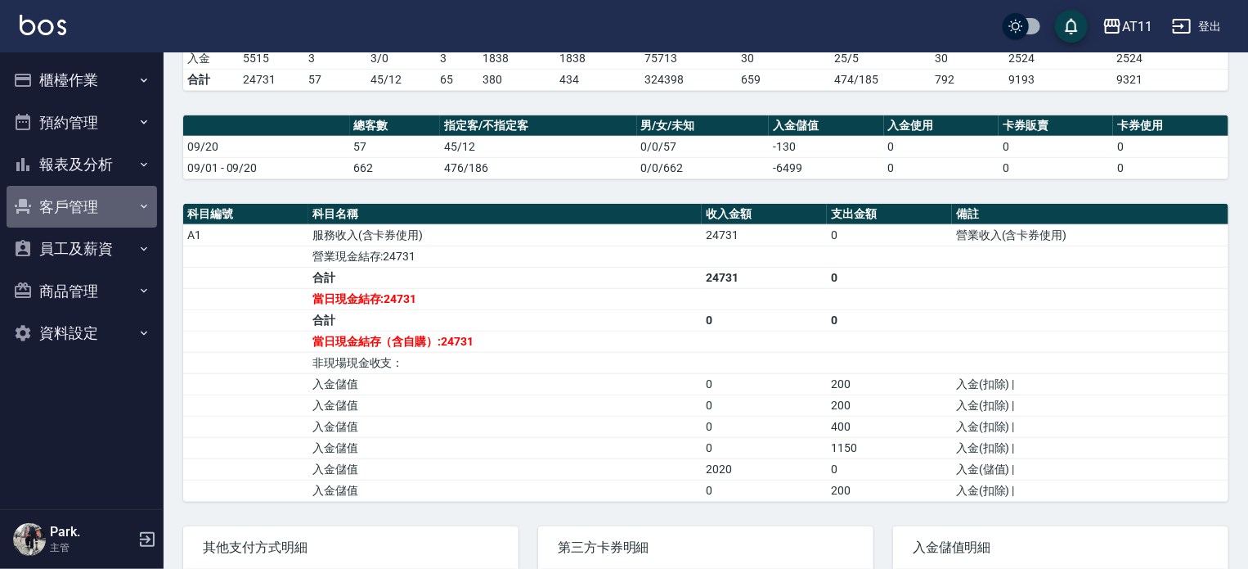
click at [103, 214] on button "客戶管理" at bounding box center [82, 207] width 151 height 43
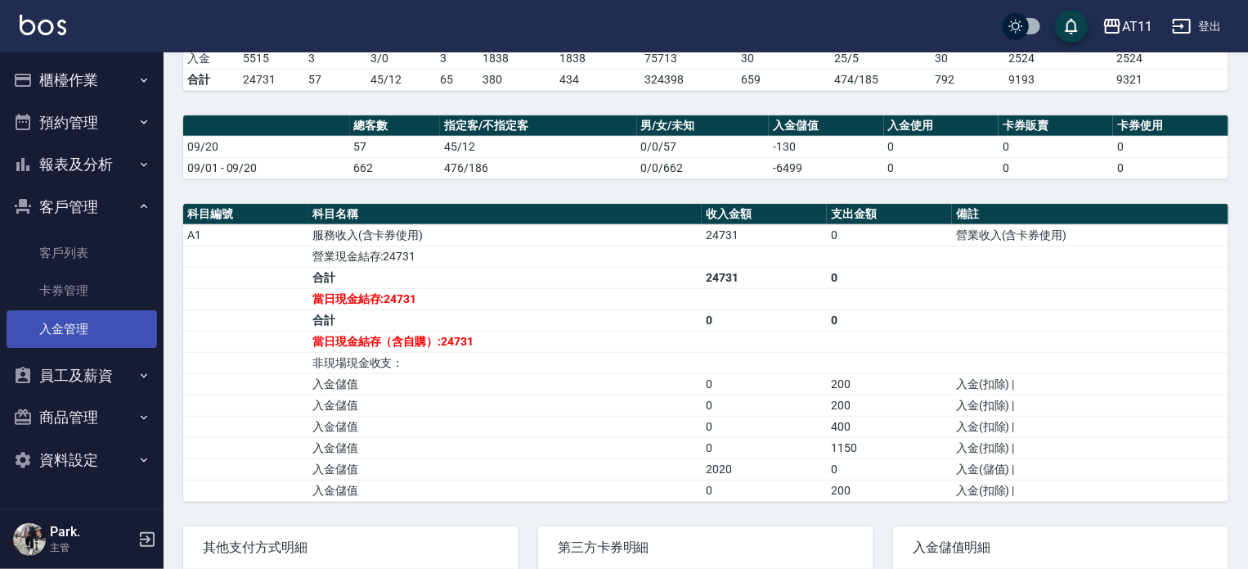
click at [85, 328] on link "入金管理" at bounding box center [82, 329] width 151 height 38
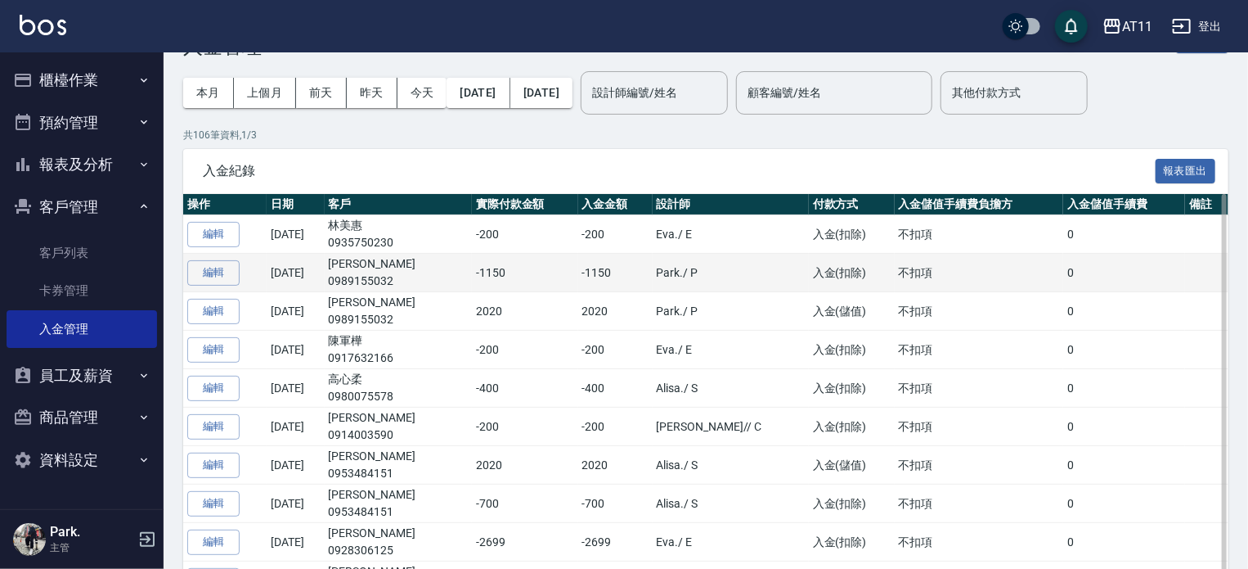
scroll to position [82, 0]
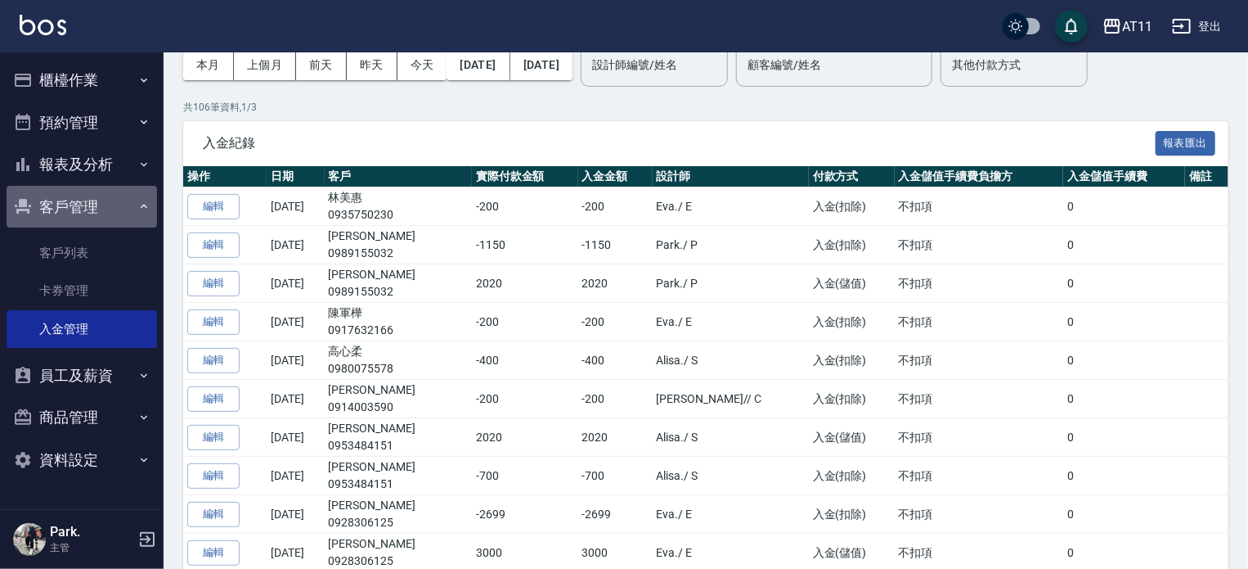
click at [73, 199] on button "客戶管理" at bounding box center [82, 207] width 151 height 43
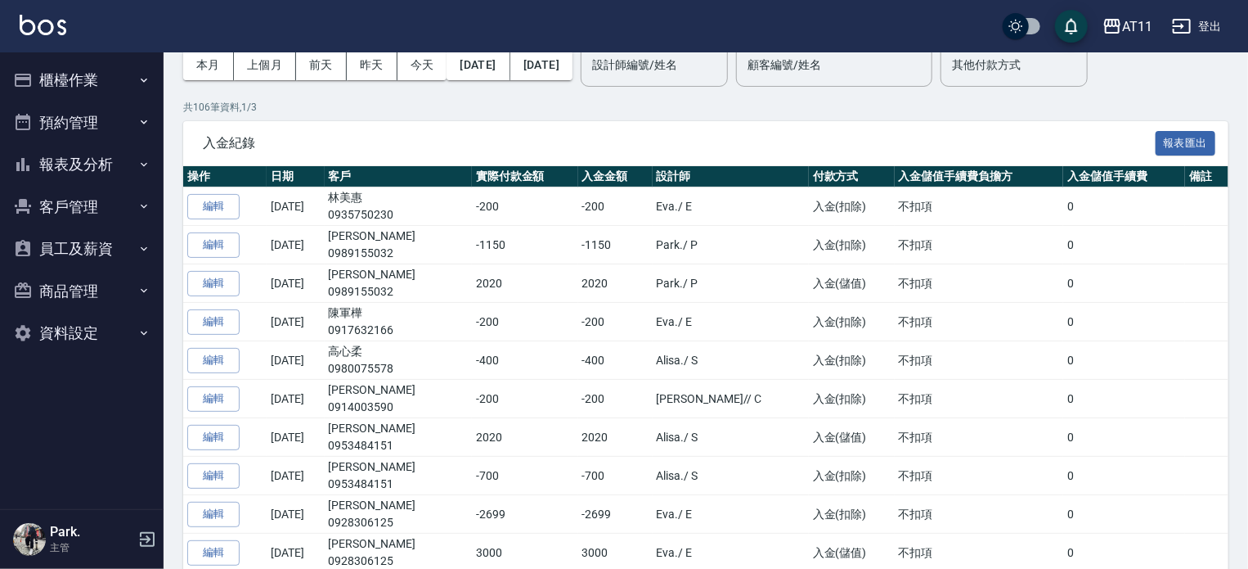
click at [84, 160] on button "報表及分析" at bounding box center [82, 164] width 151 height 43
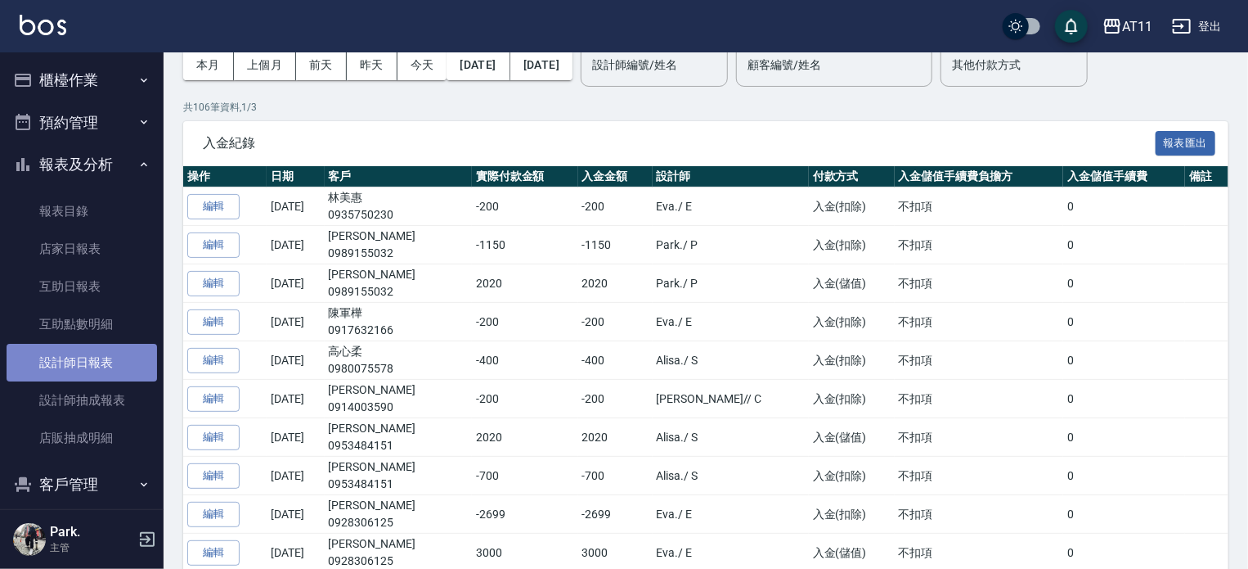
click at [108, 367] on link "設計師日報表" at bounding box center [82, 363] width 151 height 38
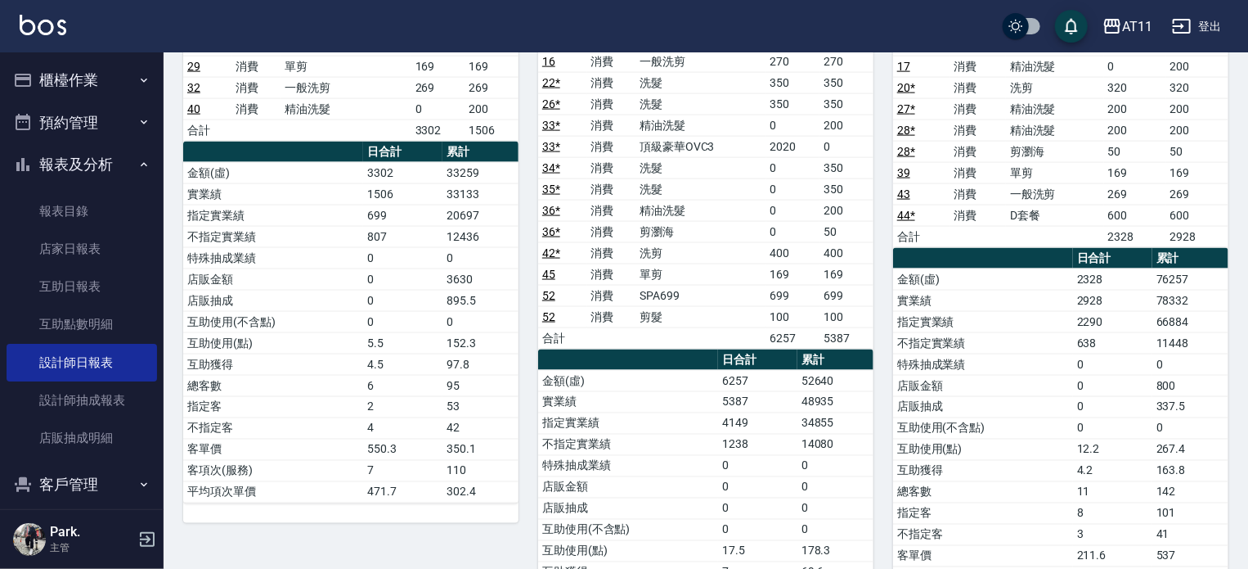
scroll to position [1227, 0]
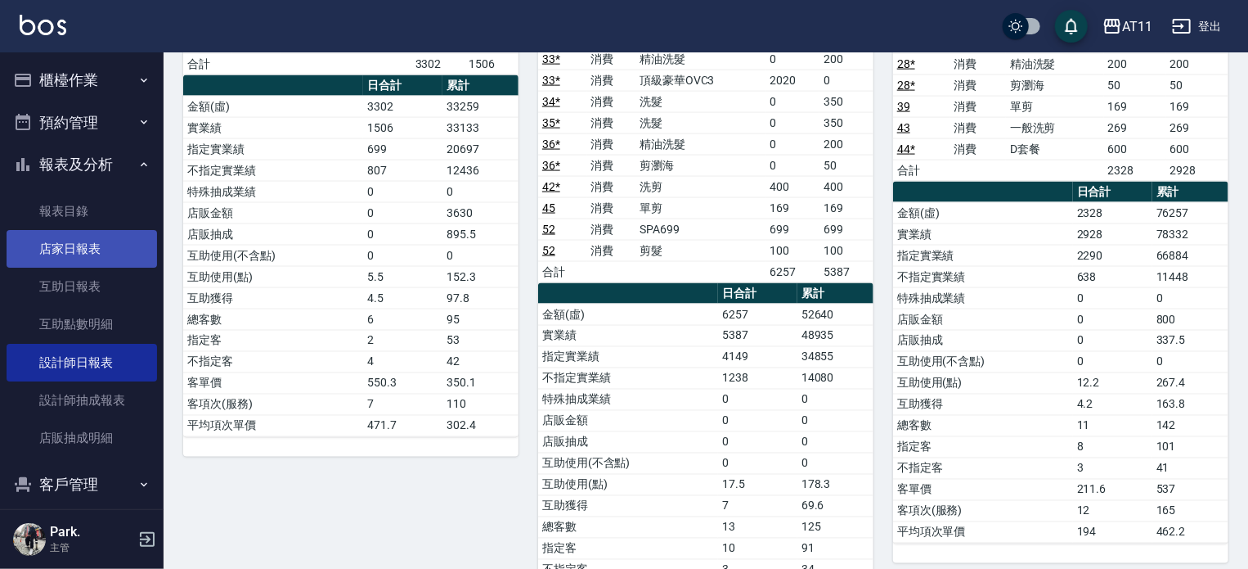
click at [62, 245] on link "店家日報表" at bounding box center [82, 249] width 151 height 38
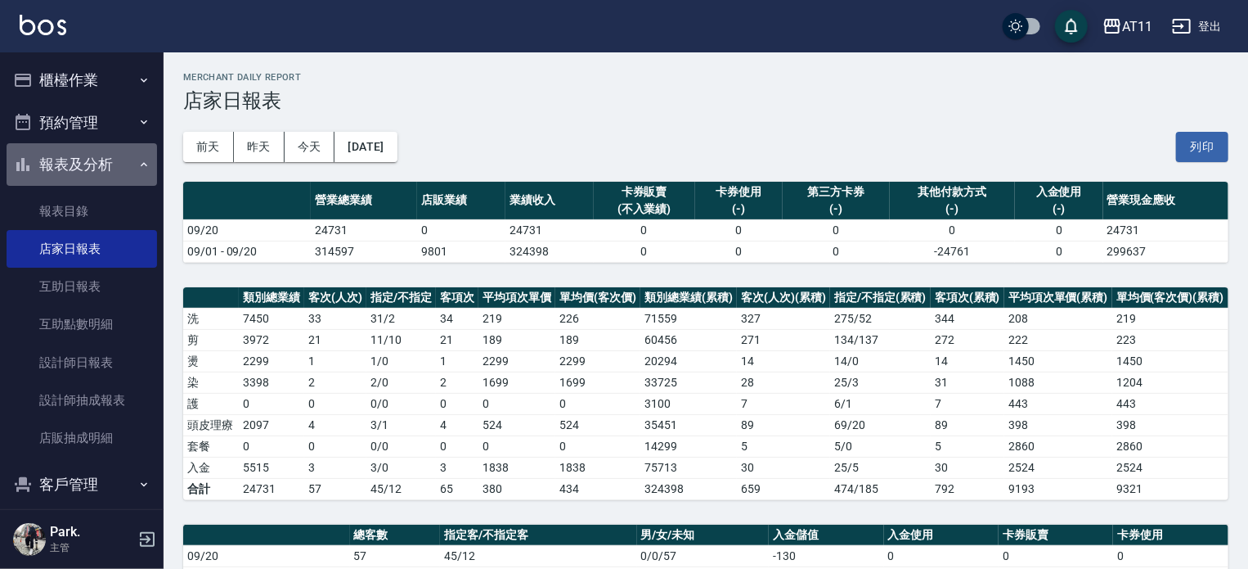
click at [82, 165] on button "報表及分析" at bounding box center [82, 164] width 151 height 43
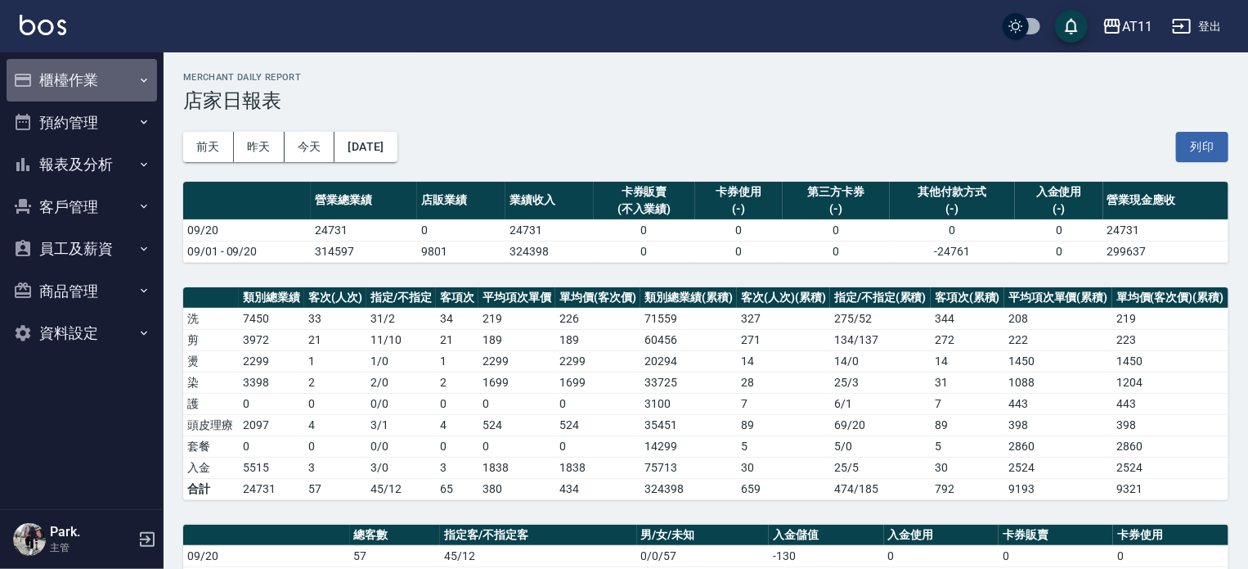
click at [76, 79] on button "櫃檯作業" at bounding box center [82, 80] width 151 height 43
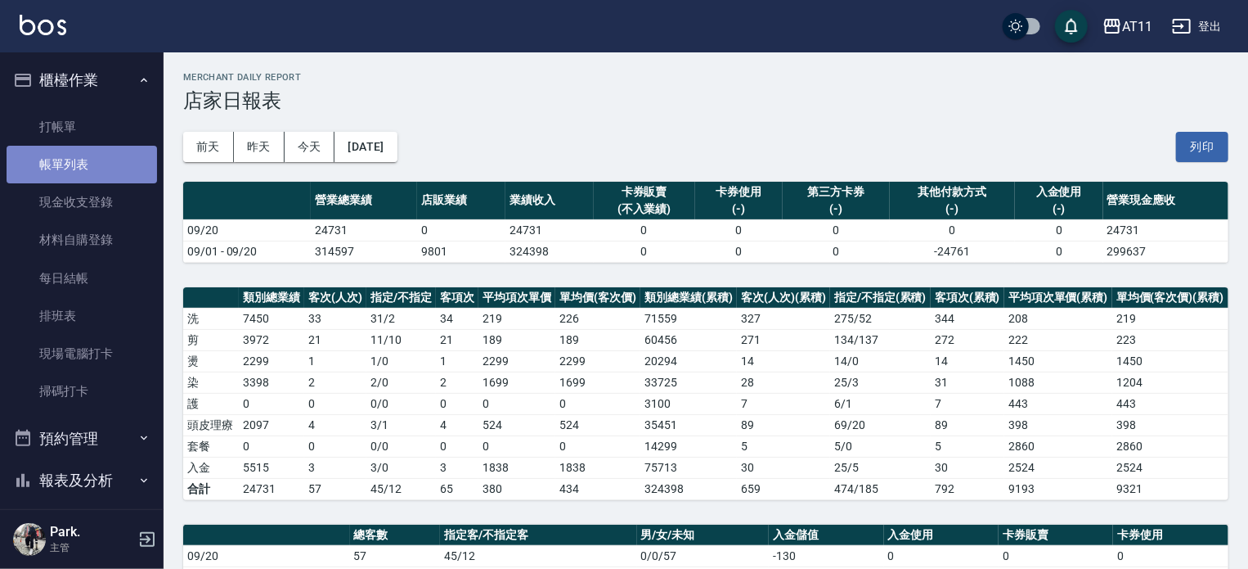
click at [86, 163] on link "帳單列表" at bounding box center [82, 165] width 151 height 38
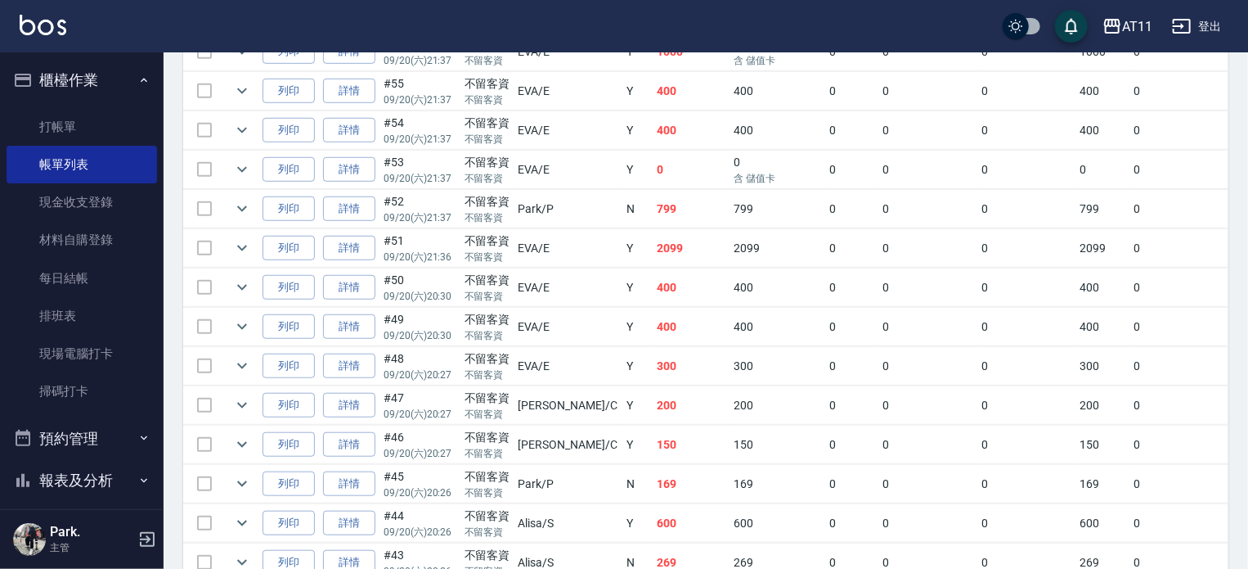
scroll to position [471, 0]
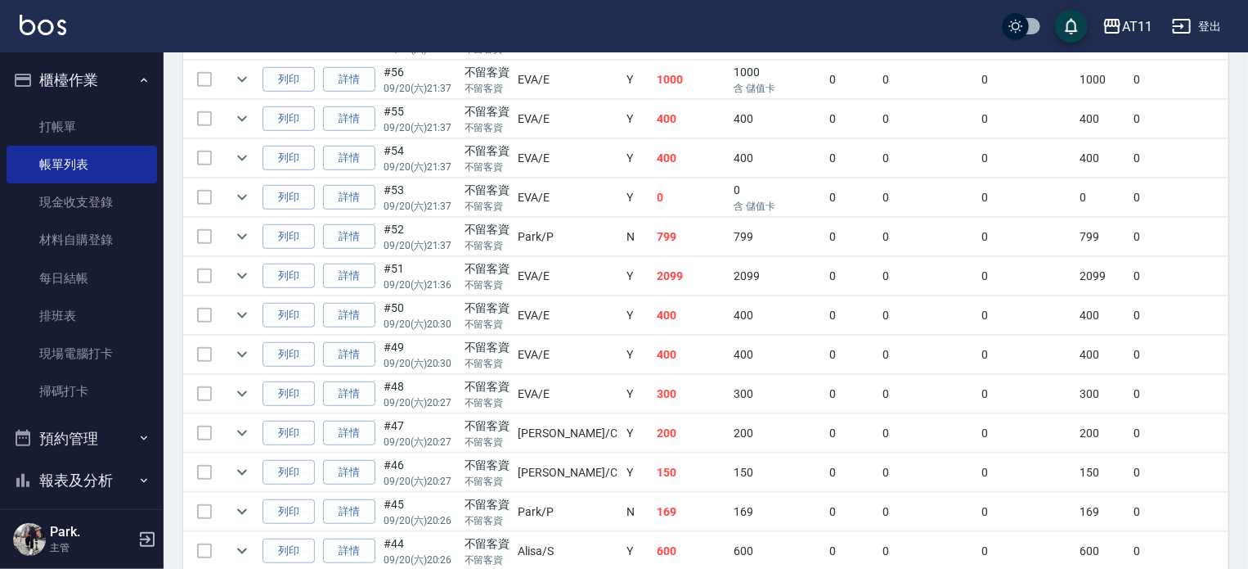
click at [83, 87] on button "櫃檯作業" at bounding box center [82, 80] width 151 height 43
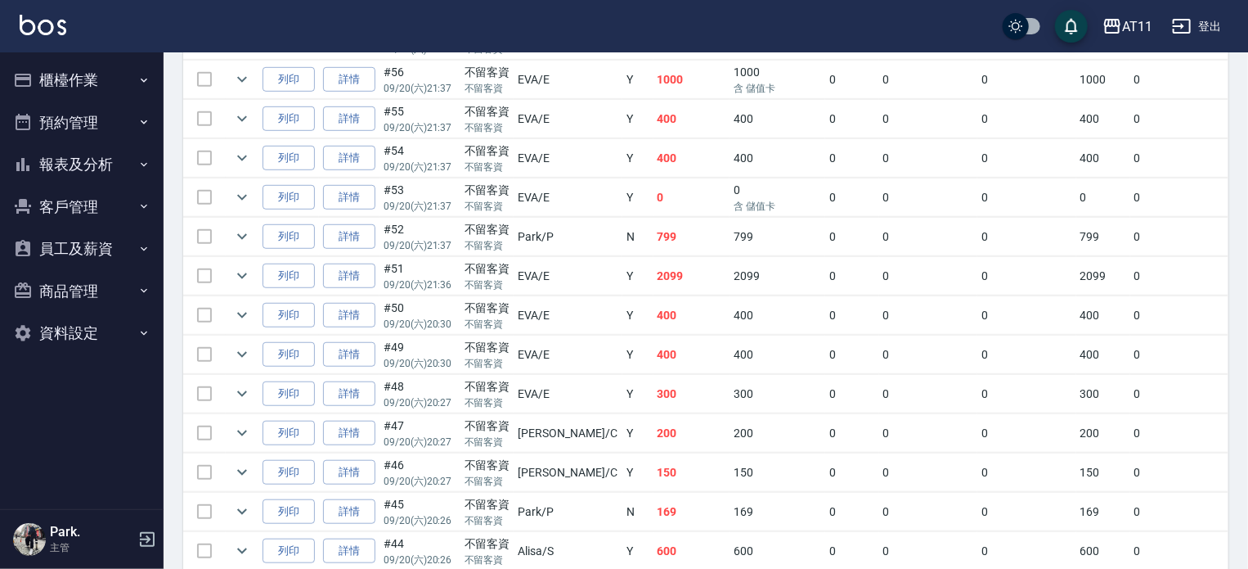
click at [110, 169] on button "報表及分析" at bounding box center [82, 164] width 151 height 43
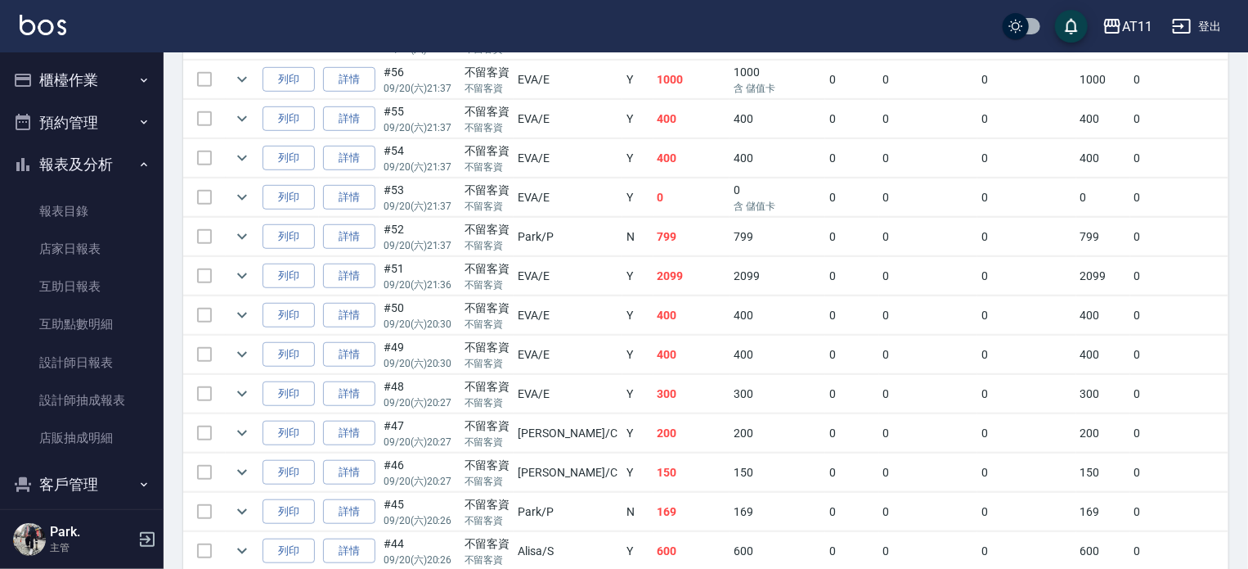
click at [96, 172] on button "報表及分析" at bounding box center [82, 164] width 151 height 43
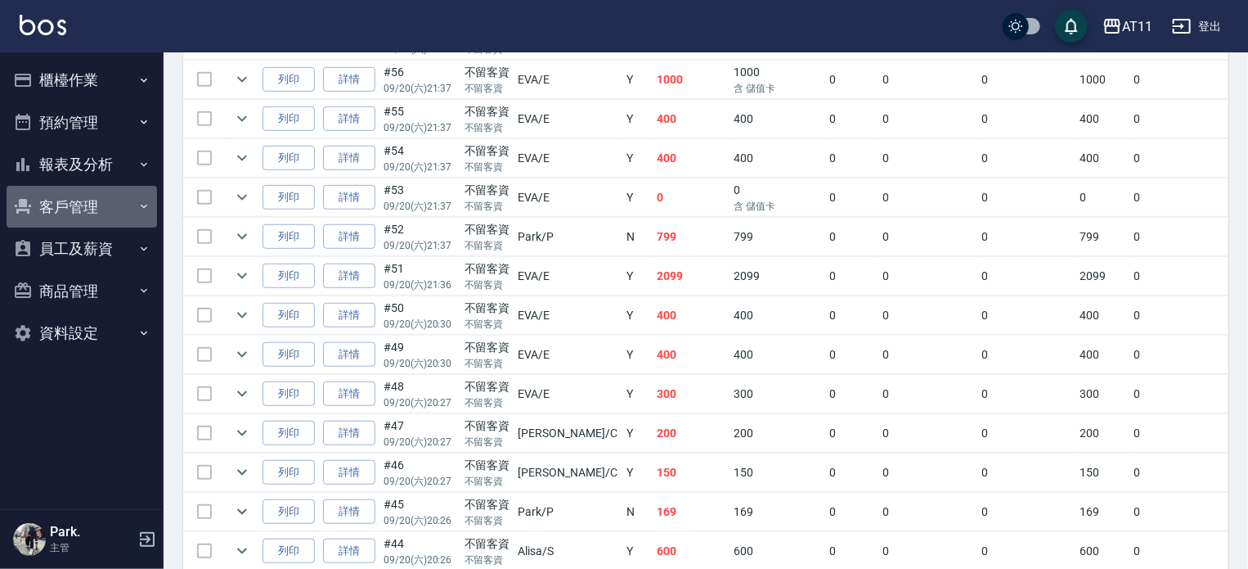
click at [92, 212] on button "客戶管理" at bounding box center [82, 207] width 151 height 43
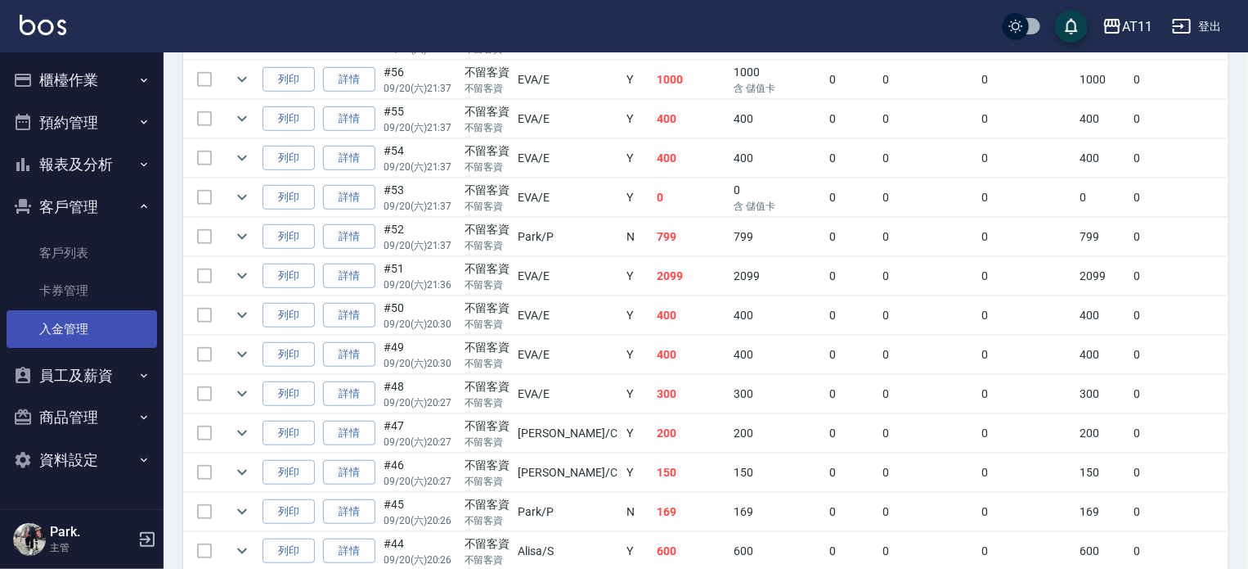
click at [101, 331] on link "入金管理" at bounding box center [82, 329] width 151 height 38
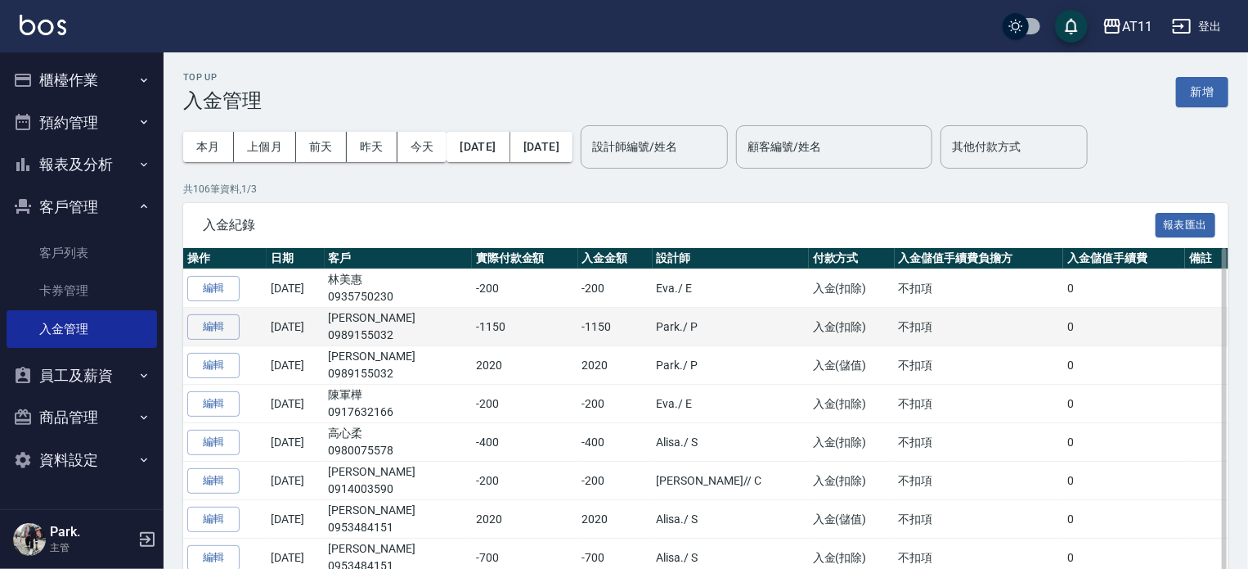
scroll to position [164, 0]
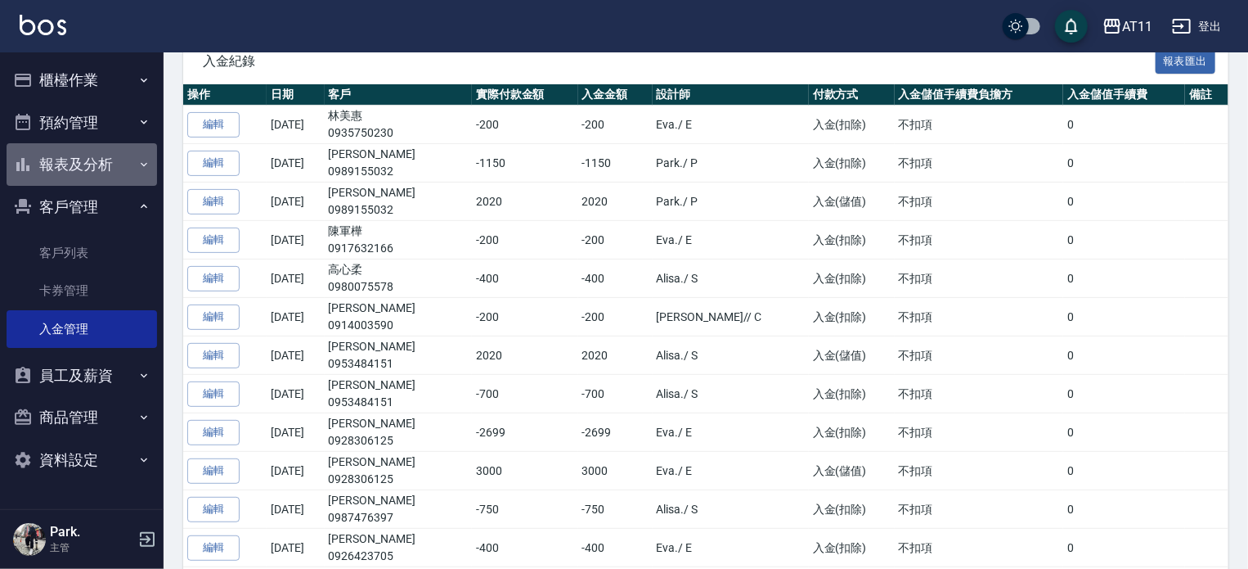
click at [82, 166] on button "報表及分析" at bounding box center [82, 164] width 151 height 43
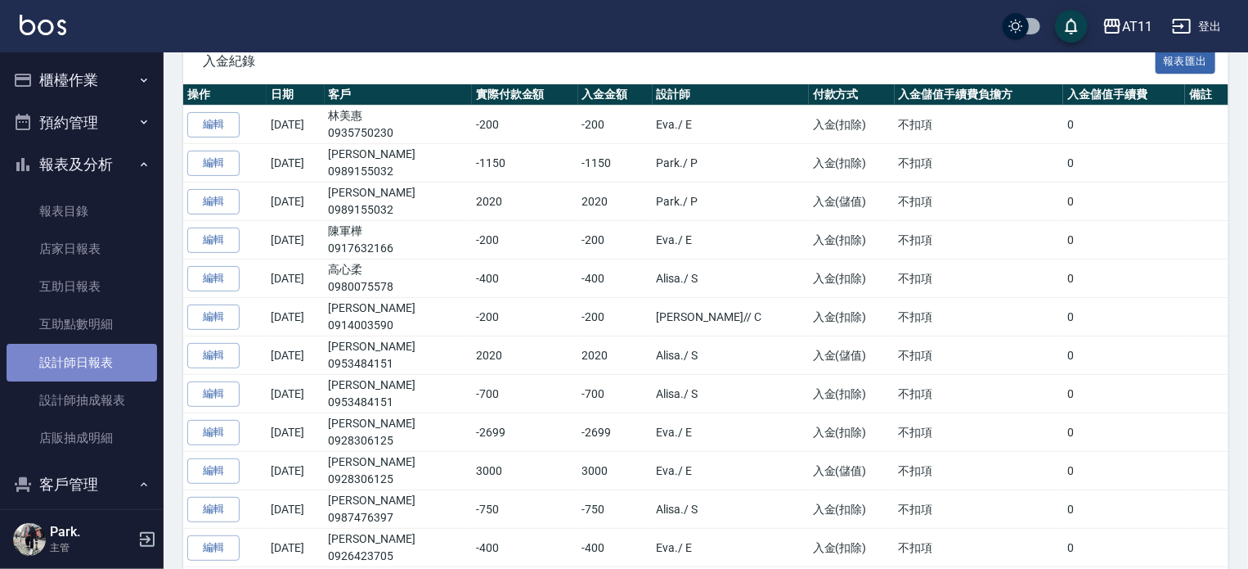
click at [108, 367] on link "設計師日報表" at bounding box center [82, 363] width 151 height 38
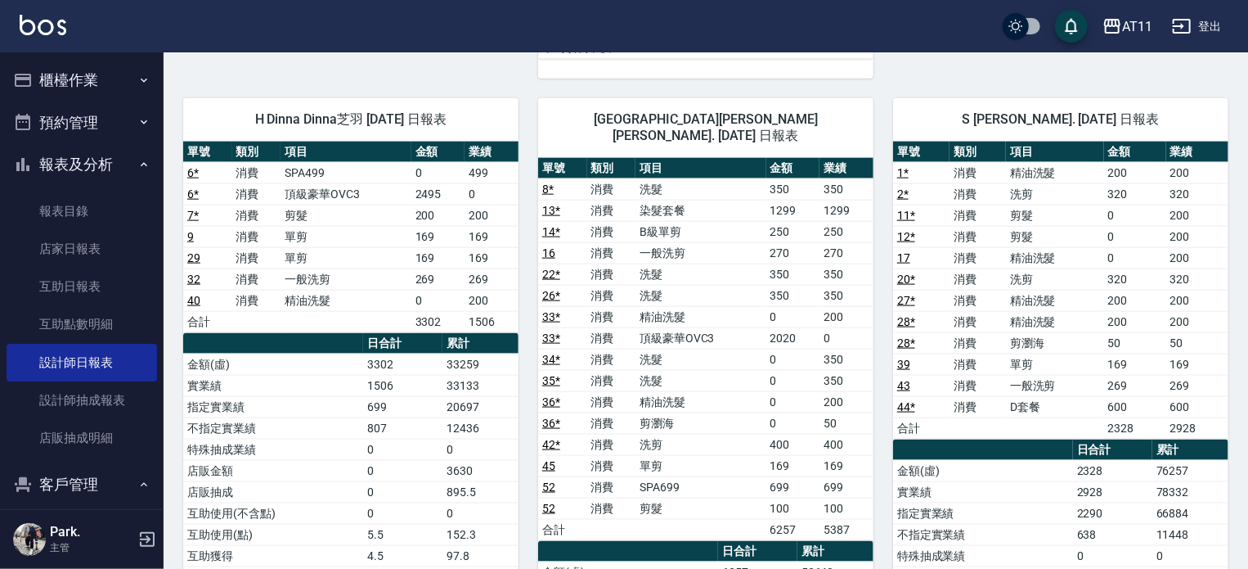
scroll to position [888, 0]
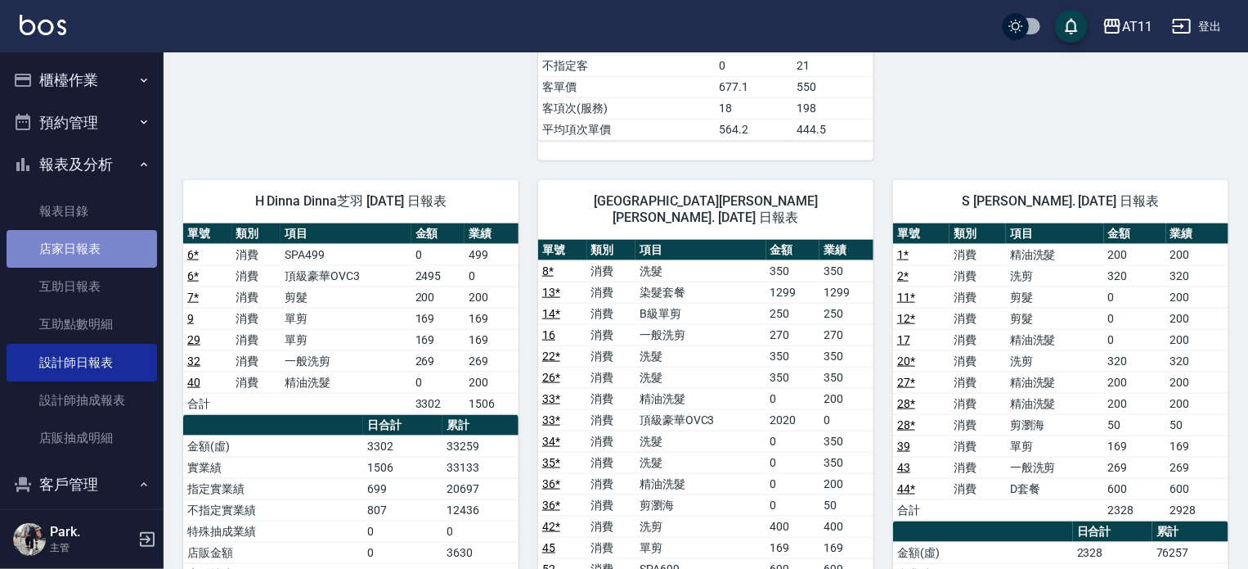
click at [81, 240] on link "店家日報表" at bounding box center [82, 249] width 151 height 38
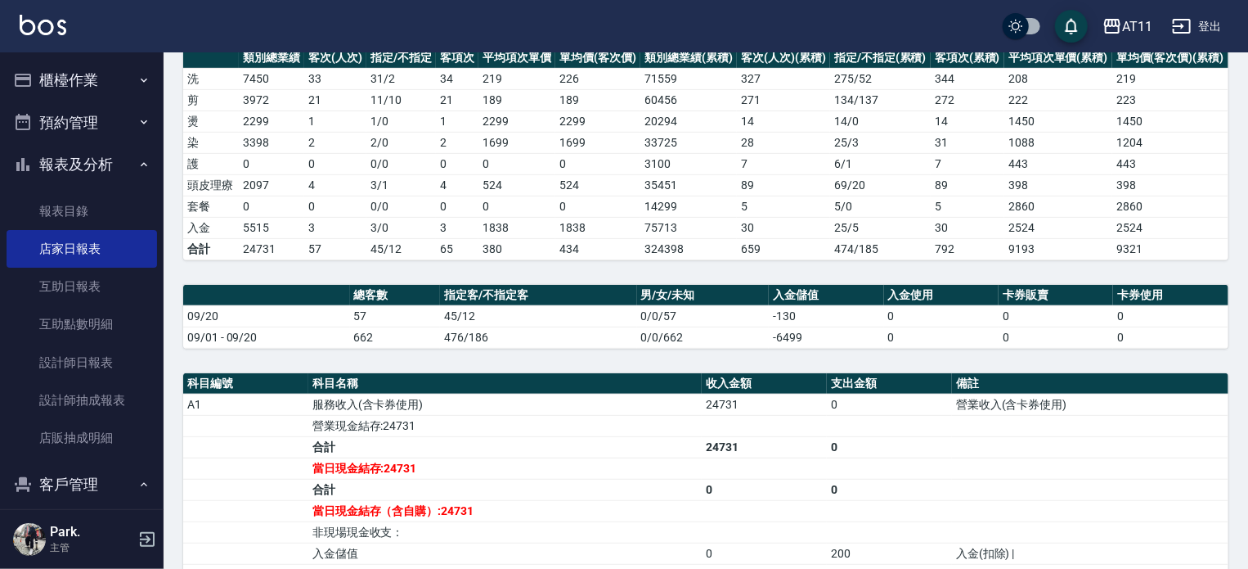
scroll to position [245, 0]
